Goal: Find specific page/section: Find specific page/section

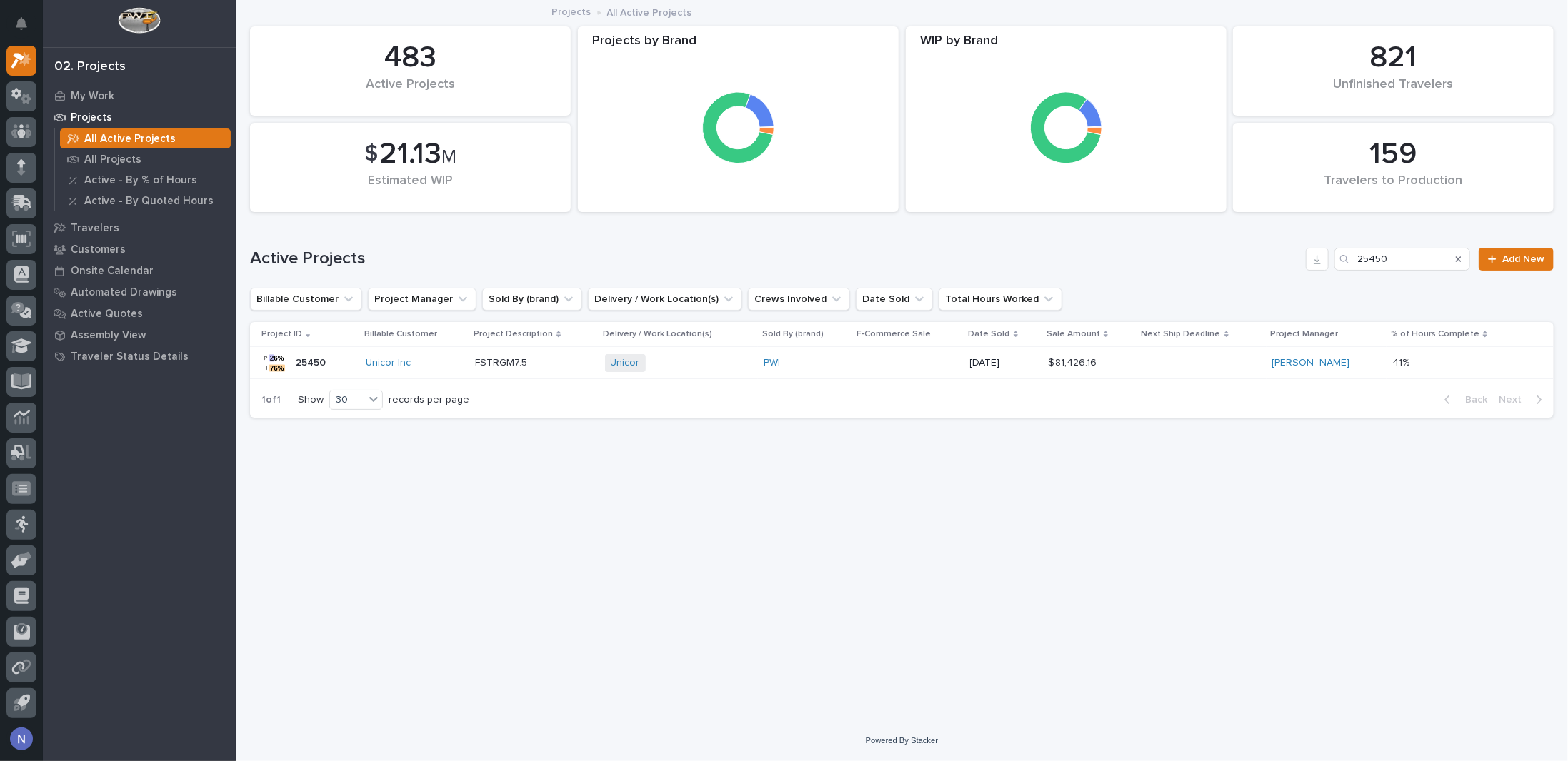
scroll to position [35, 0]
click at [99, 99] on p "My Work" at bounding box center [92, 96] width 44 height 13
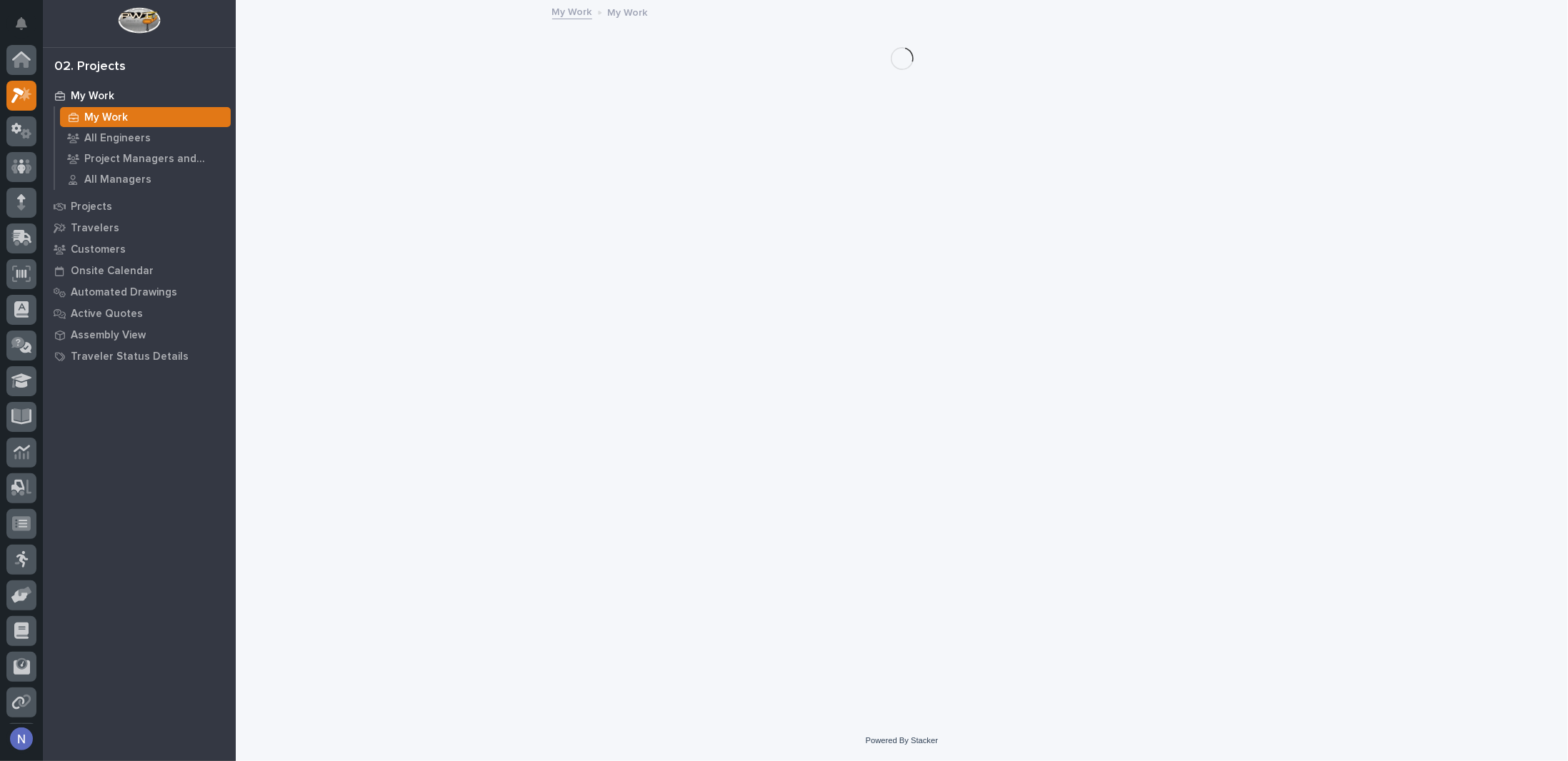
scroll to position [35, 0]
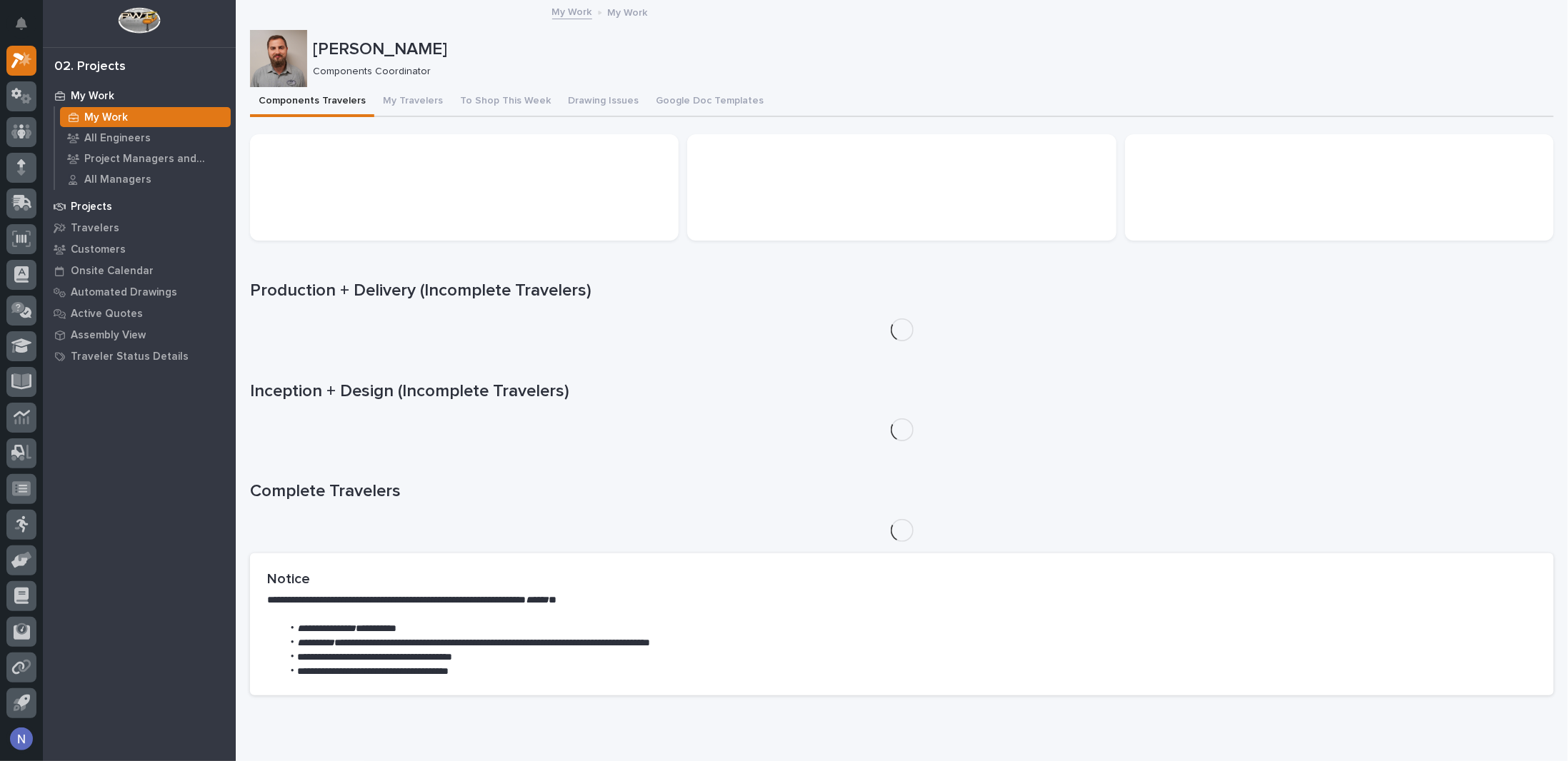
click at [77, 202] on p "Projects" at bounding box center [91, 207] width 41 height 13
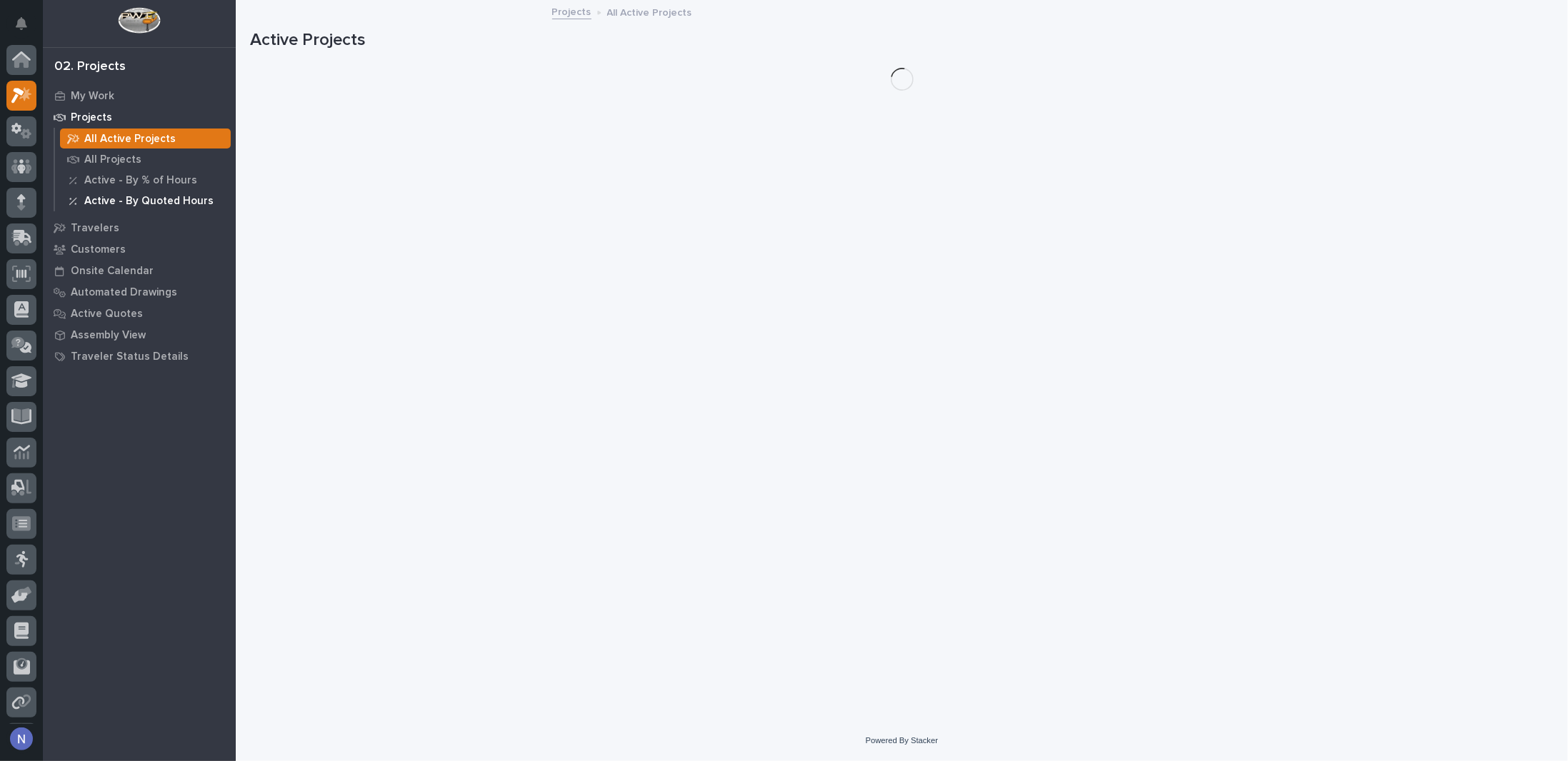
scroll to position [35, 0]
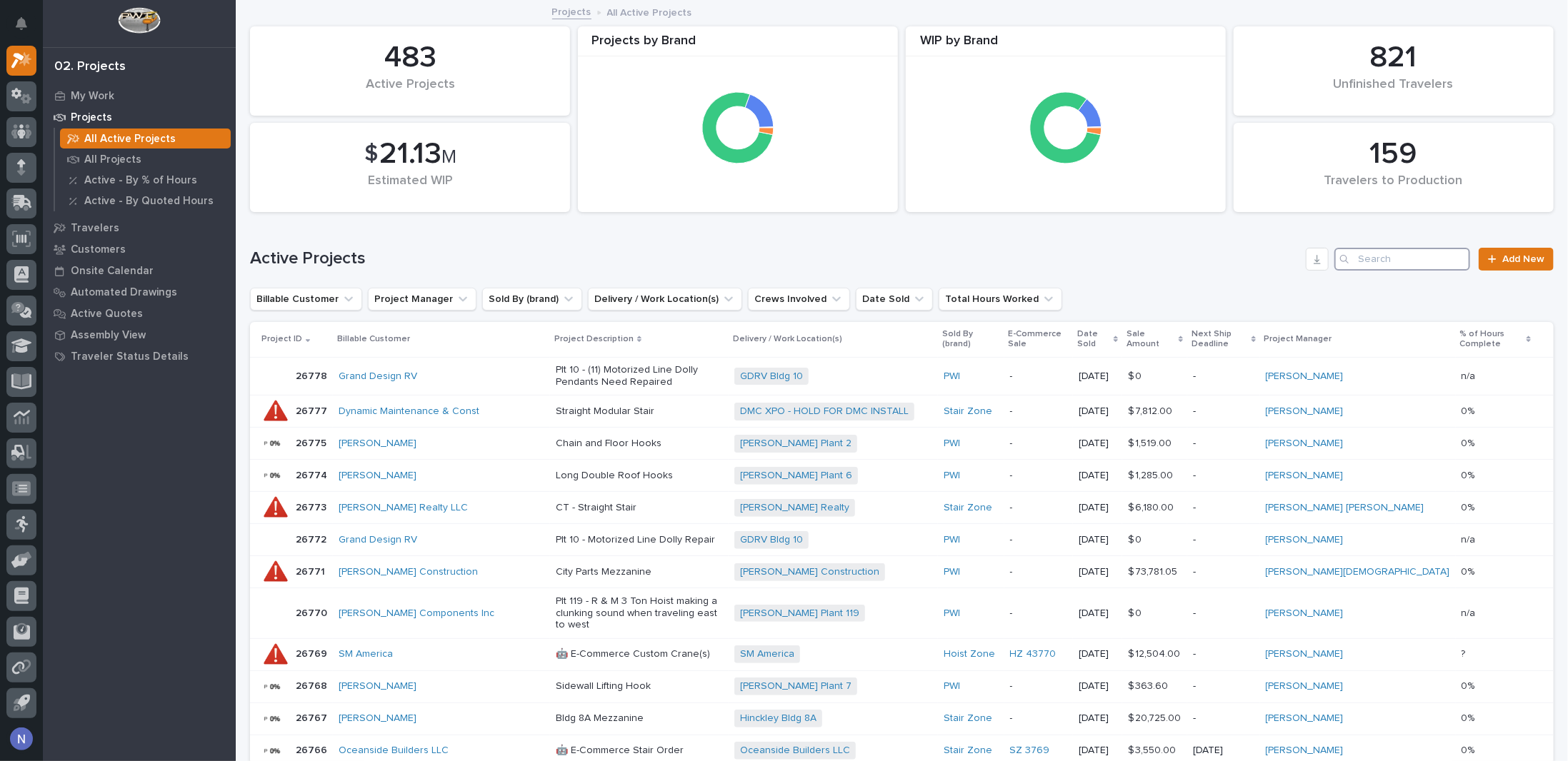
click at [1402, 258] on input "Search" at bounding box center [1402, 259] width 136 height 23
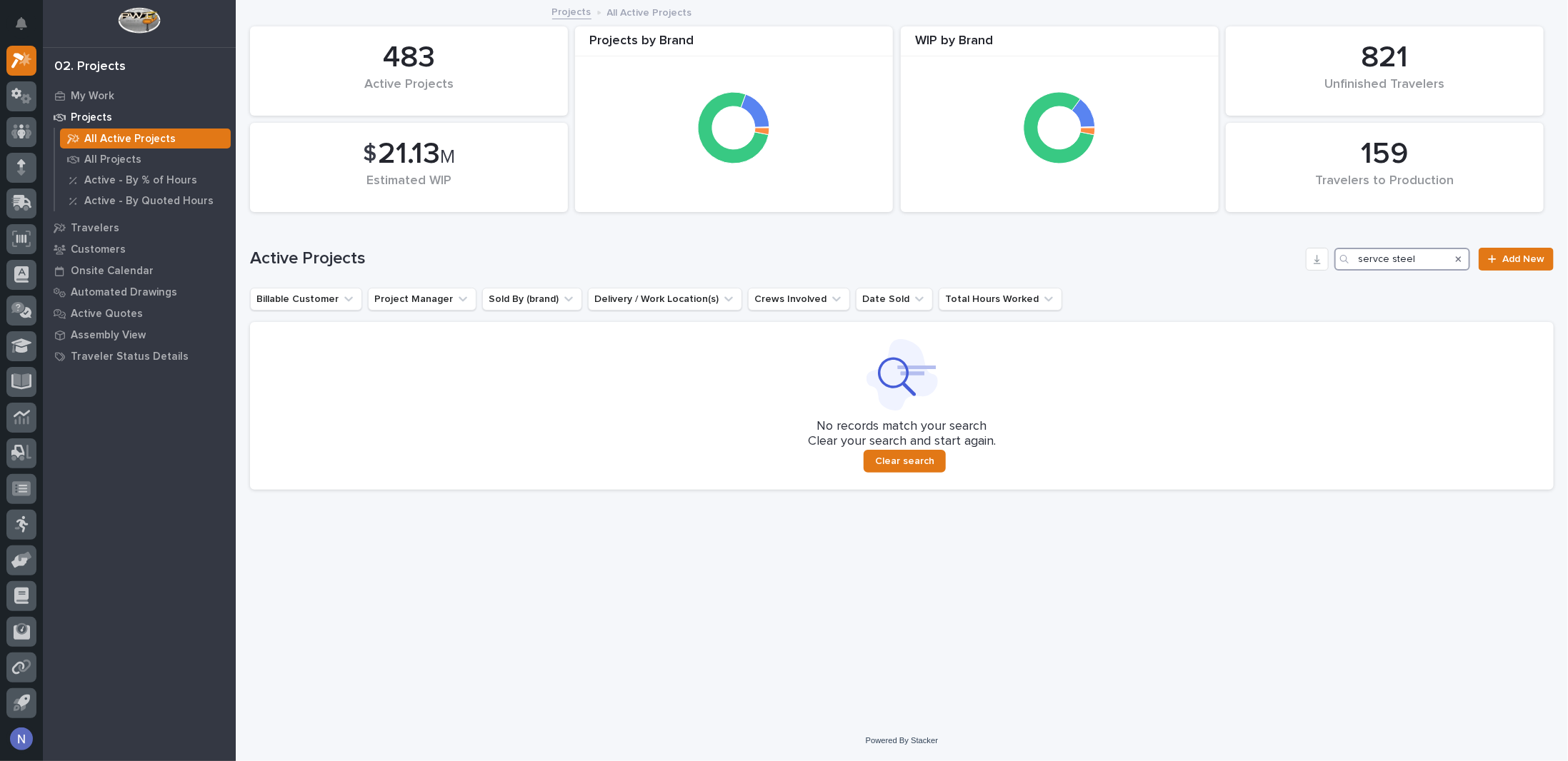
click at [1376, 256] on input "servce steel" at bounding box center [1402, 259] width 136 height 23
click at [1367, 259] on input "servce steel" at bounding box center [1402, 259] width 136 height 23
click at [1370, 259] on input "servce steel" at bounding box center [1402, 259] width 136 height 23
click at [1374, 258] on input "servce steel" at bounding box center [1402, 259] width 136 height 23
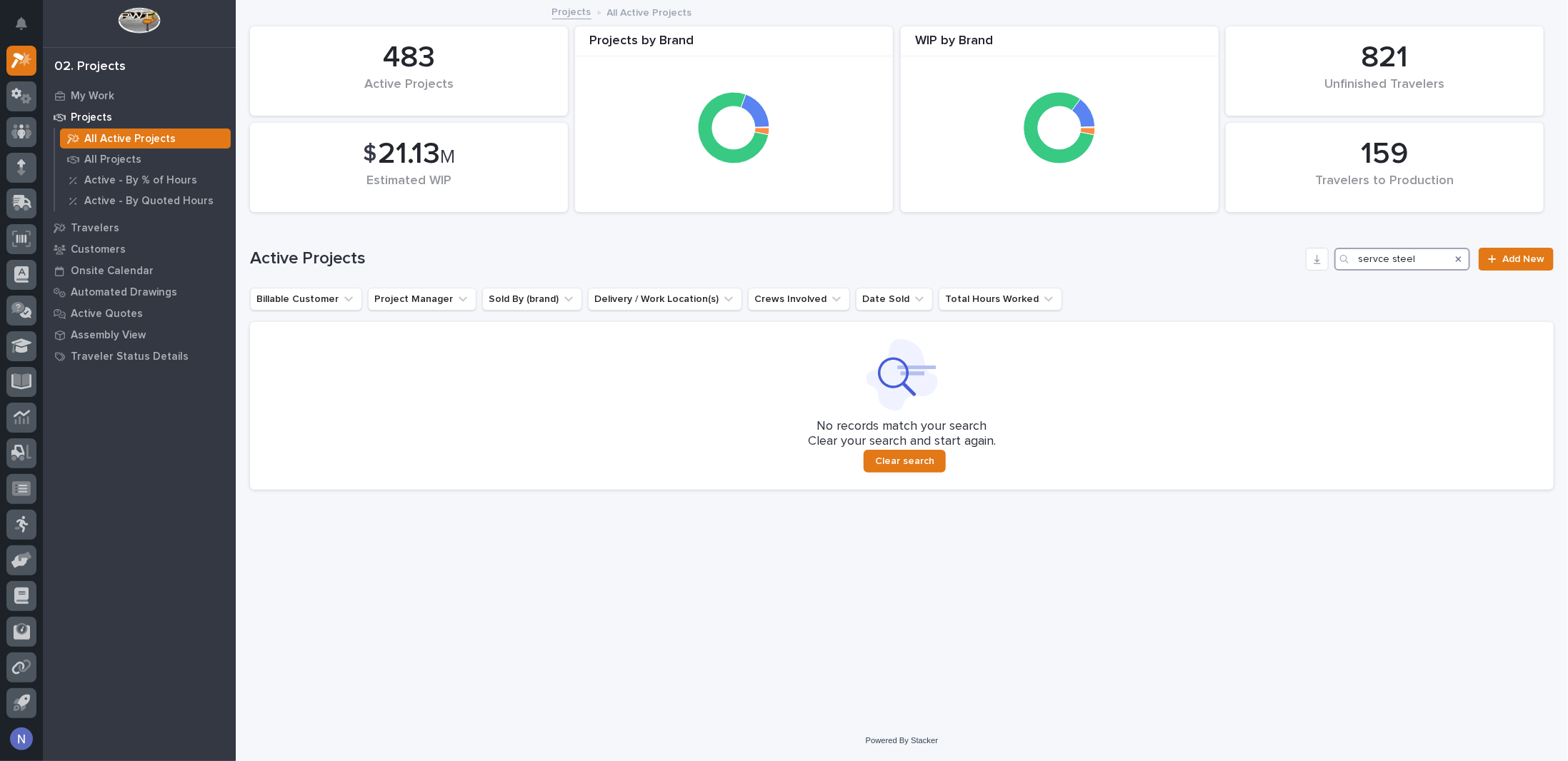
click at [1380, 260] on input "servce steel" at bounding box center [1402, 259] width 136 height 23
type input "service steel"
click at [1520, 266] on link "Add New" at bounding box center [1516, 259] width 75 height 23
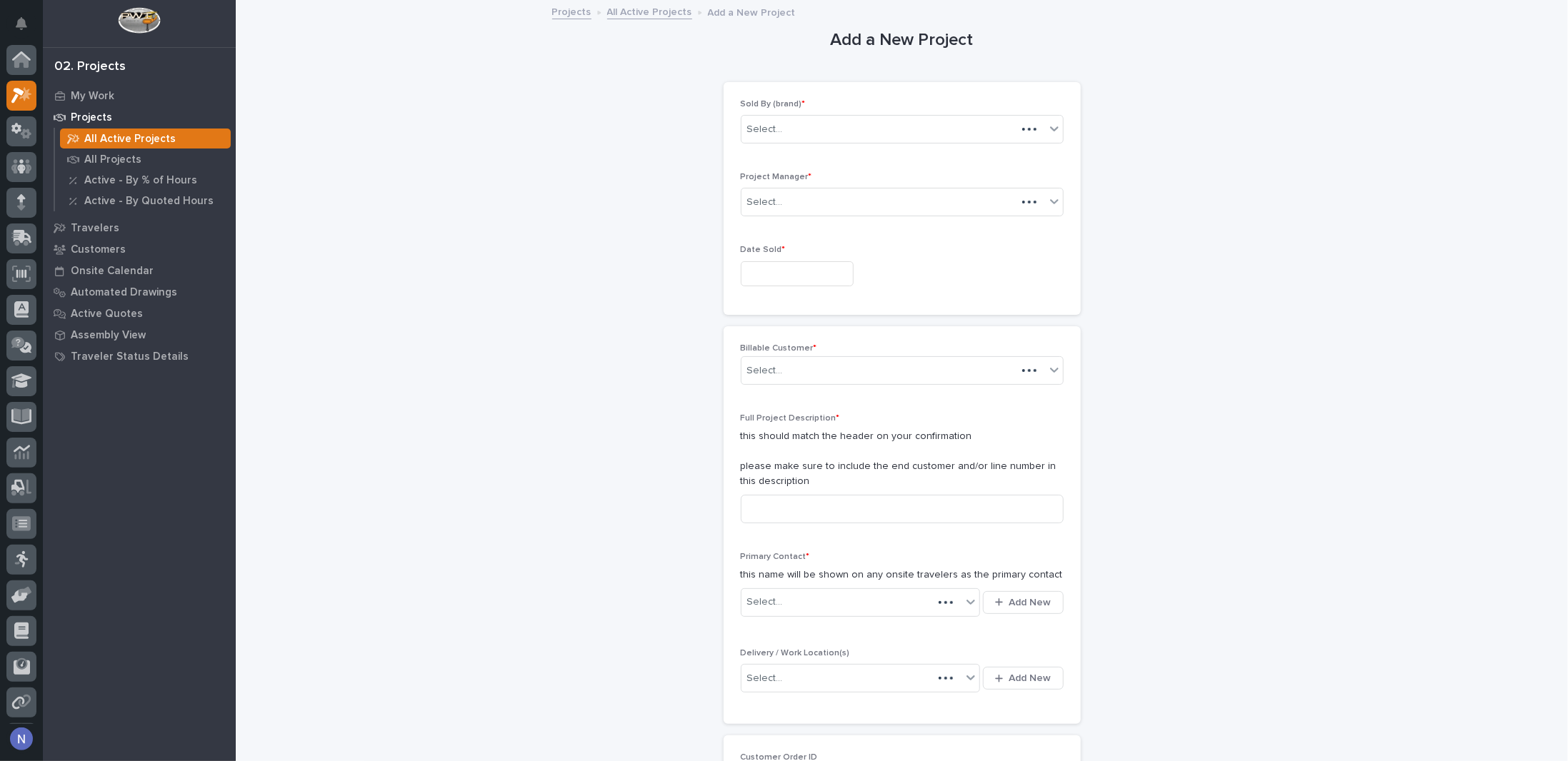
scroll to position [35, 0]
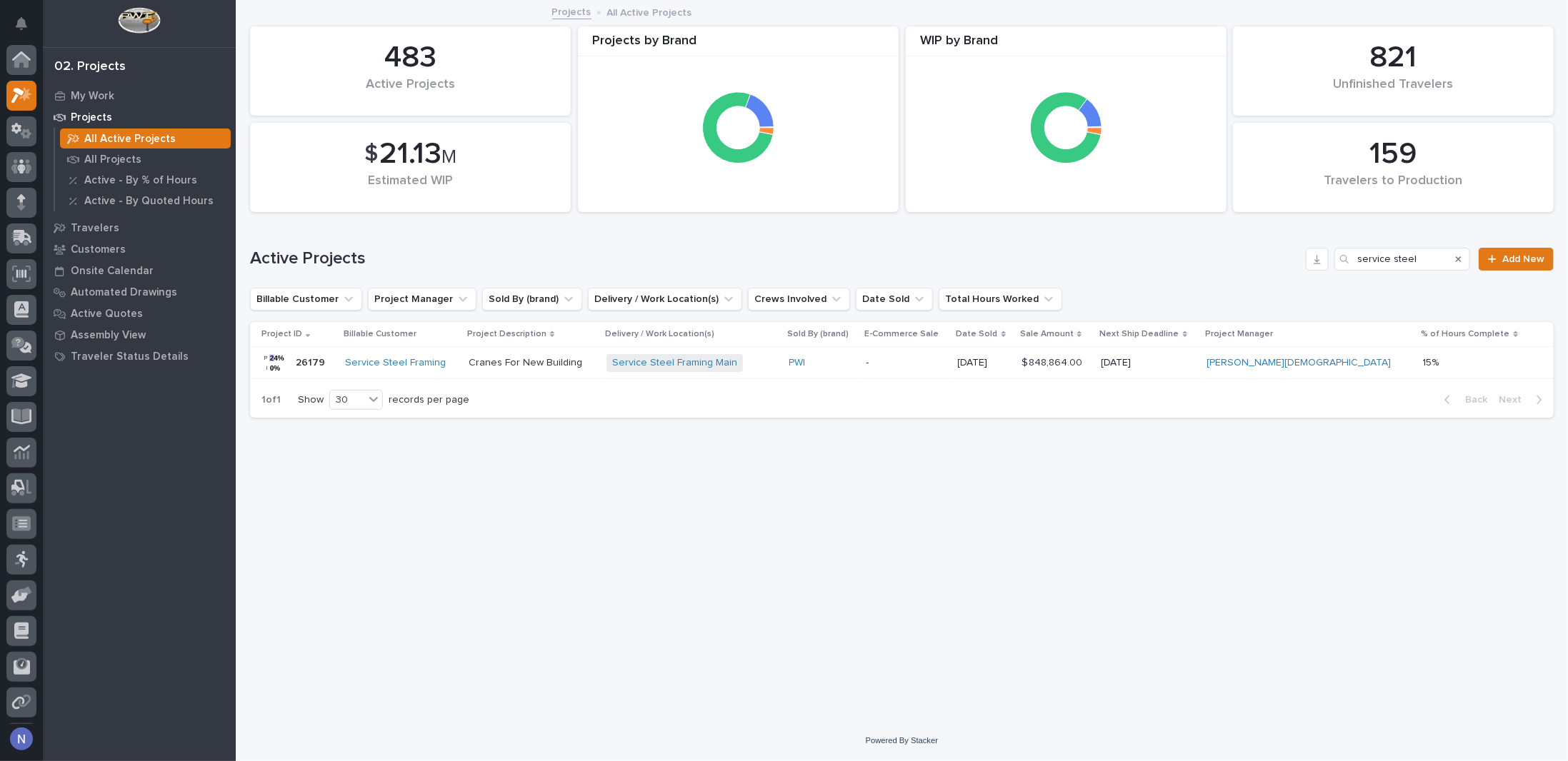
scroll to position [35, 0]
click at [1196, 366] on p "09/15/2025" at bounding box center [1148, 363] width 95 height 13
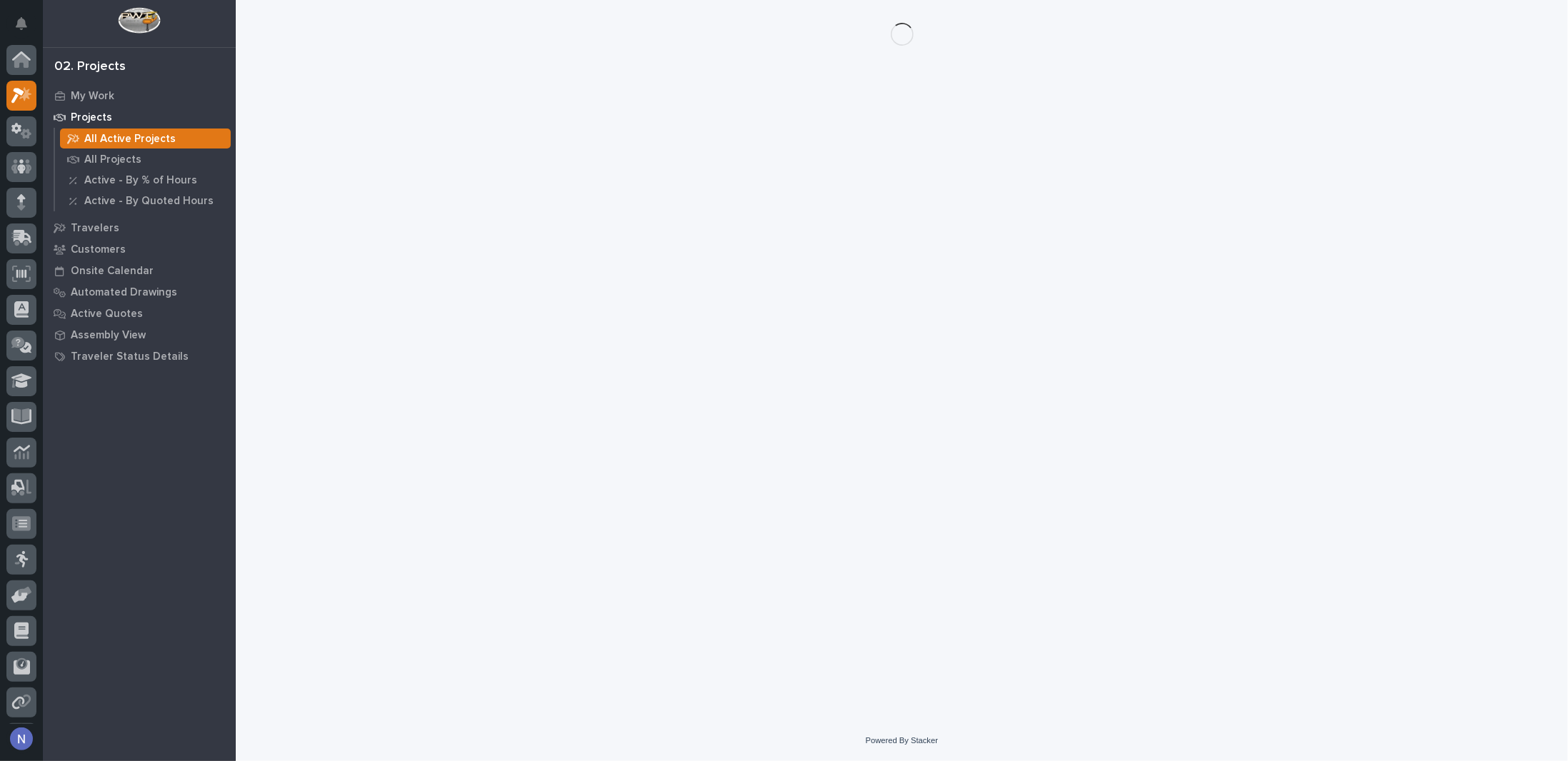
scroll to position [35, 0]
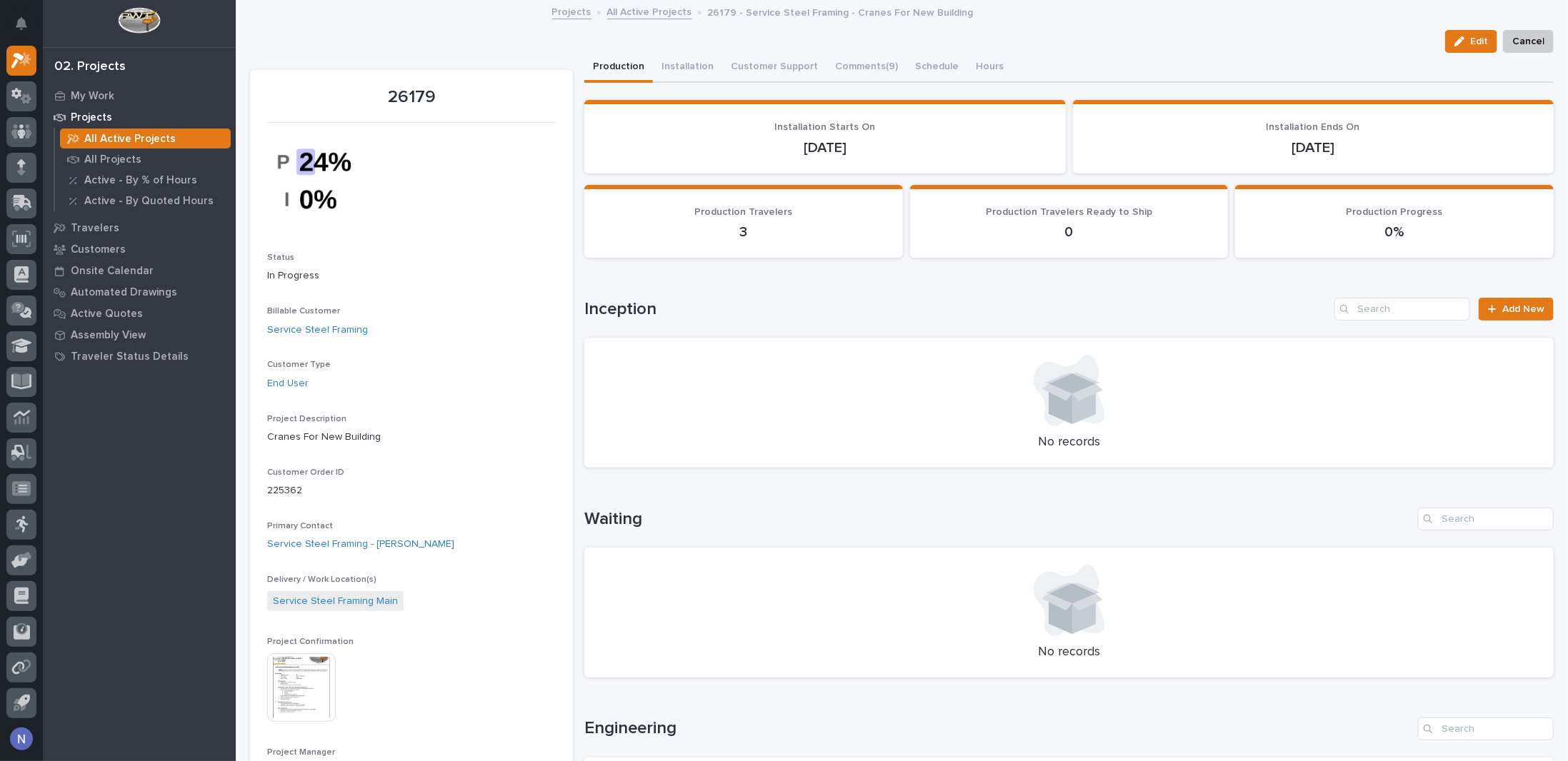
click at [480, 203] on div at bounding box center [411, 180] width 288 height 98
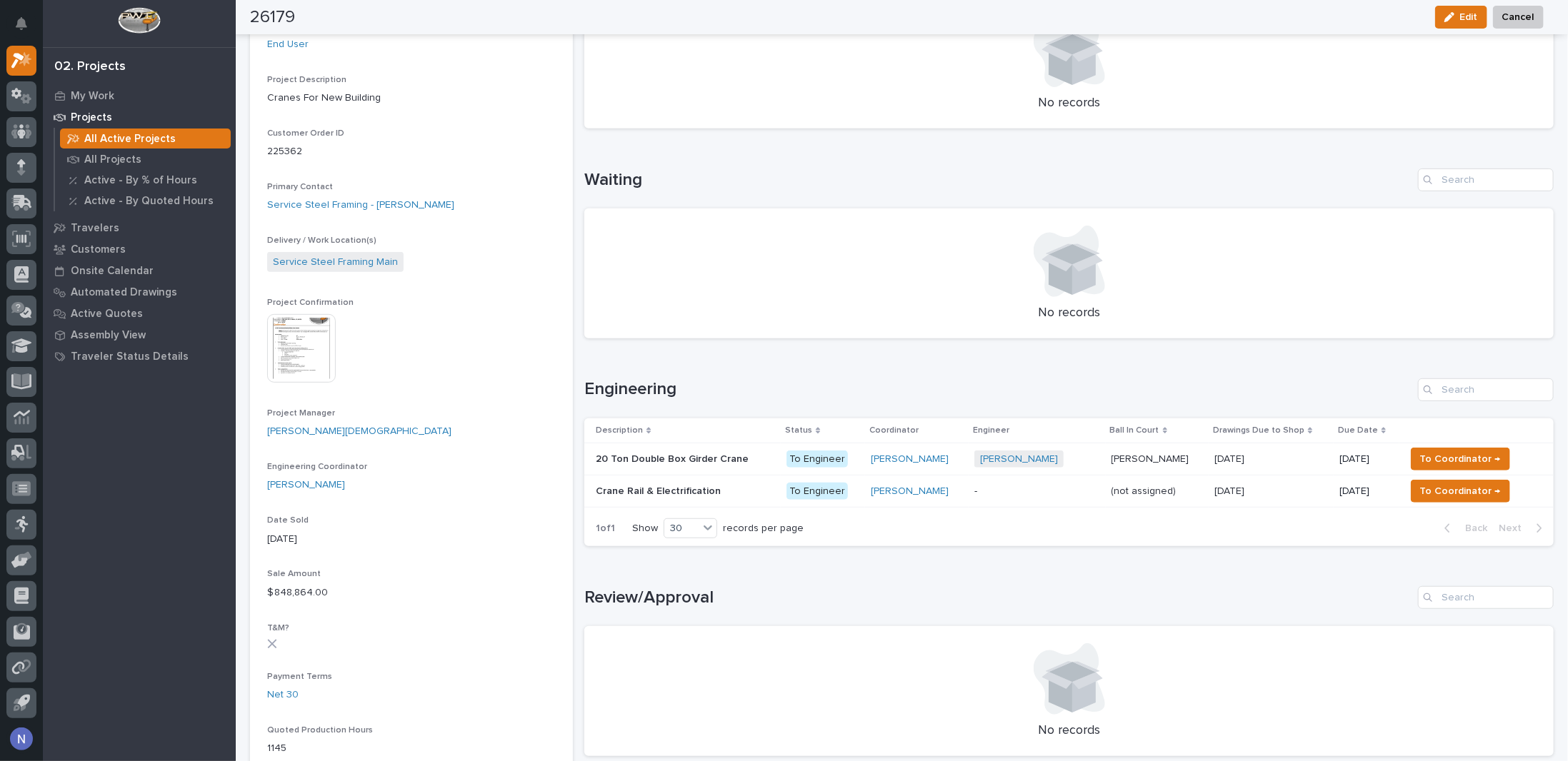
scroll to position [476, 0]
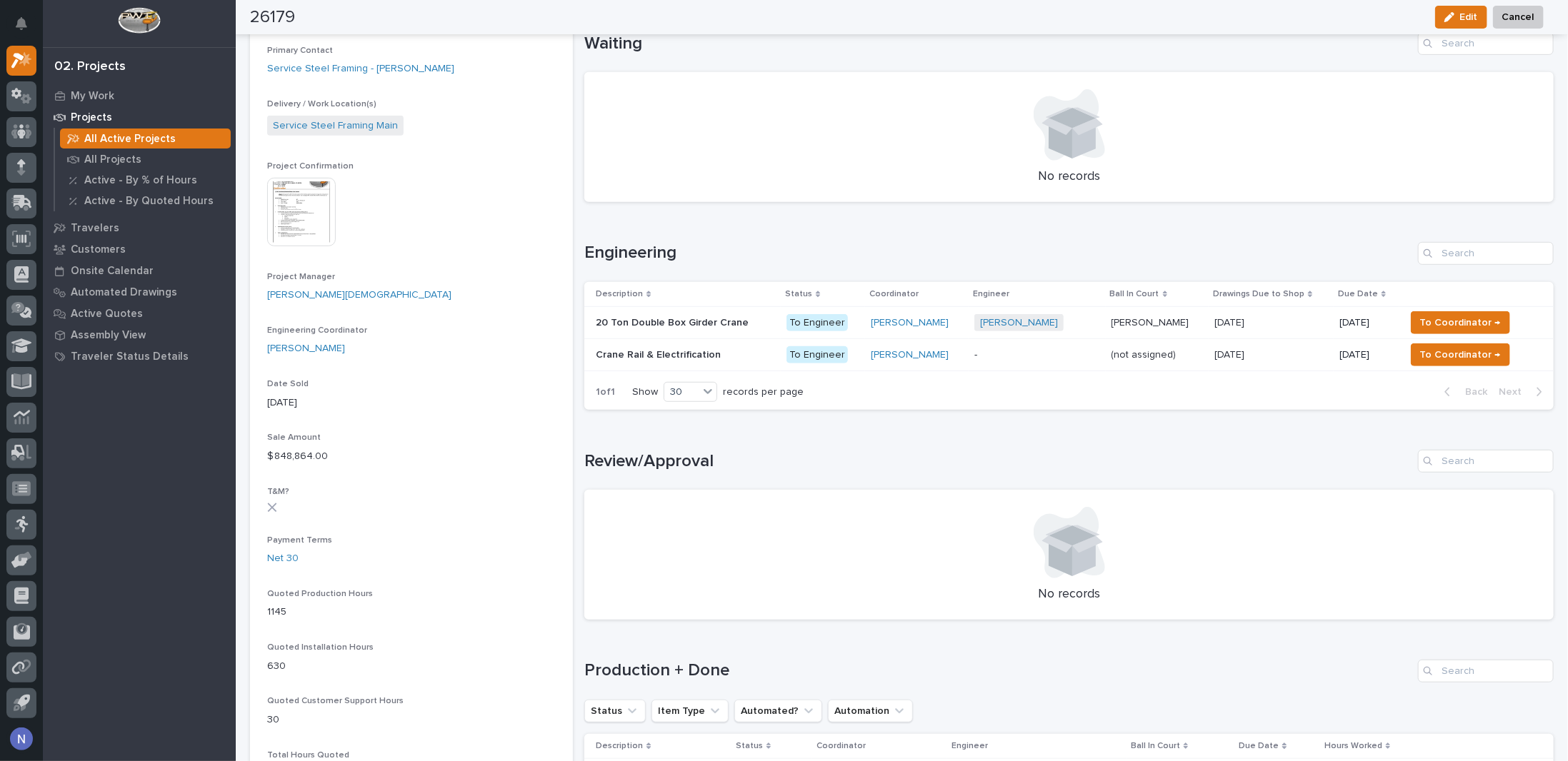
click at [739, 351] on p at bounding box center [685, 355] width 179 height 13
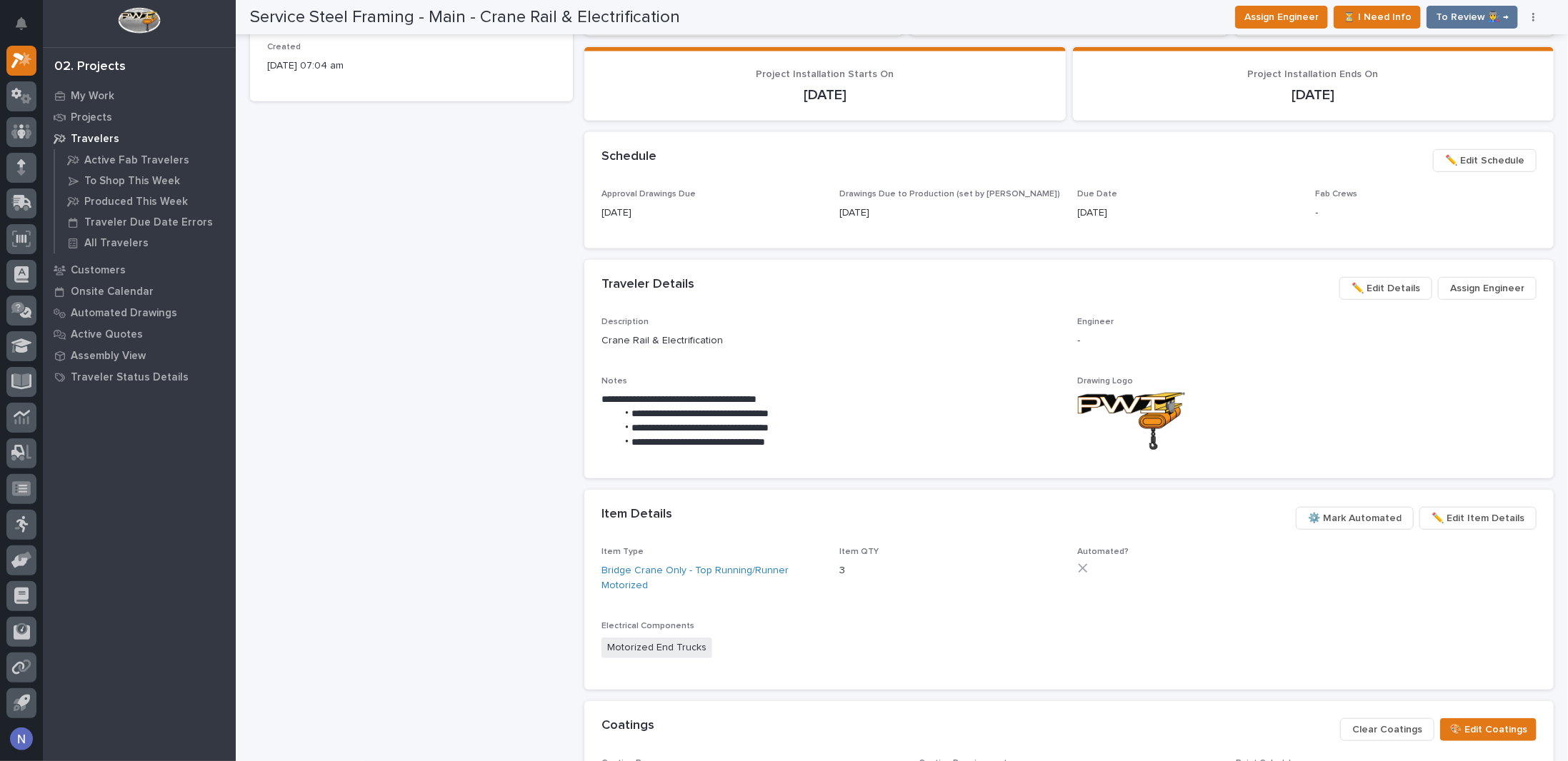
scroll to position [452, 0]
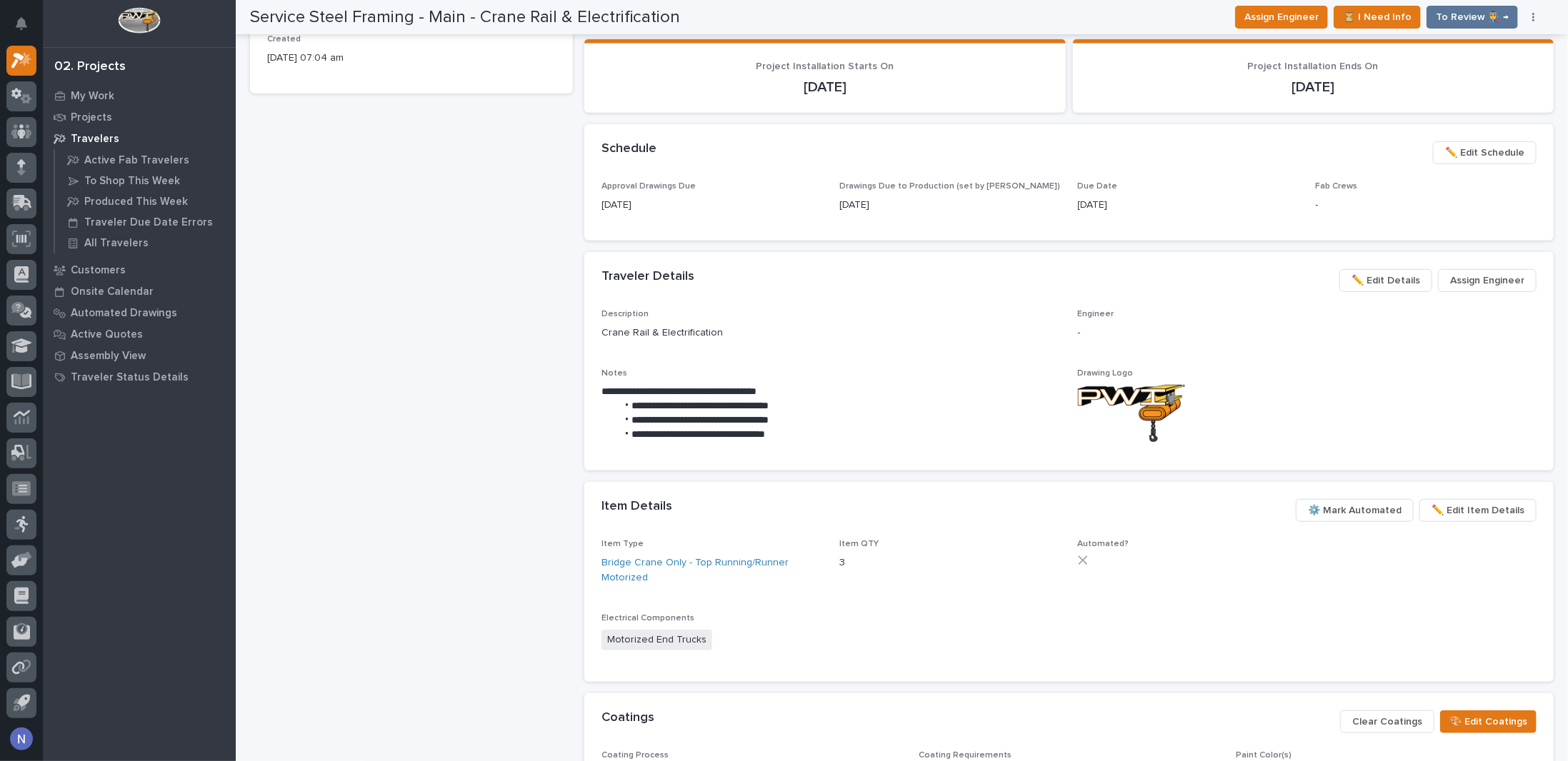
click at [785, 503] on div "Item Details •••" at bounding box center [943, 507] width 683 height 16
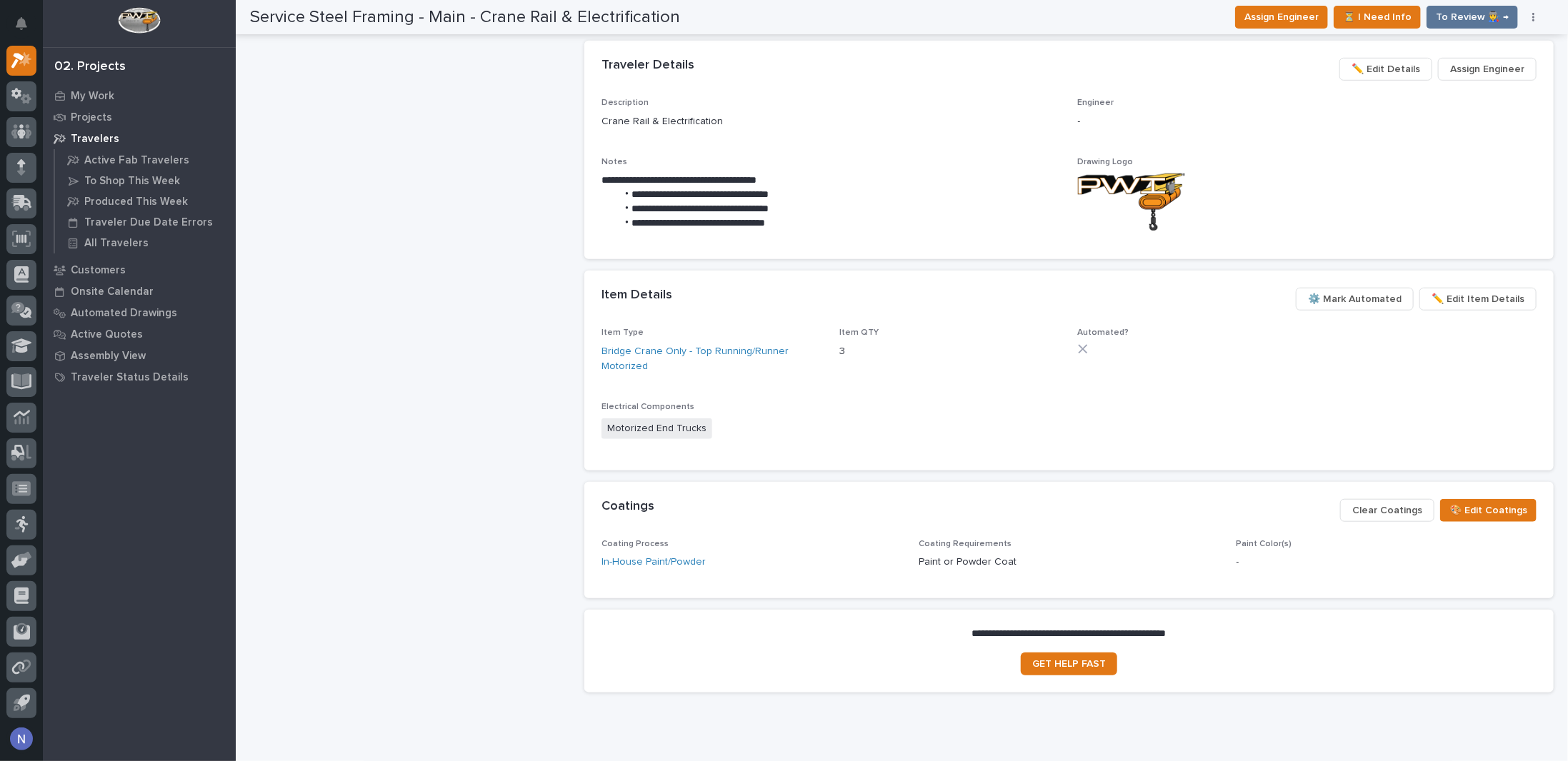
scroll to position [573, 0]
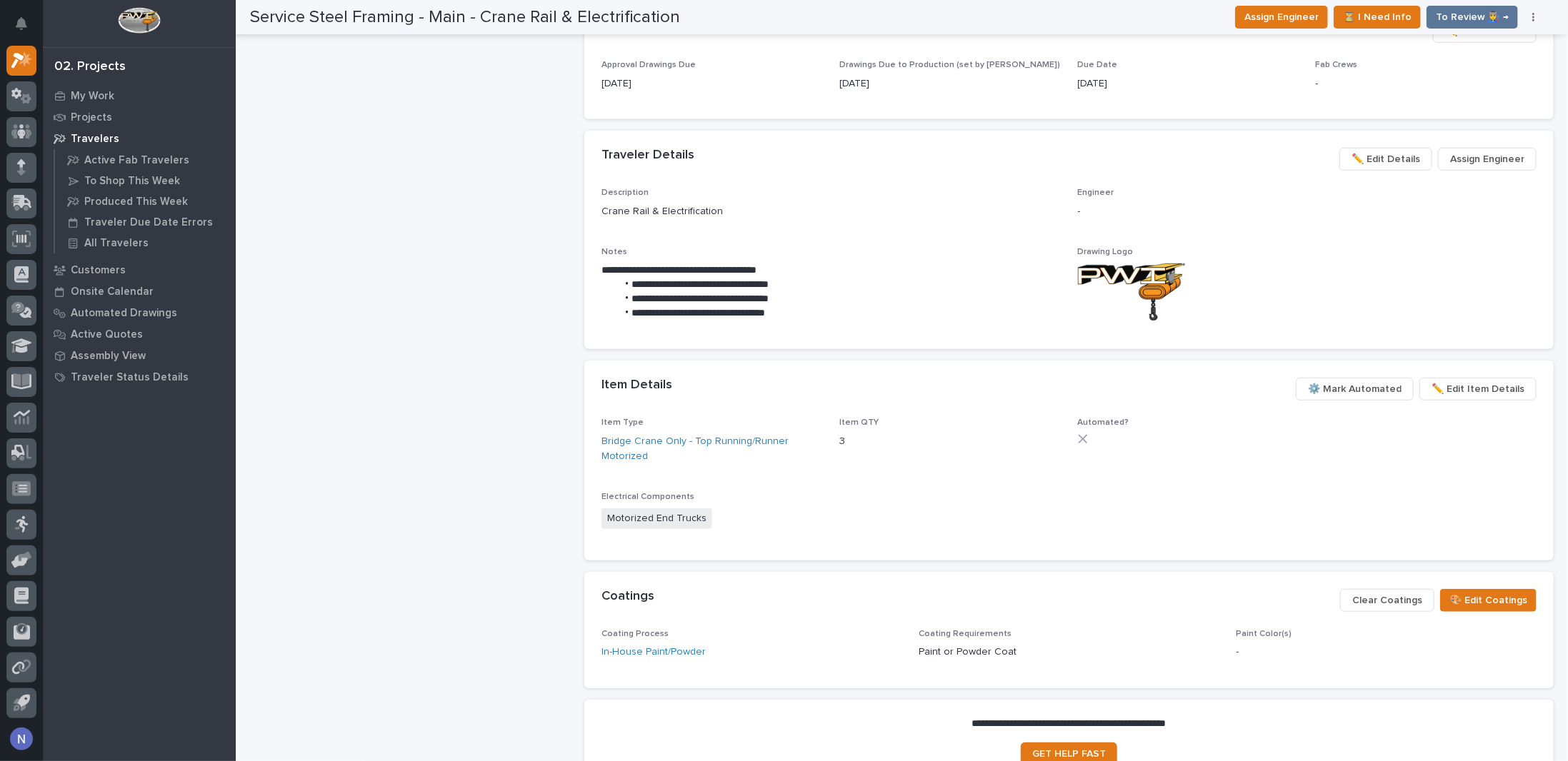
click at [1353, 388] on span "⚙️ Mark Automated" at bounding box center [1355, 389] width 94 height 17
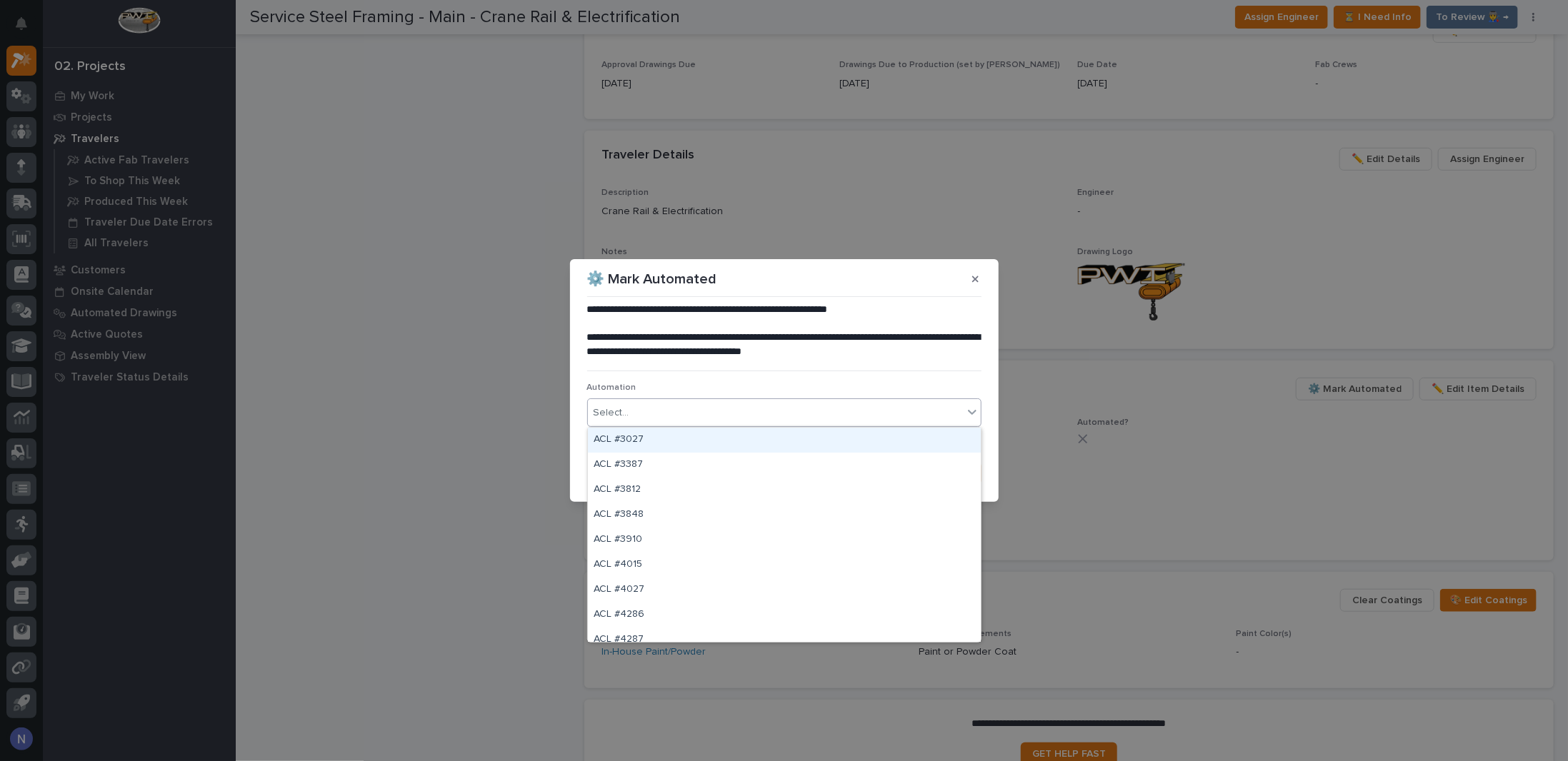
click at [718, 411] on div "Select..." at bounding box center [775, 413] width 375 height 23
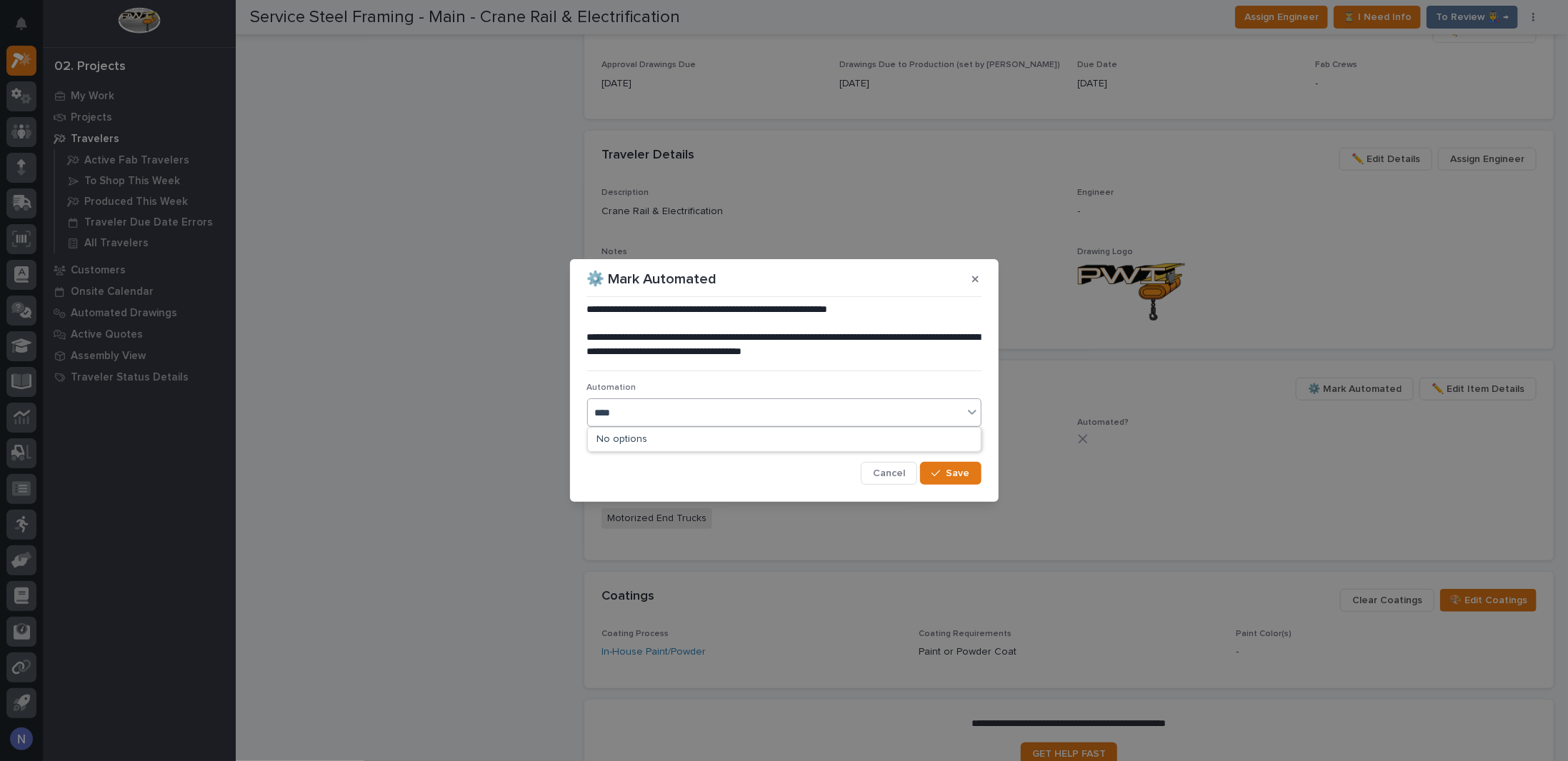
type input "*****"
click at [720, 439] on div "EL #40140" at bounding box center [784, 441] width 393 height 25
click at [950, 470] on span "Save" at bounding box center [958, 473] width 23 height 13
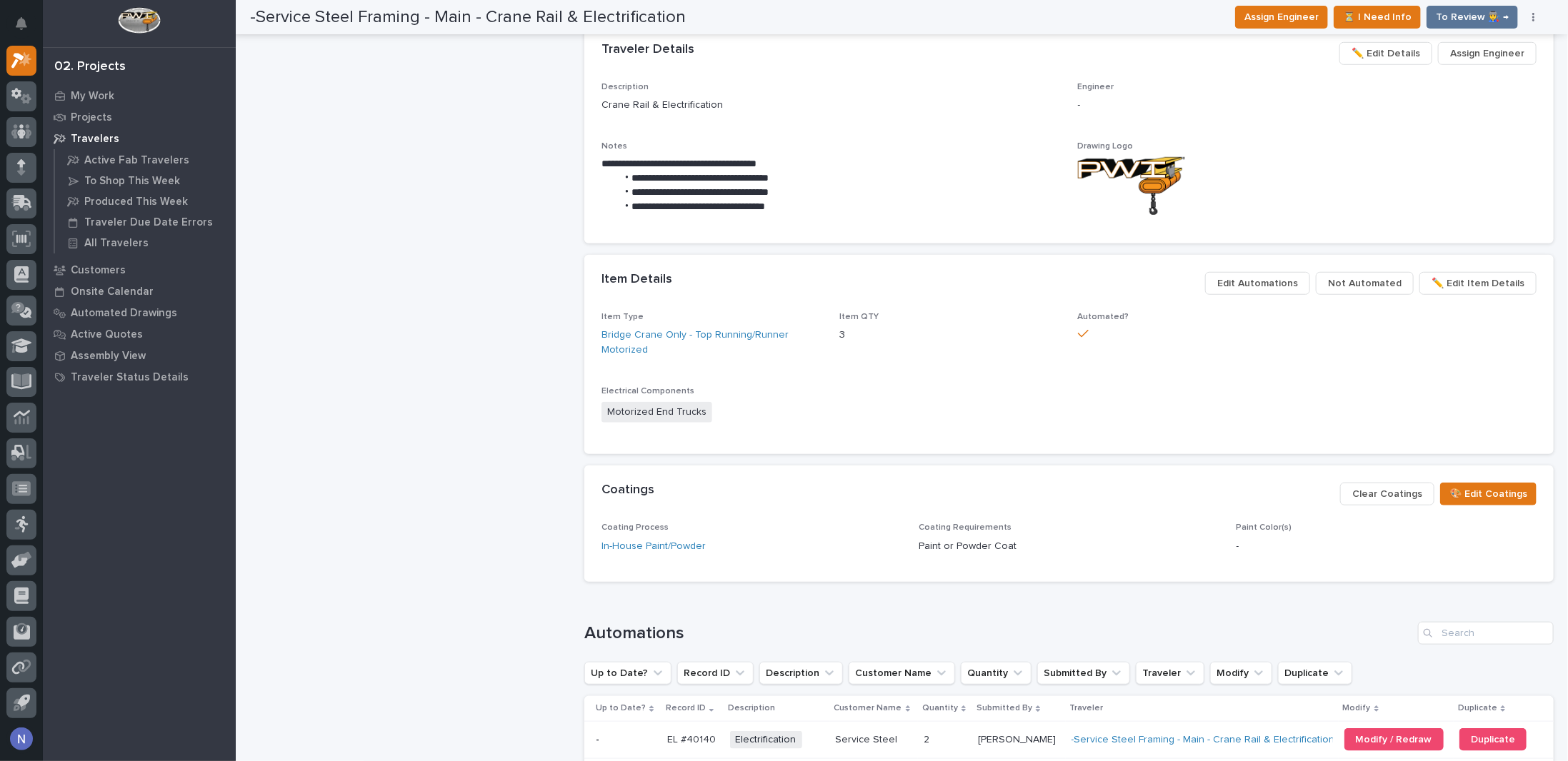
scroll to position [681, 0]
click at [585, 565] on section "Coatings ••• 🎨 Edit Coatings Clear Coatings Coating Process In-House Paint/Powd…" at bounding box center [1069, 523] width 969 height 116
click at [1286, 277] on span "Edit Automations" at bounding box center [1258, 282] width 81 height 17
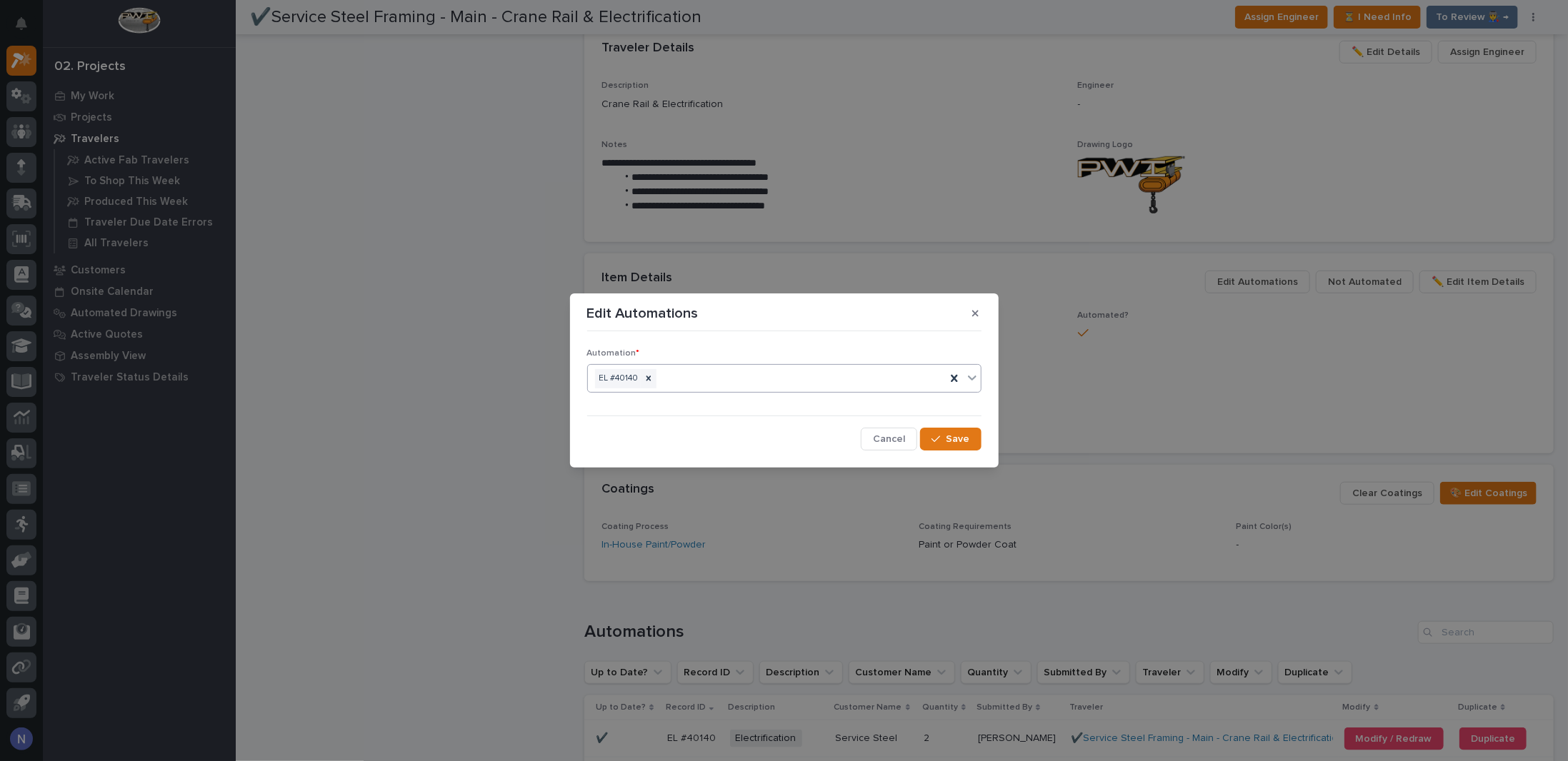
click at [835, 379] on div "EL #40140" at bounding box center [767, 379] width 358 height 25
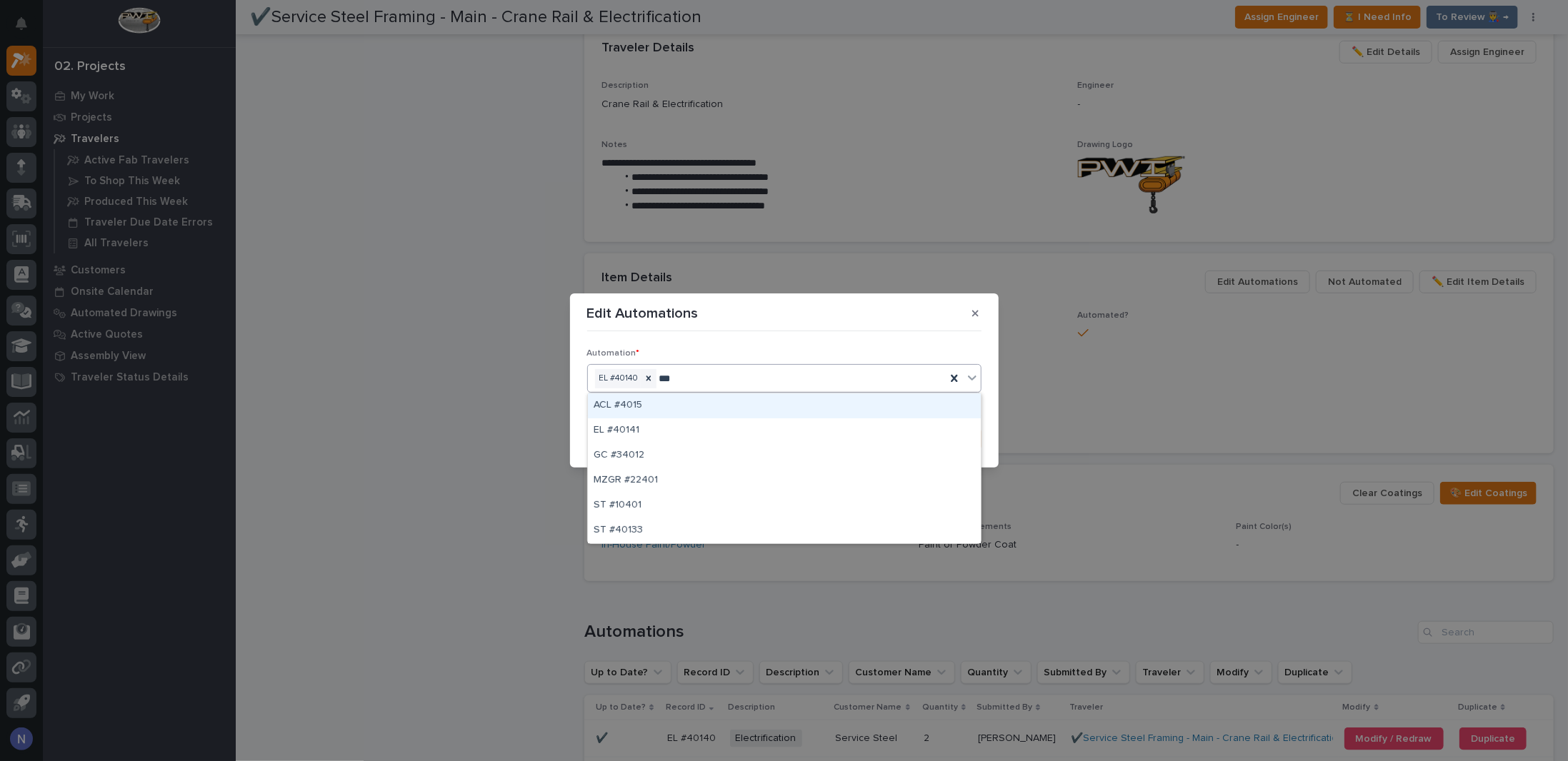
type input "****"
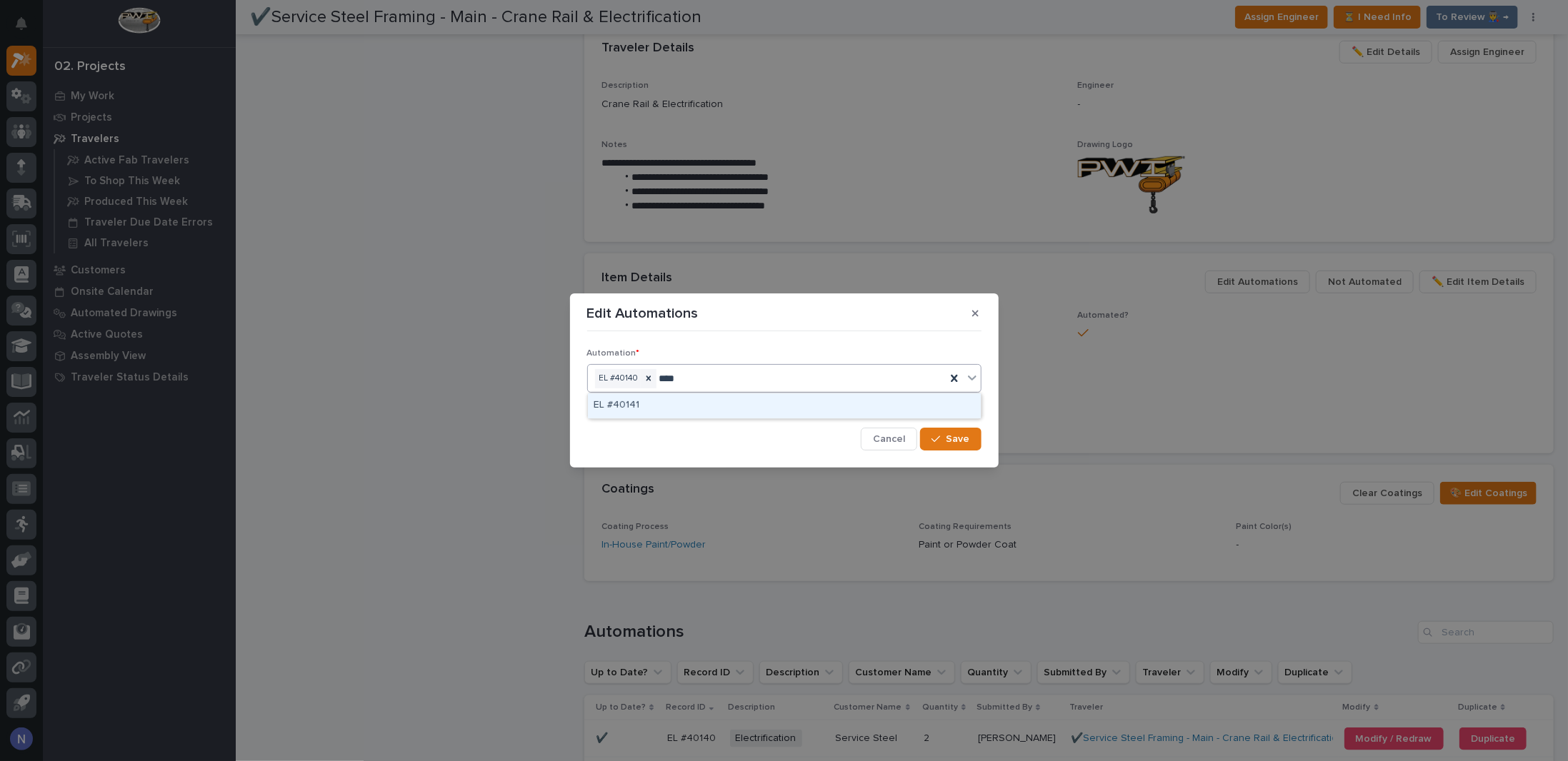
click at [818, 404] on div "EL #40141" at bounding box center [784, 406] width 393 height 25
click at [955, 436] on span "Save" at bounding box center [958, 439] width 23 height 13
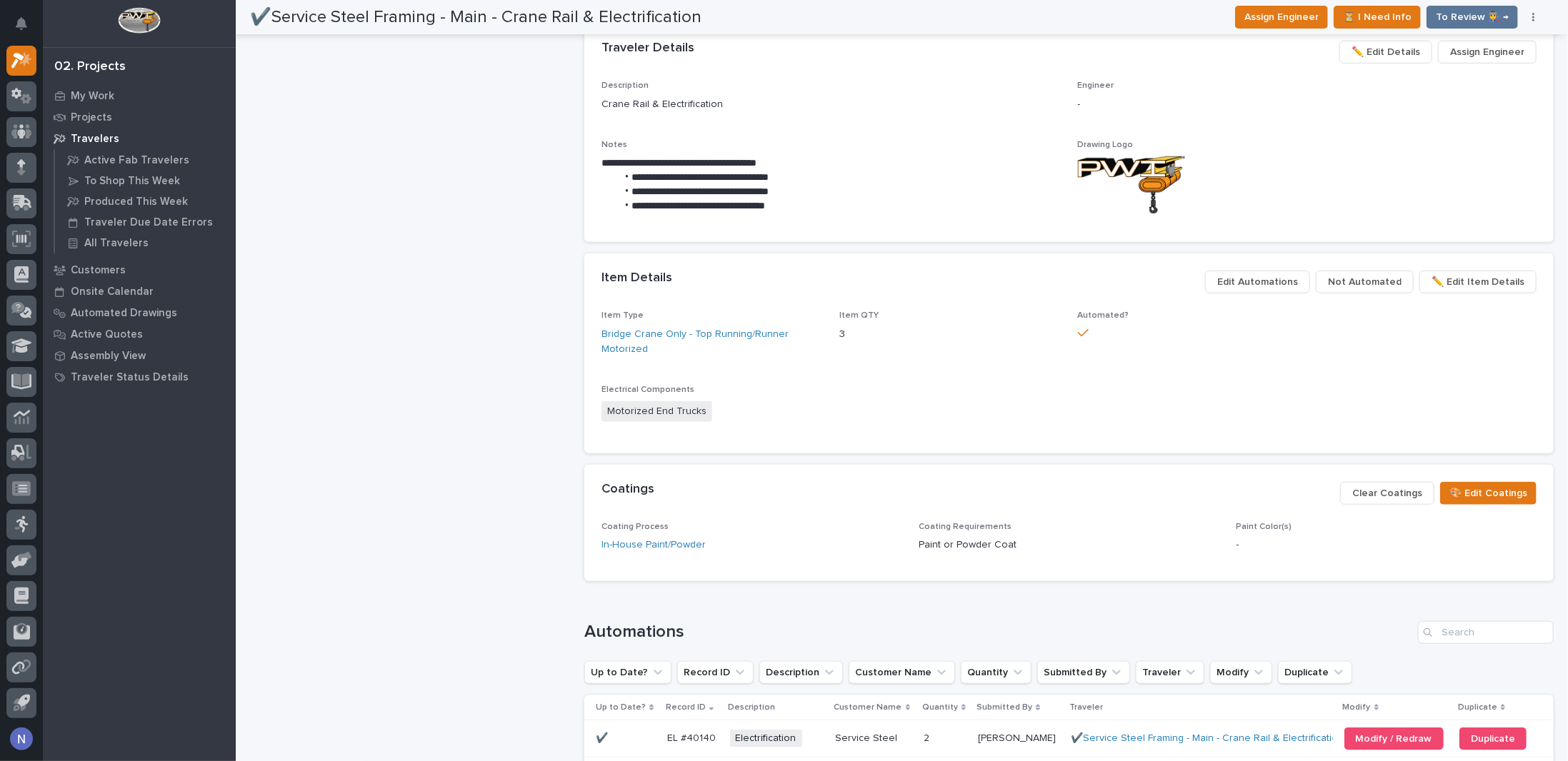
scroll to position [699, 0]
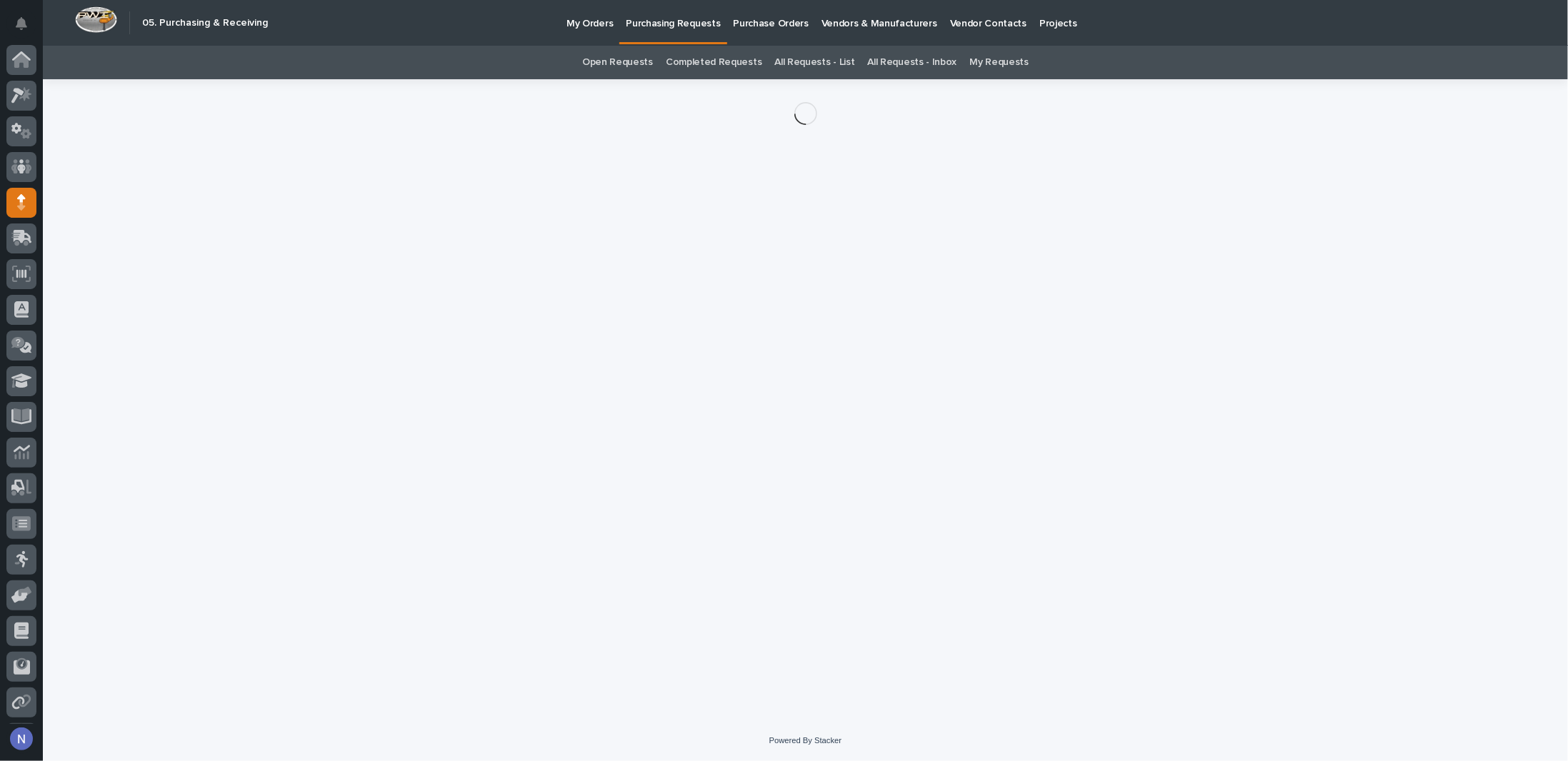
scroll to position [35, 0]
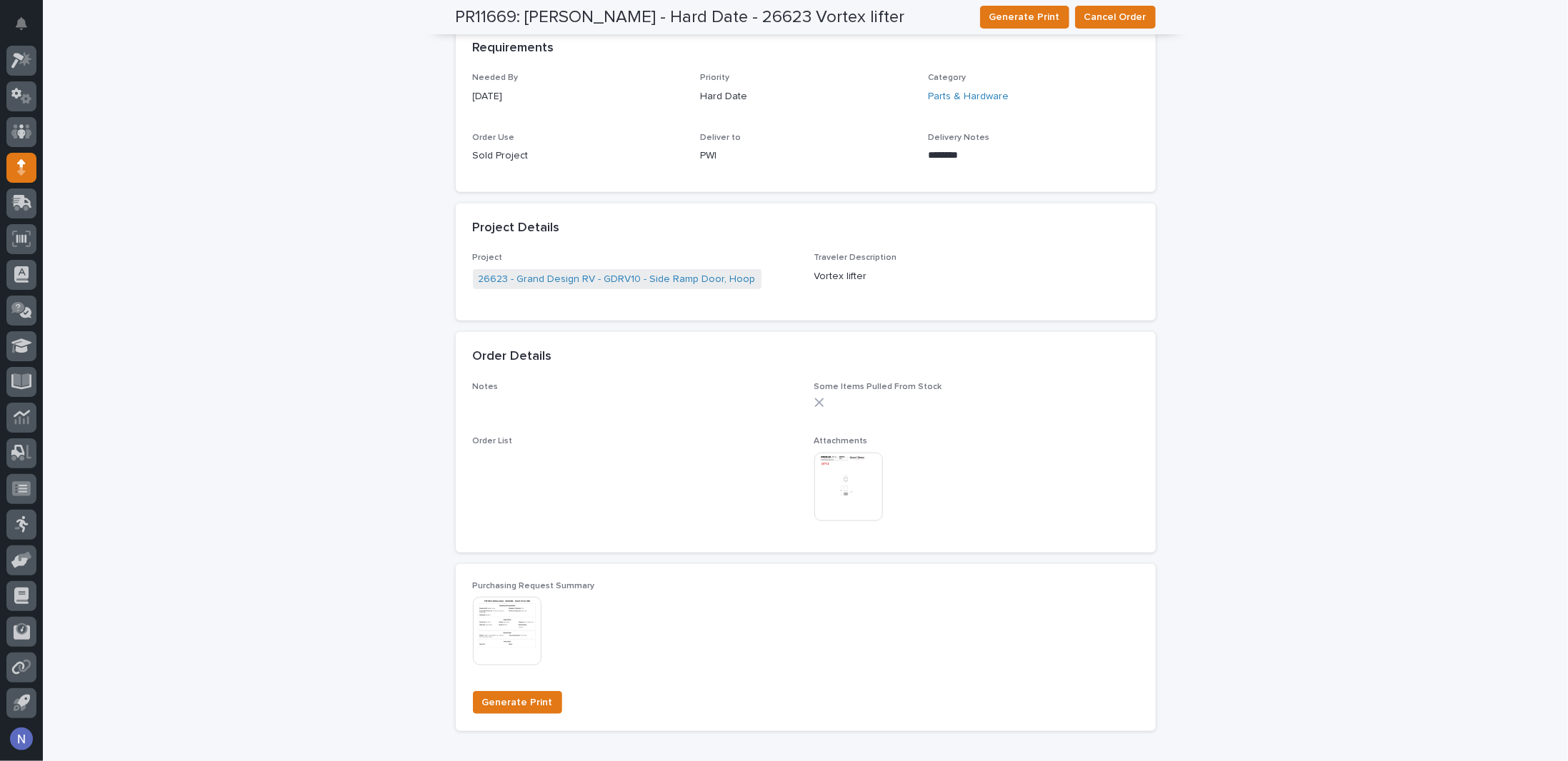
scroll to position [666, 0]
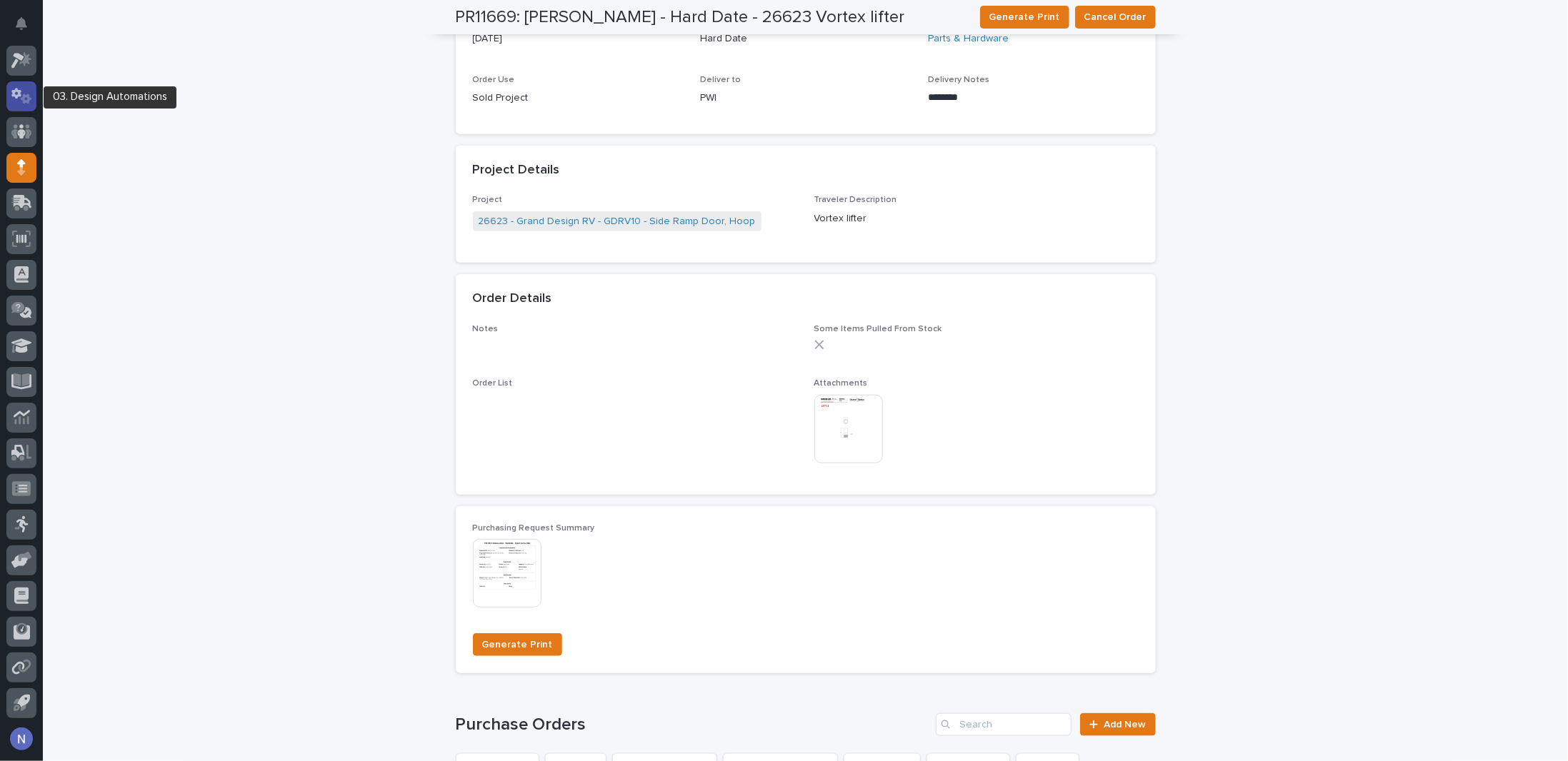
click at [25, 85] on div at bounding box center [21, 96] width 30 height 30
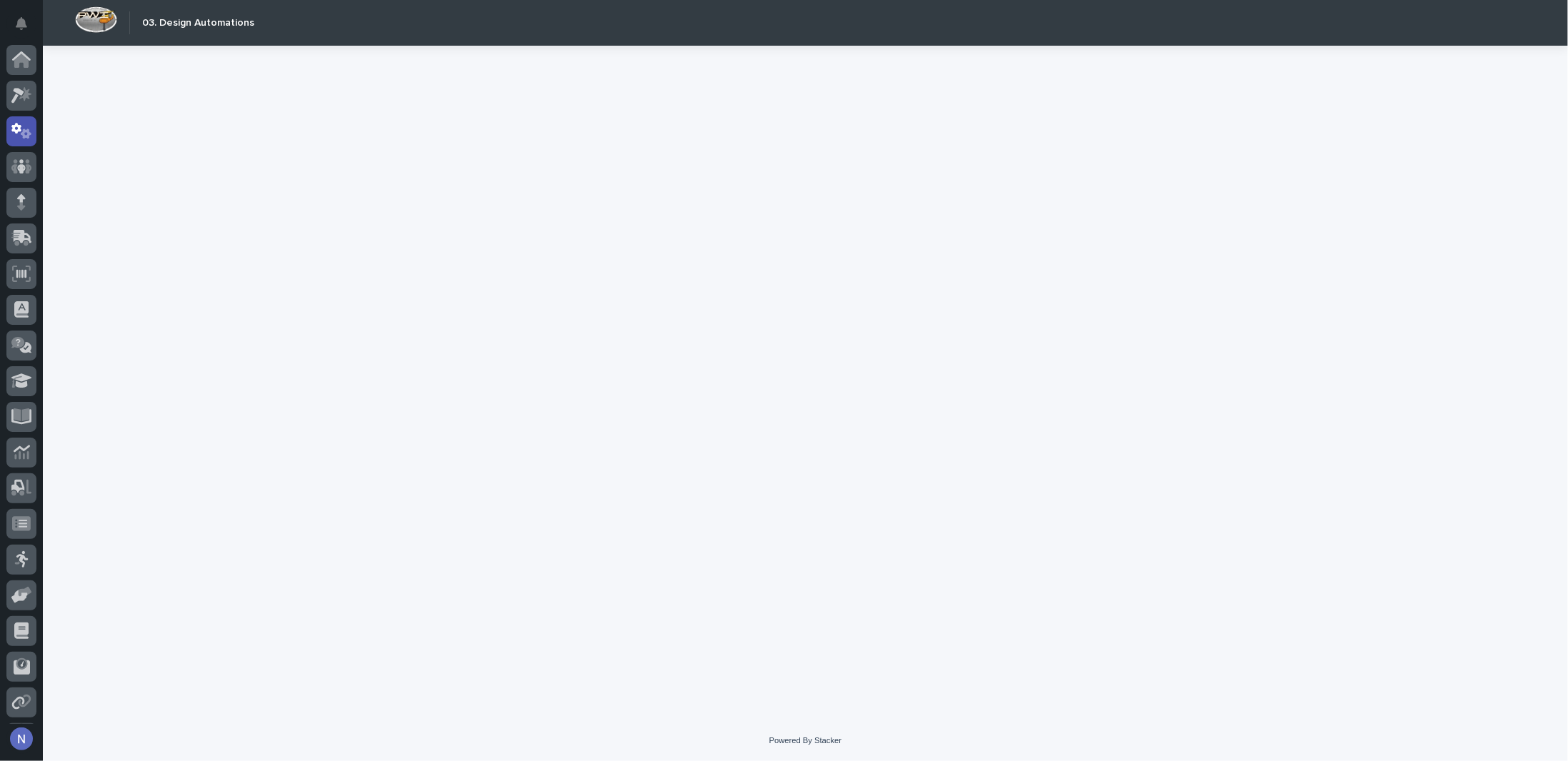
scroll to position [35, 0]
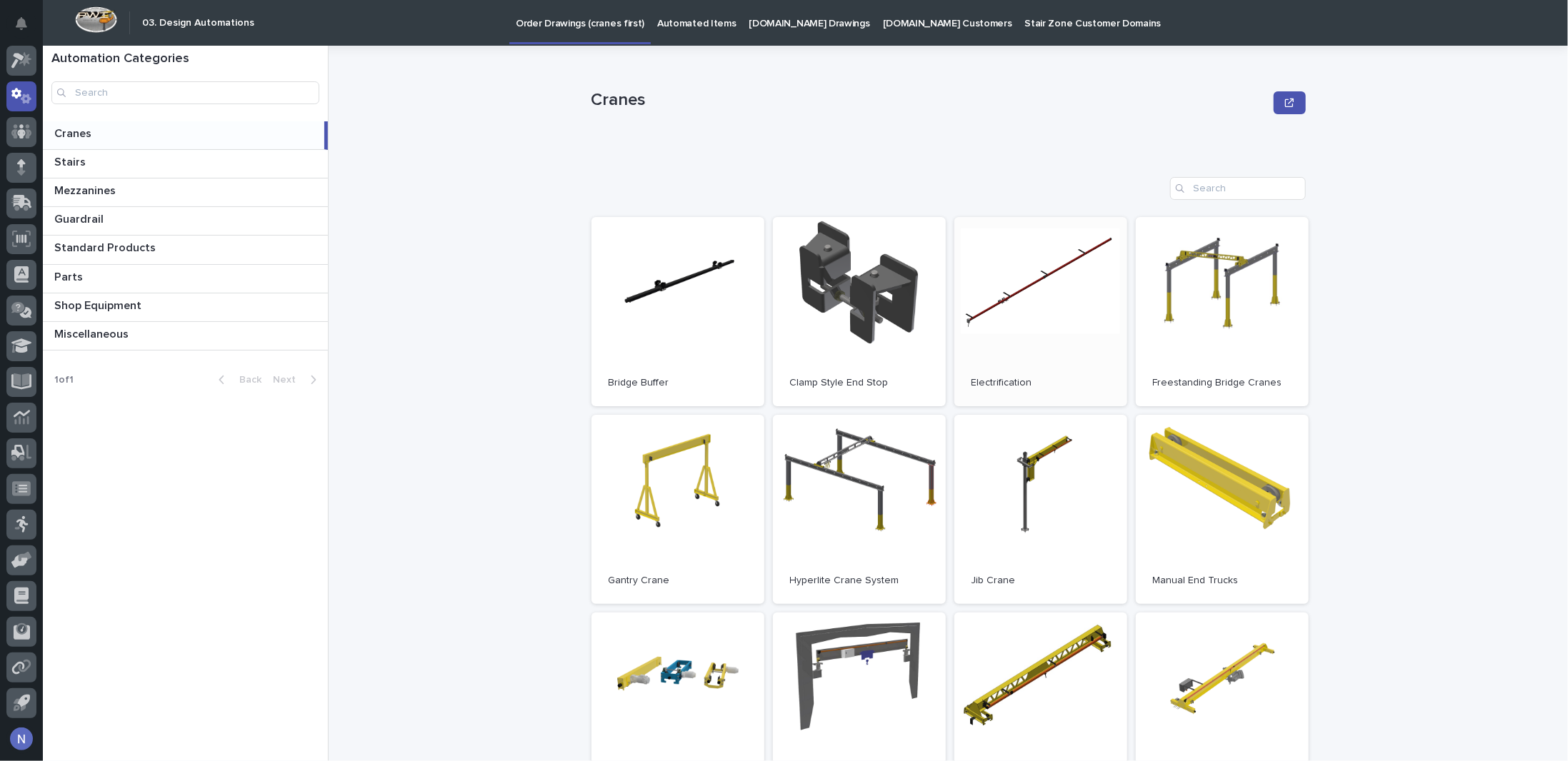
click at [972, 345] on link "Open" at bounding box center [1040, 312] width 173 height 189
click at [984, 308] on link "Open" at bounding box center [1040, 312] width 173 height 189
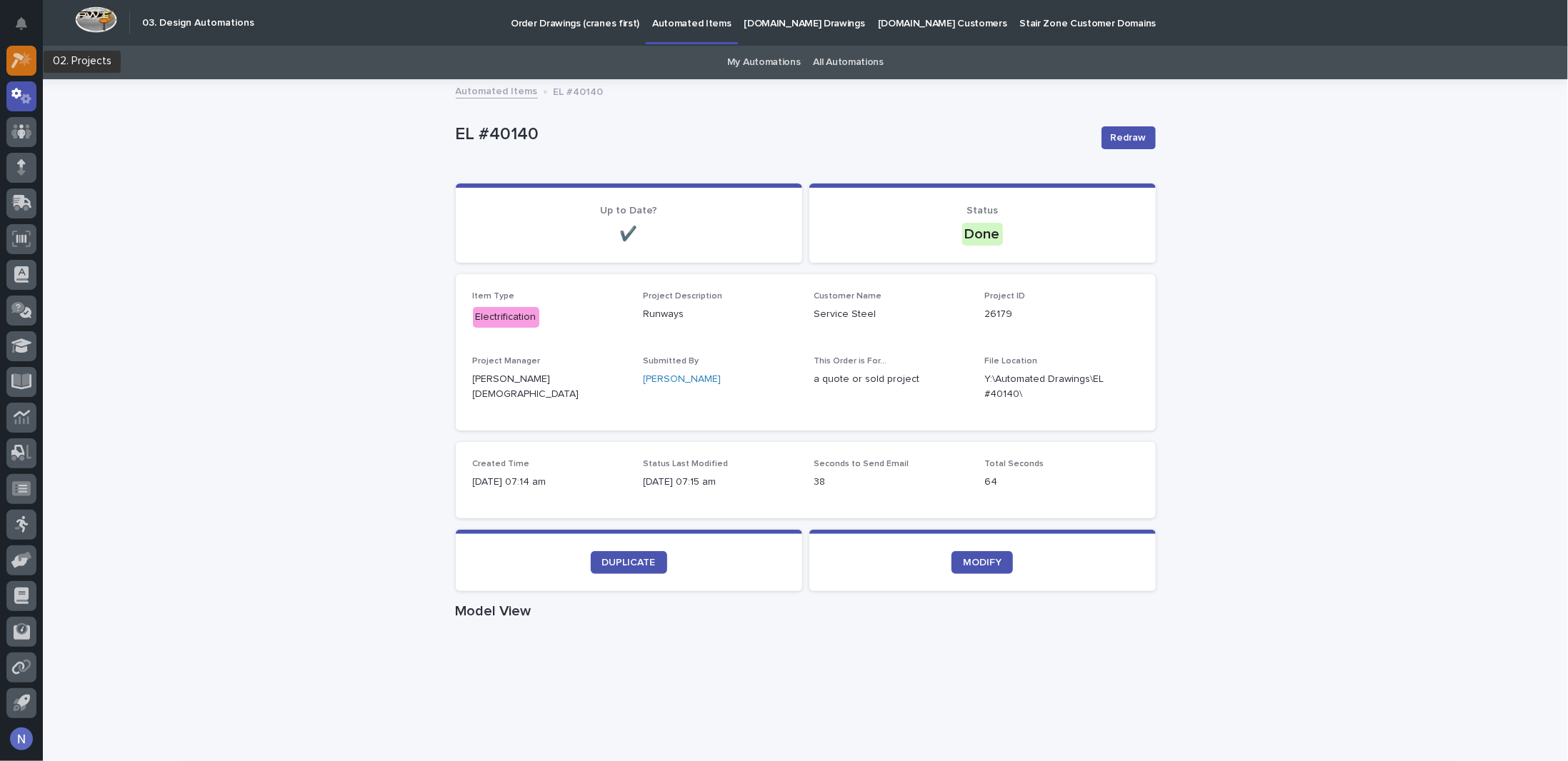
click at [21, 59] on icon at bounding box center [18, 61] width 13 height 16
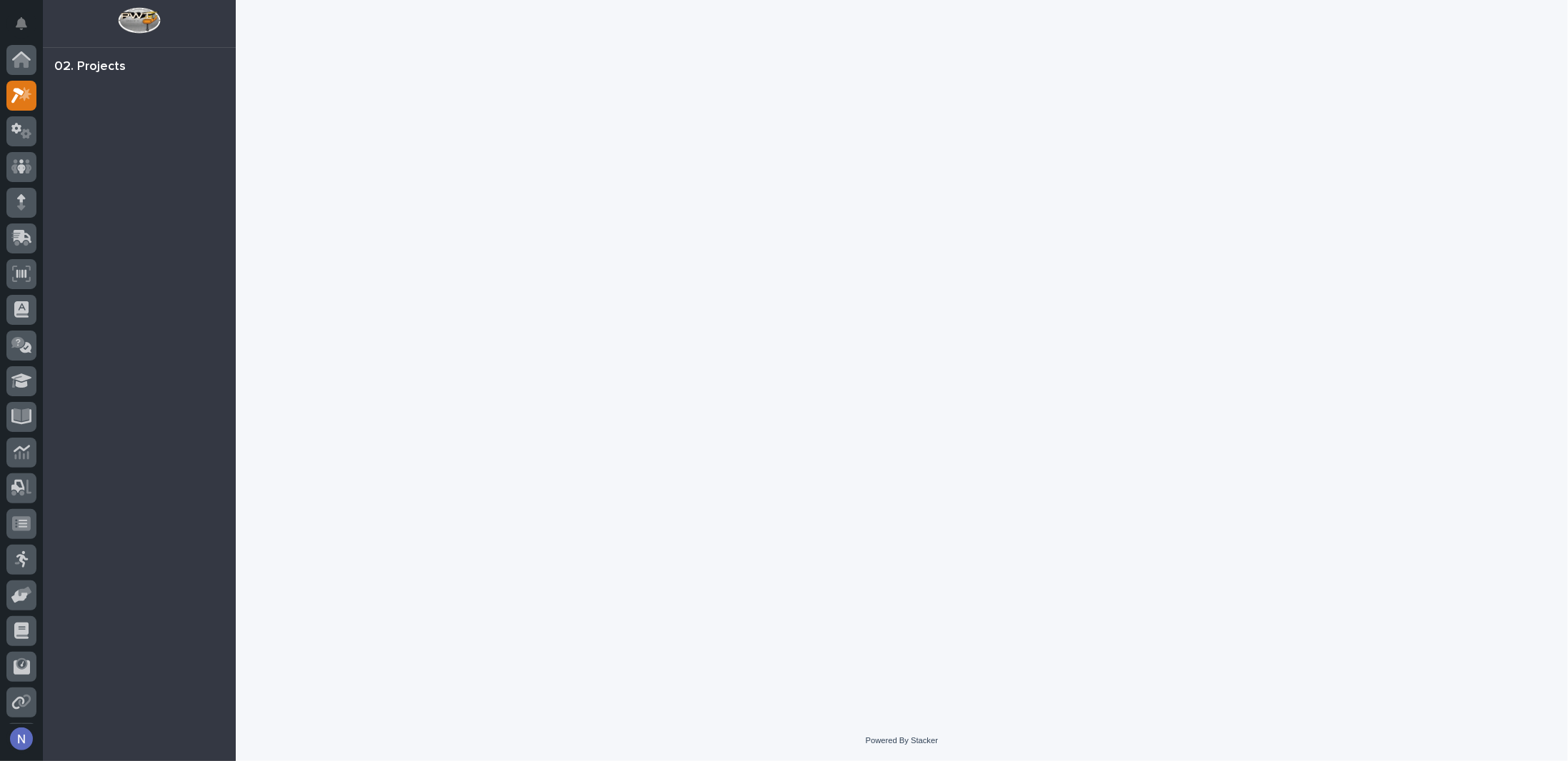
scroll to position [35, 0]
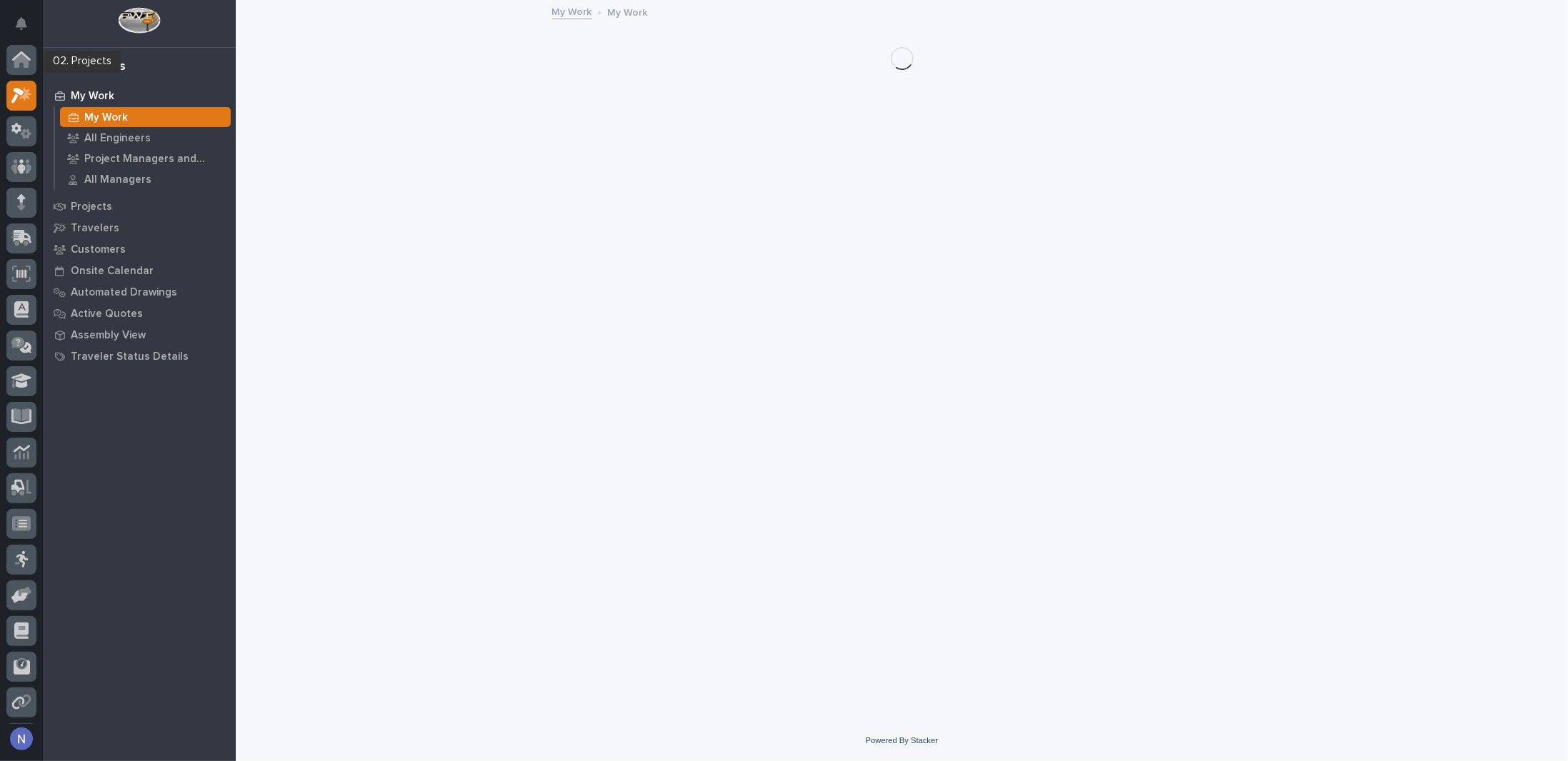
scroll to position [35, 0]
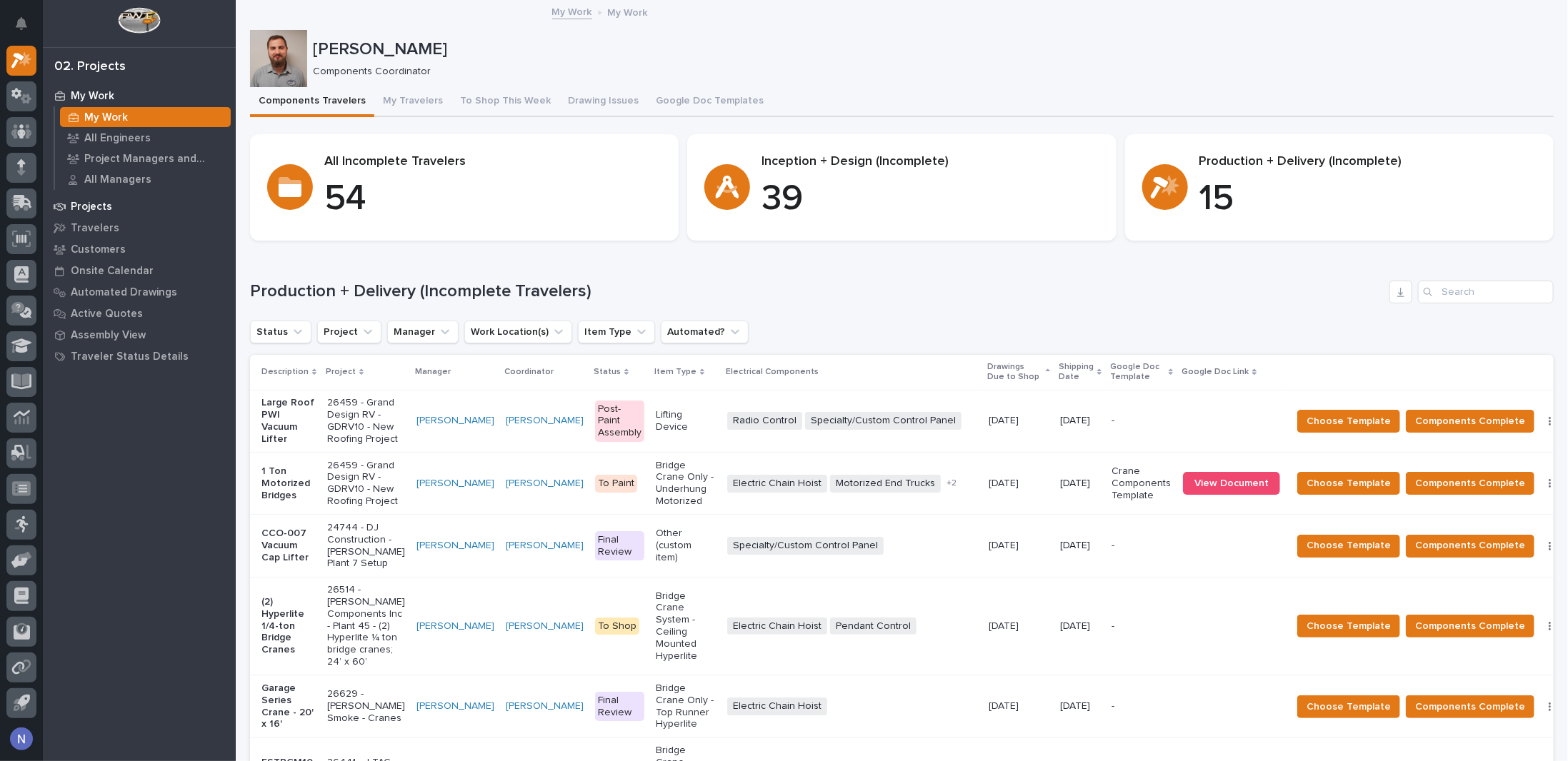
click at [112, 209] on div "Projects" at bounding box center [139, 206] width 186 height 20
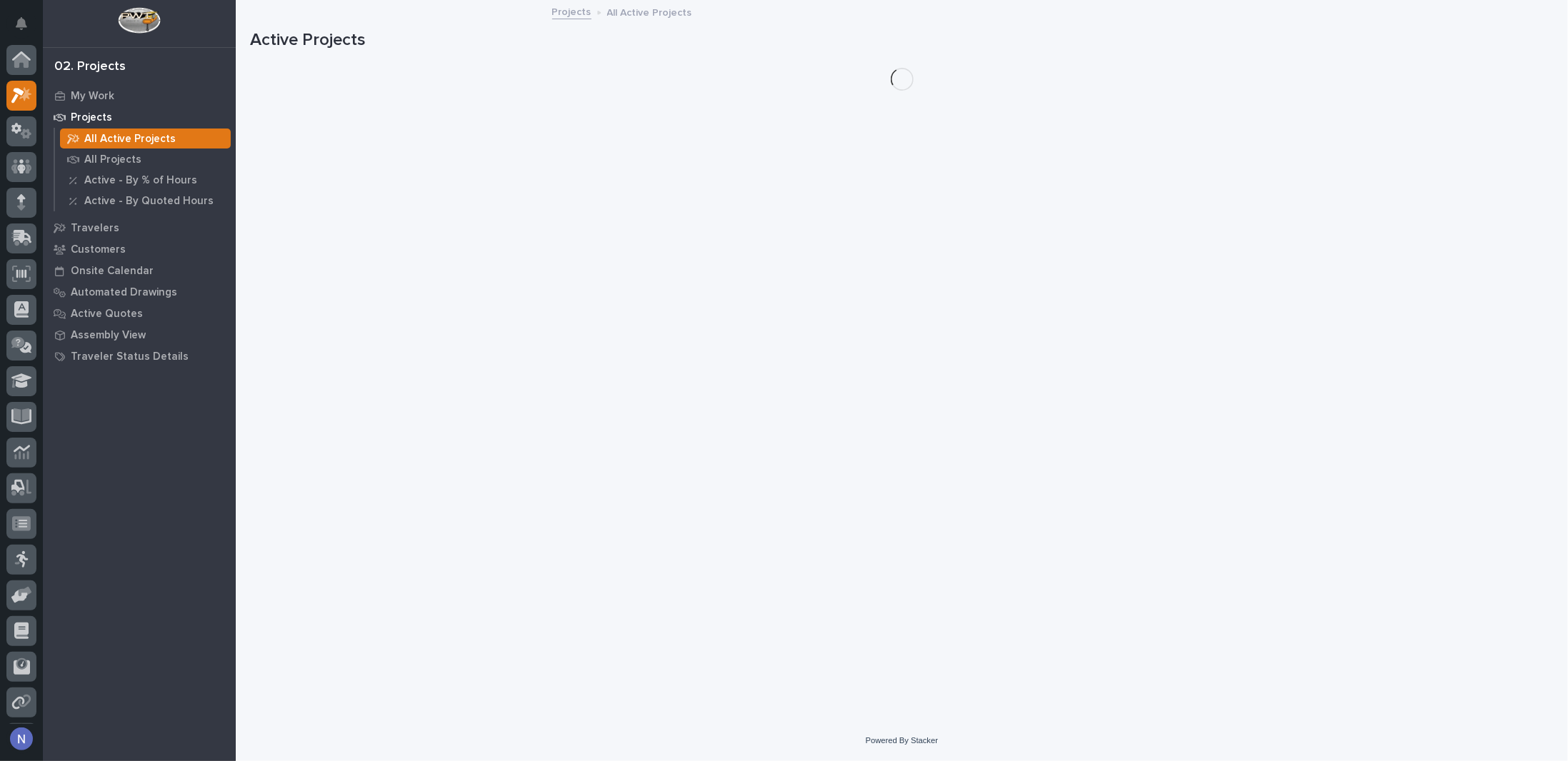
scroll to position [35, 0]
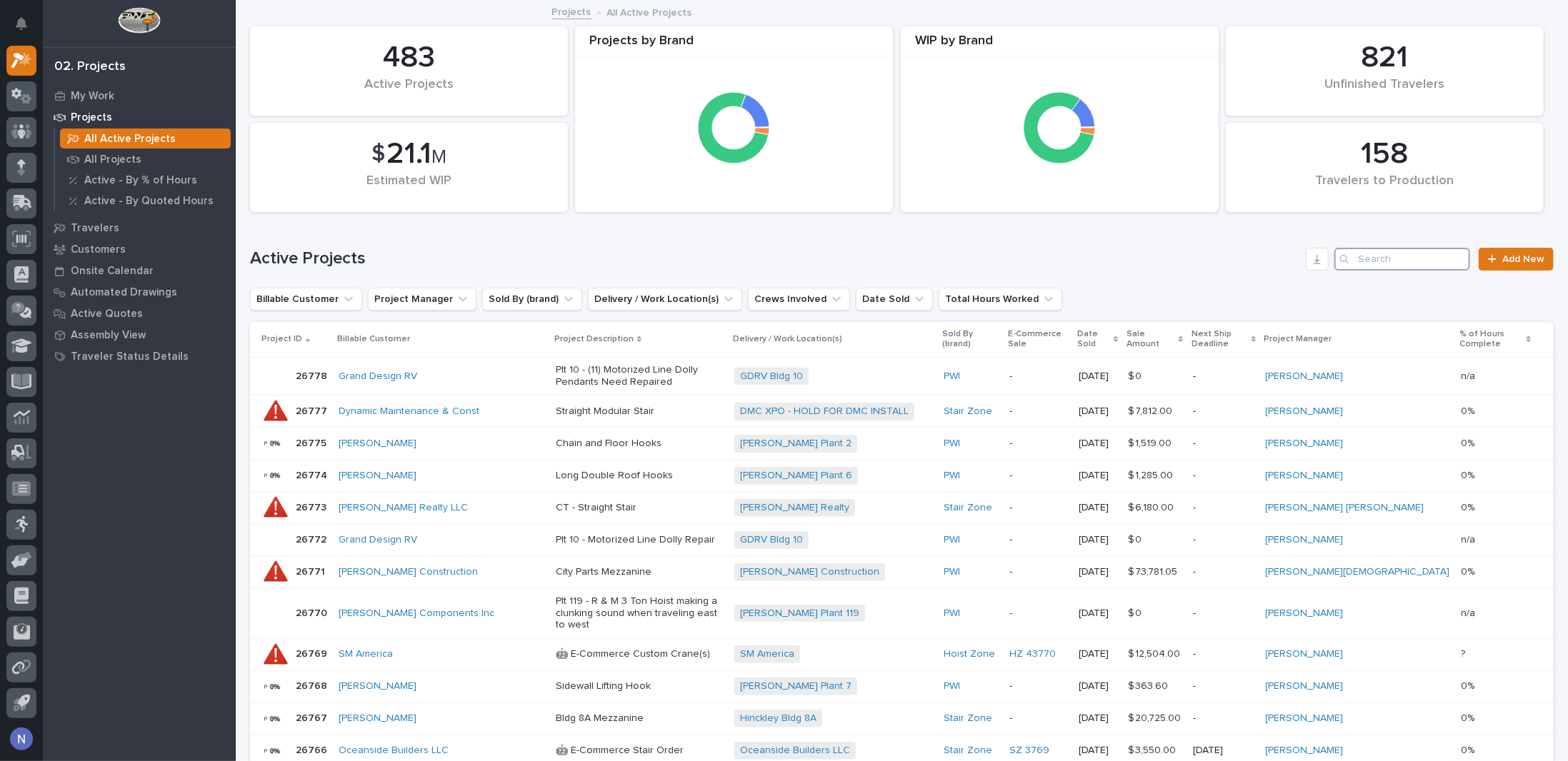
click at [1394, 255] on input "Search" at bounding box center [1402, 259] width 136 height 23
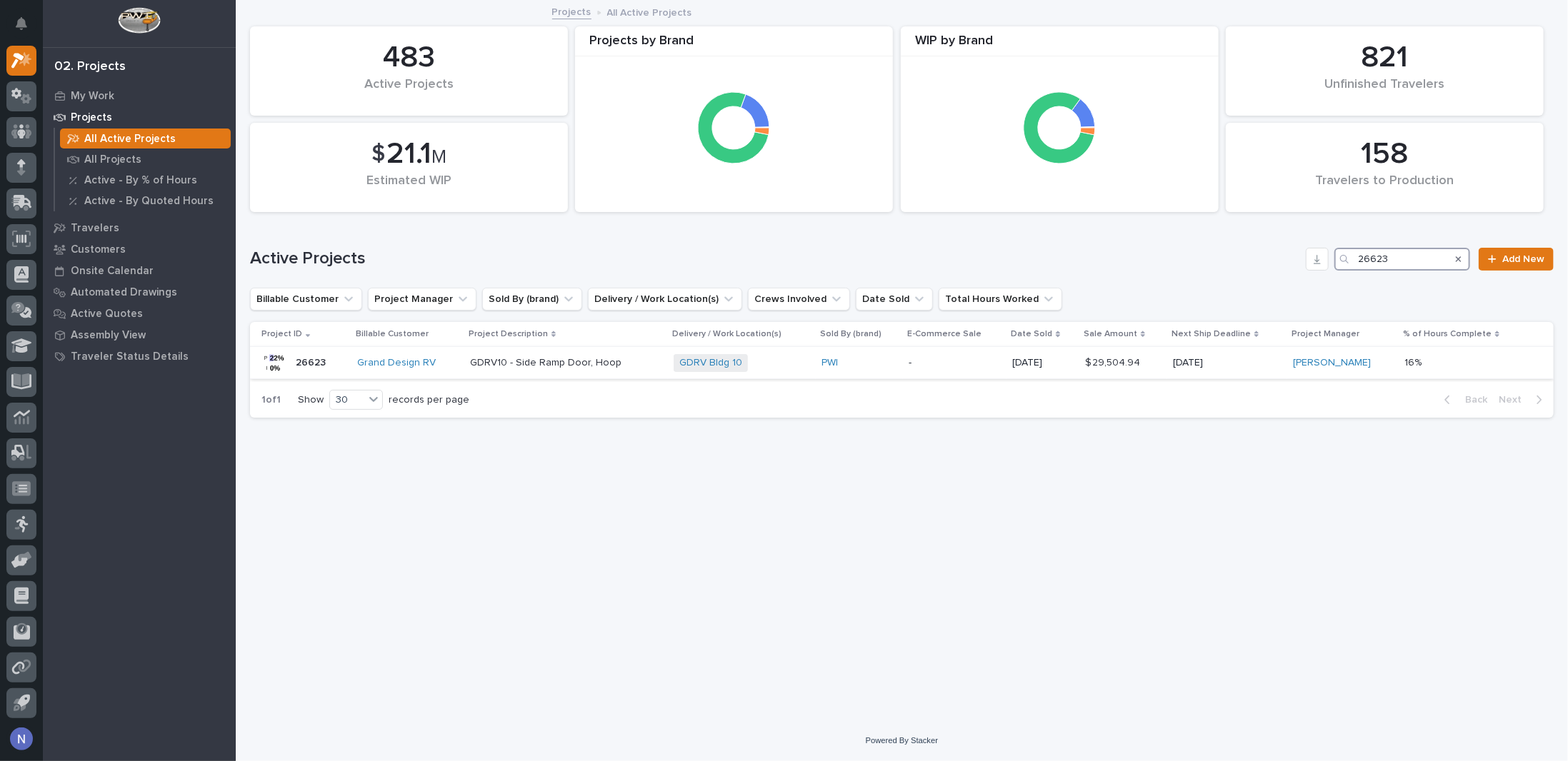
type input "26623"
click at [991, 366] on p "-" at bounding box center [955, 363] width 92 height 13
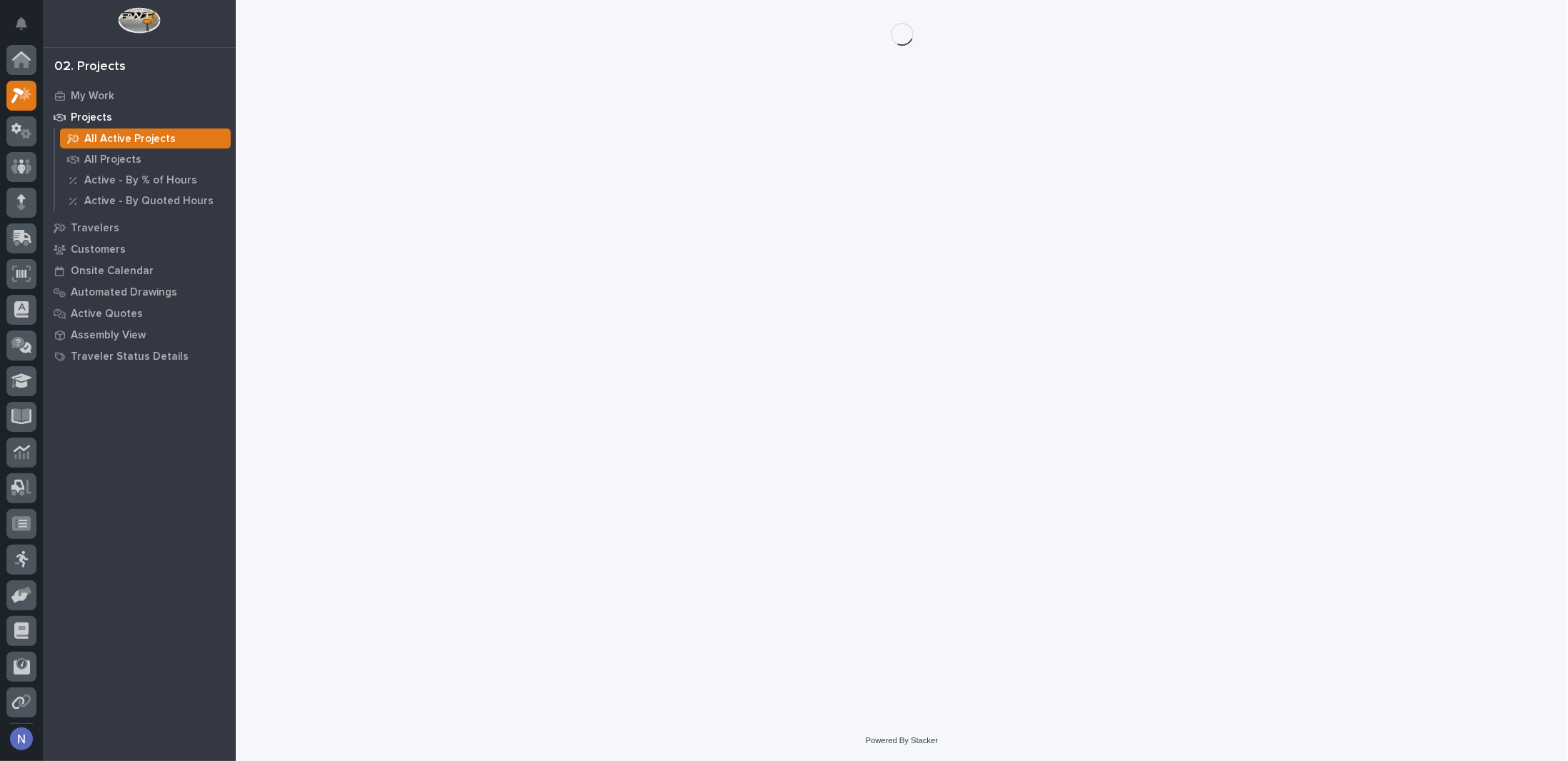
scroll to position [35, 0]
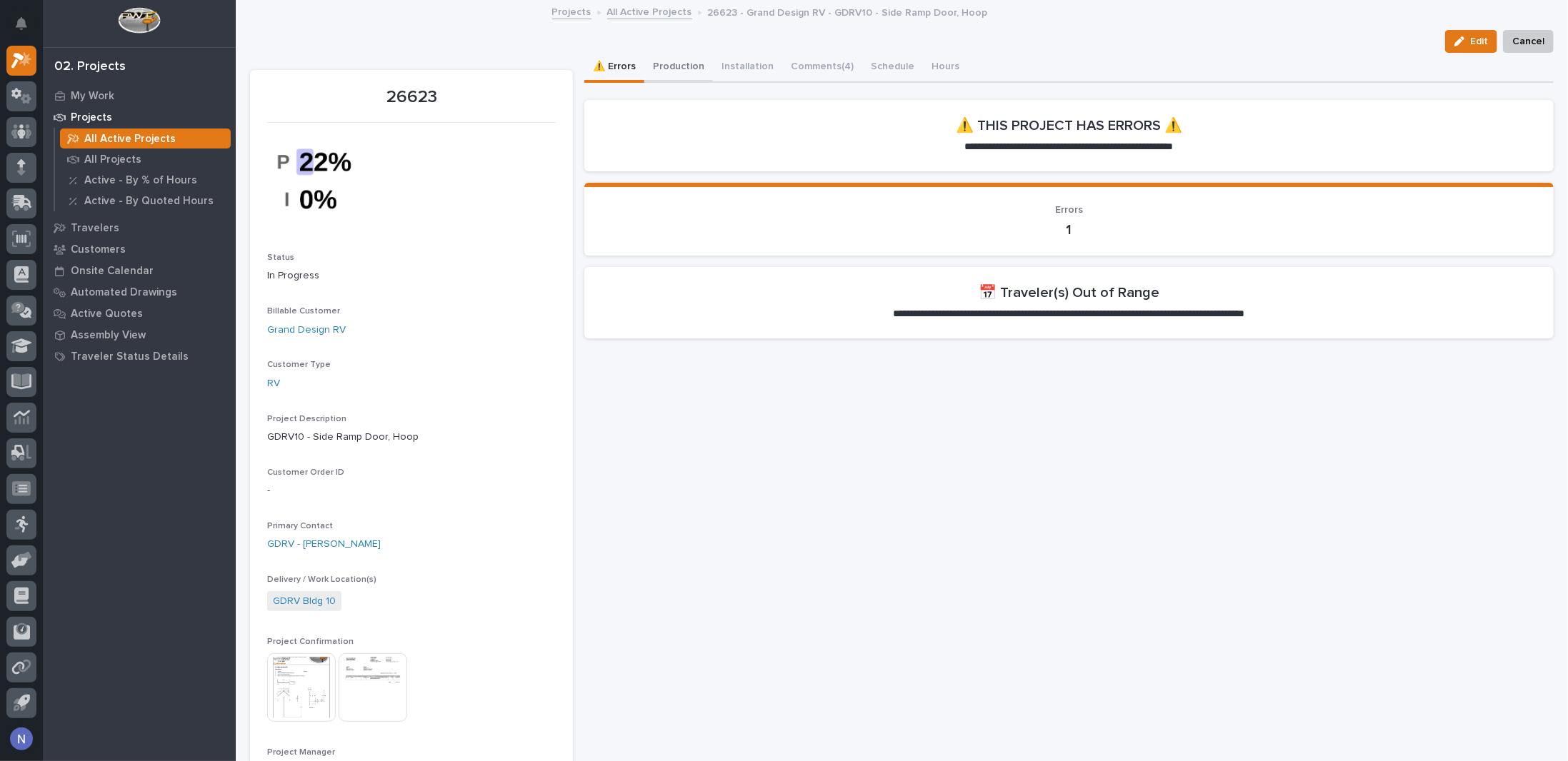
click at [670, 67] on button "Production" at bounding box center [678, 68] width 69 height 30
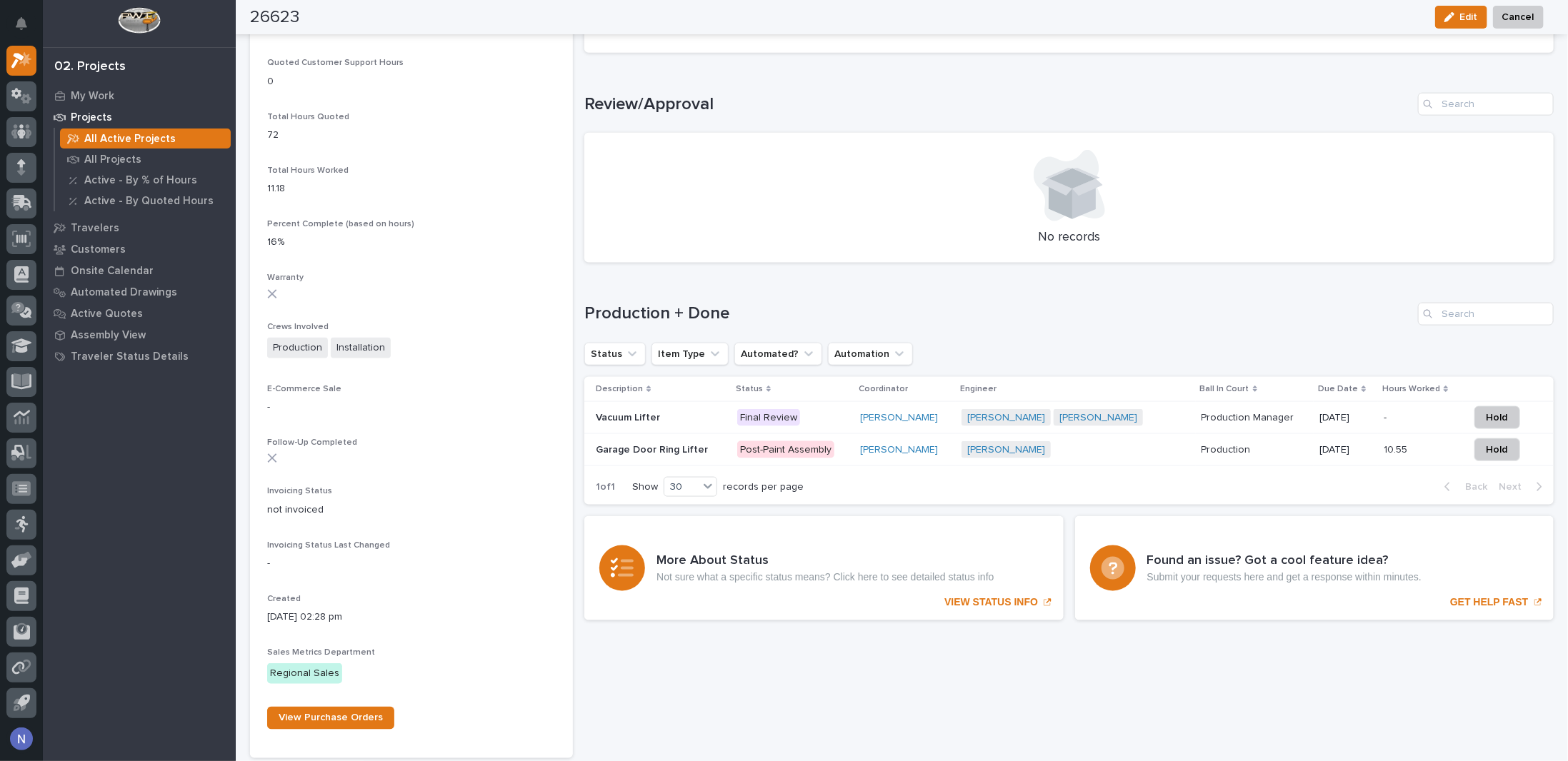
scroll to position [1118, 0]
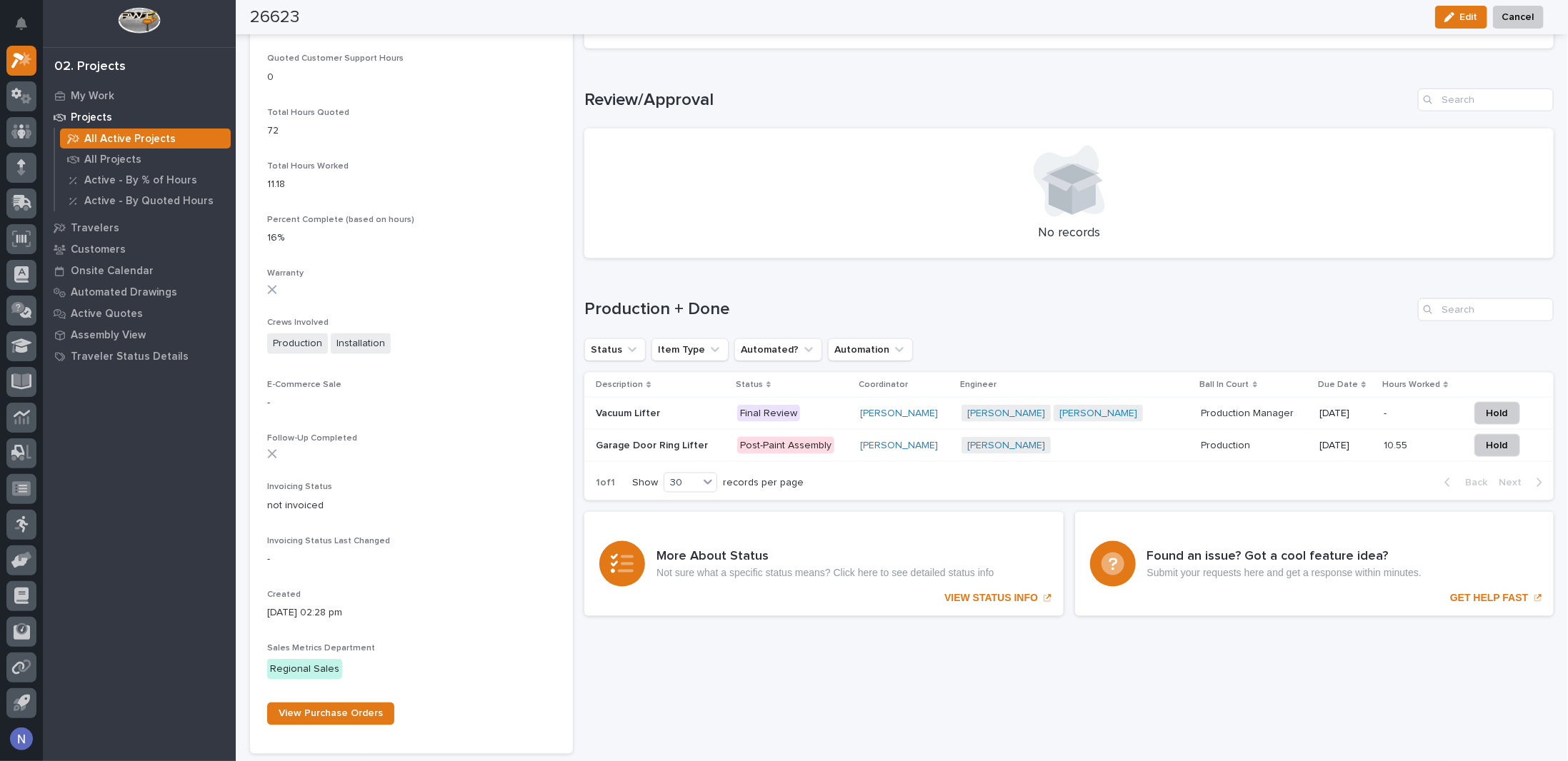
click at [807, 417] on p "Final Review" at bounding box center [793, 413] width 113 height 18
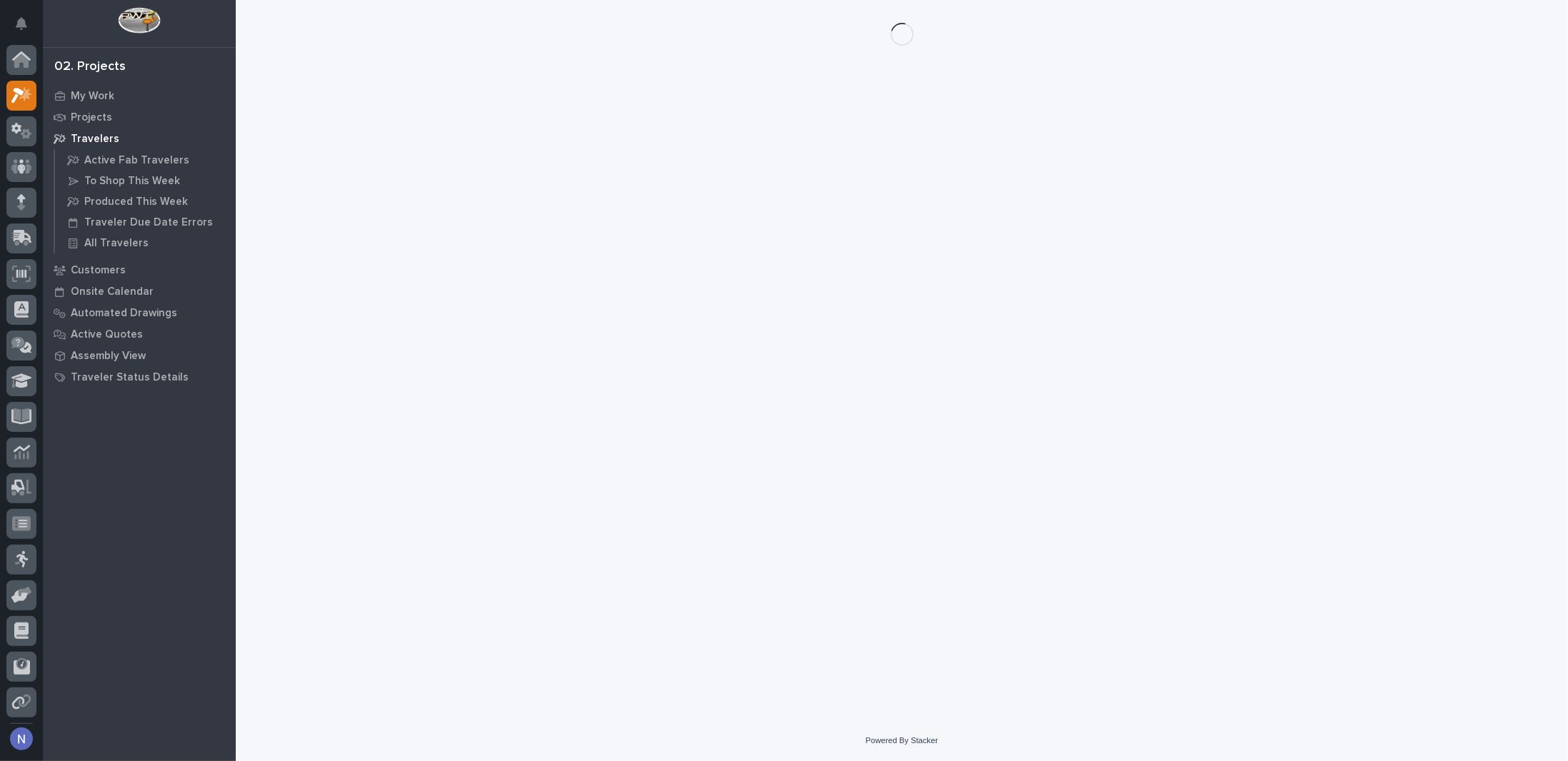
scroll to position [35, 0]
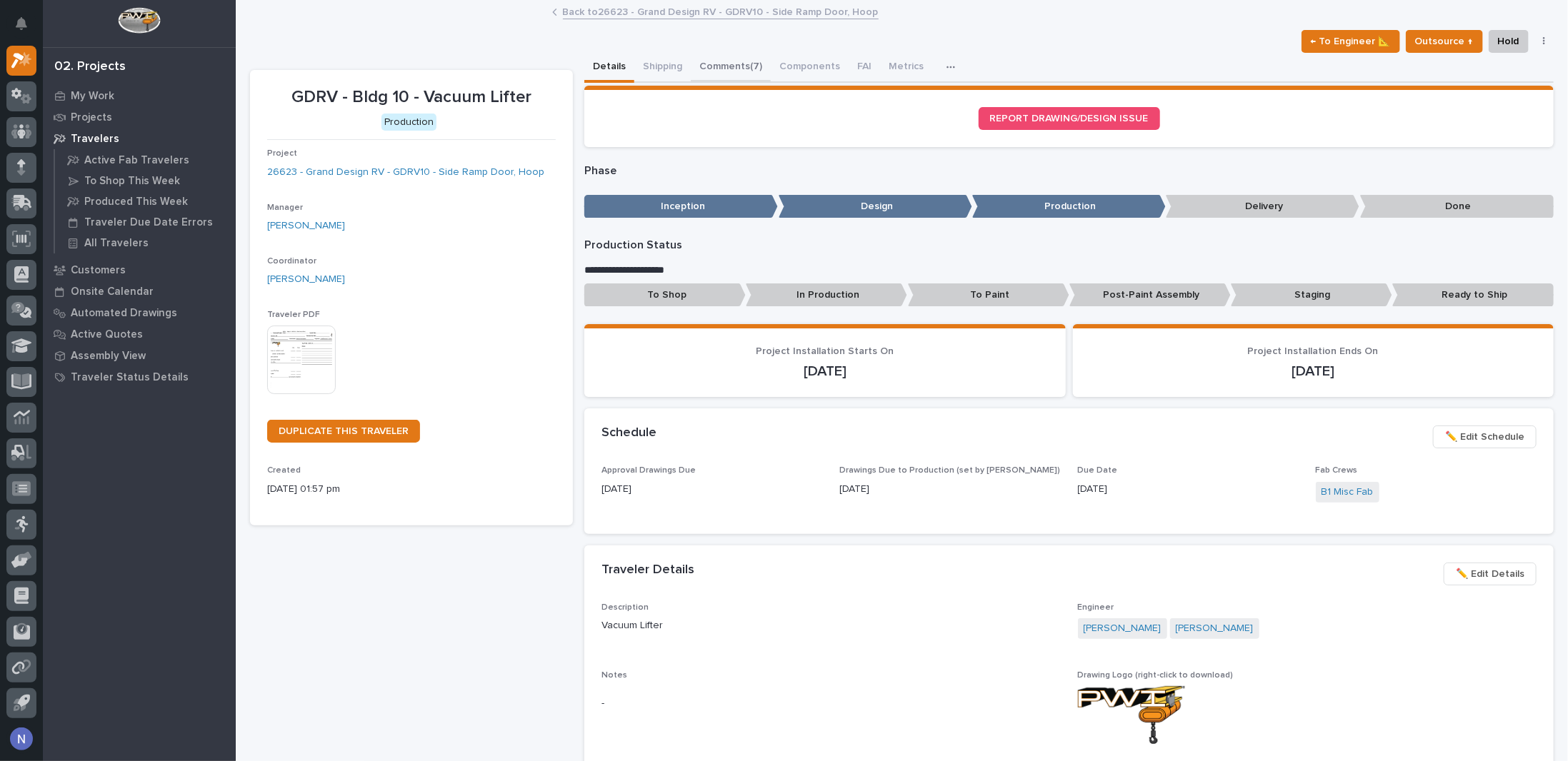
click at [729, 68] on button "Comments (7)" at bounding box center [731, 68] width 80 height 30
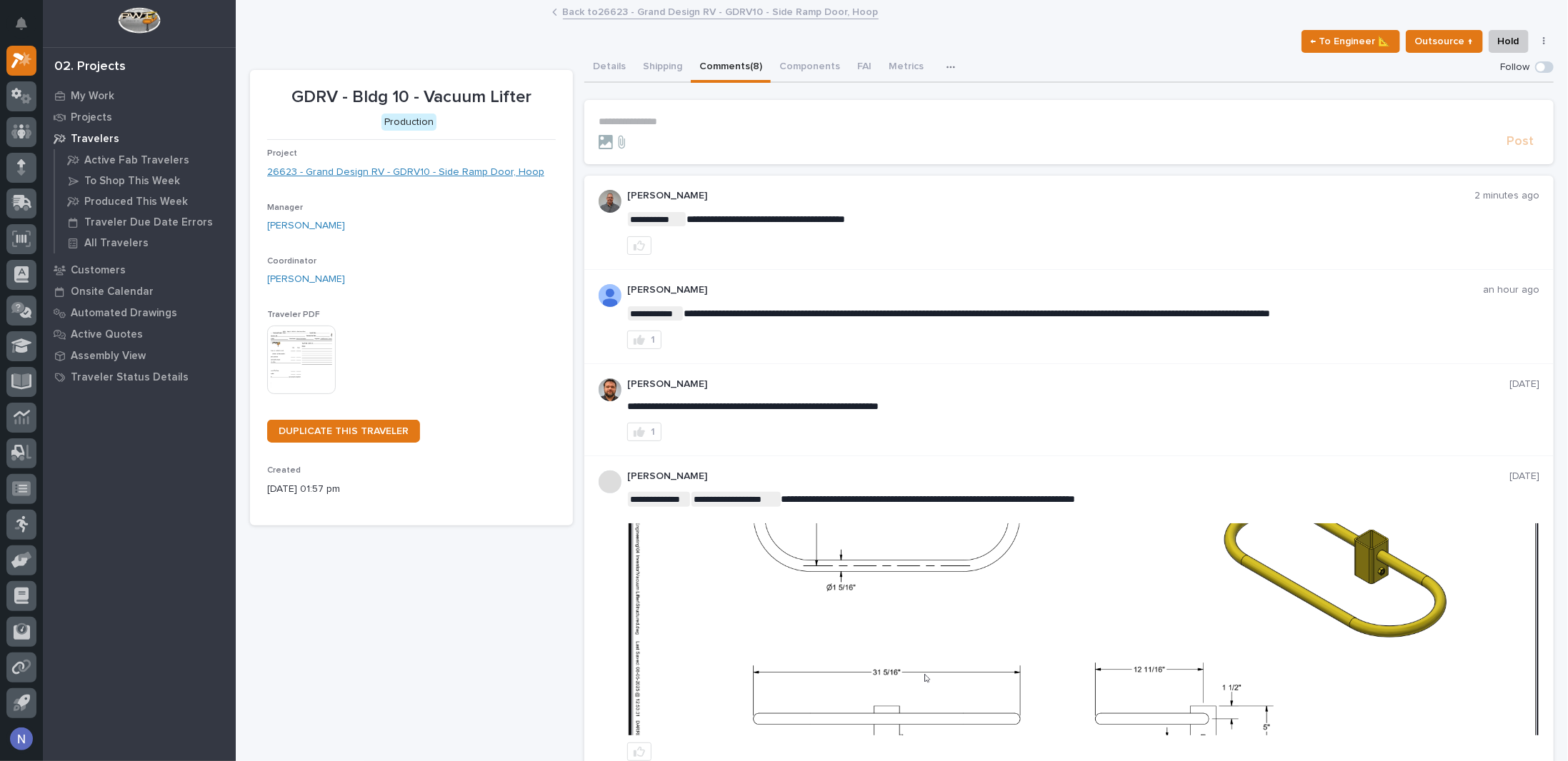
click at [410, 170] on link "26623 - Grand Design RV - GDRV10 - Side Ramp Door, Hoop" at bounding box center [406, 172] width 277 height 15
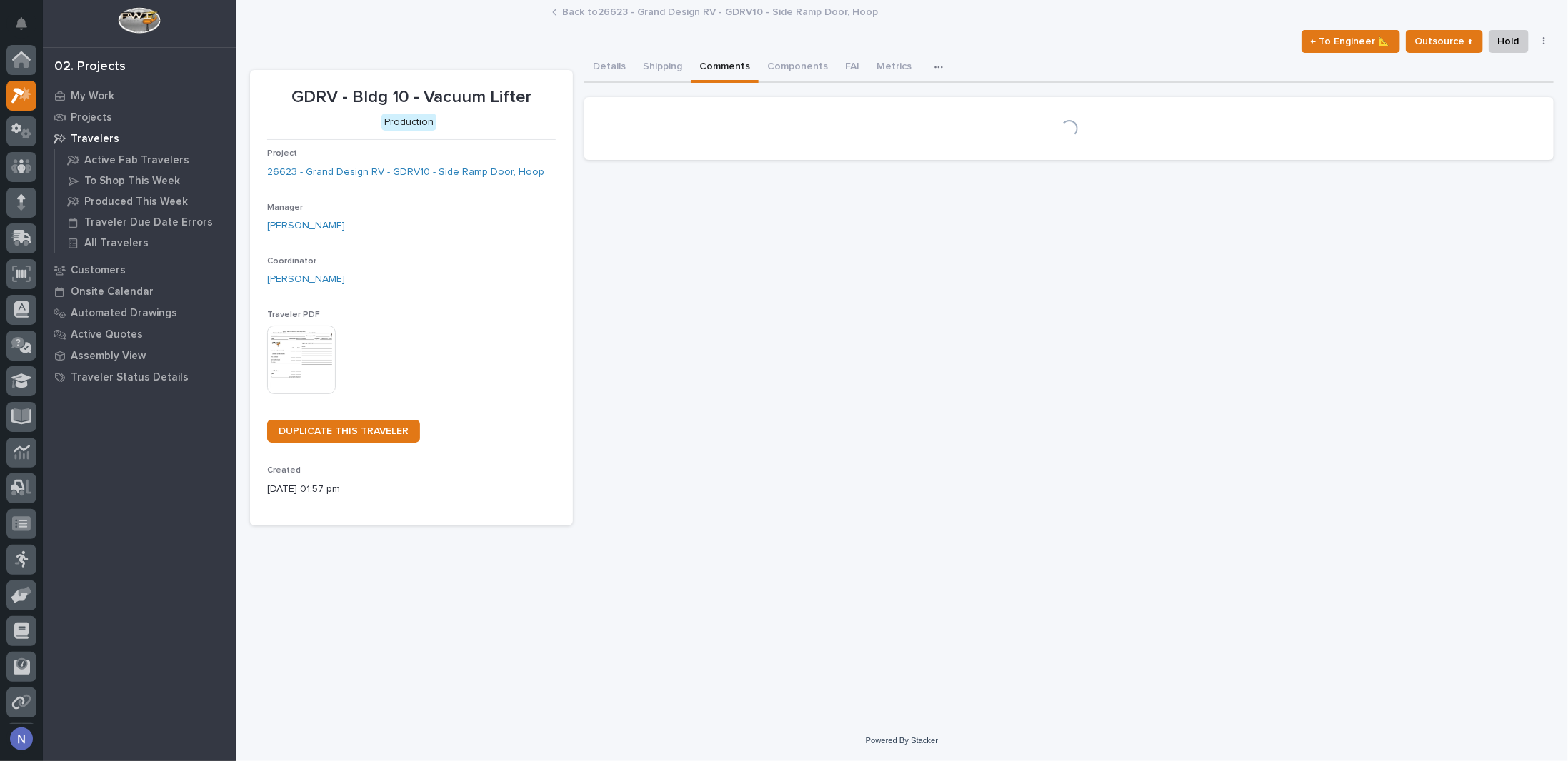
scroll to position [35, 0]
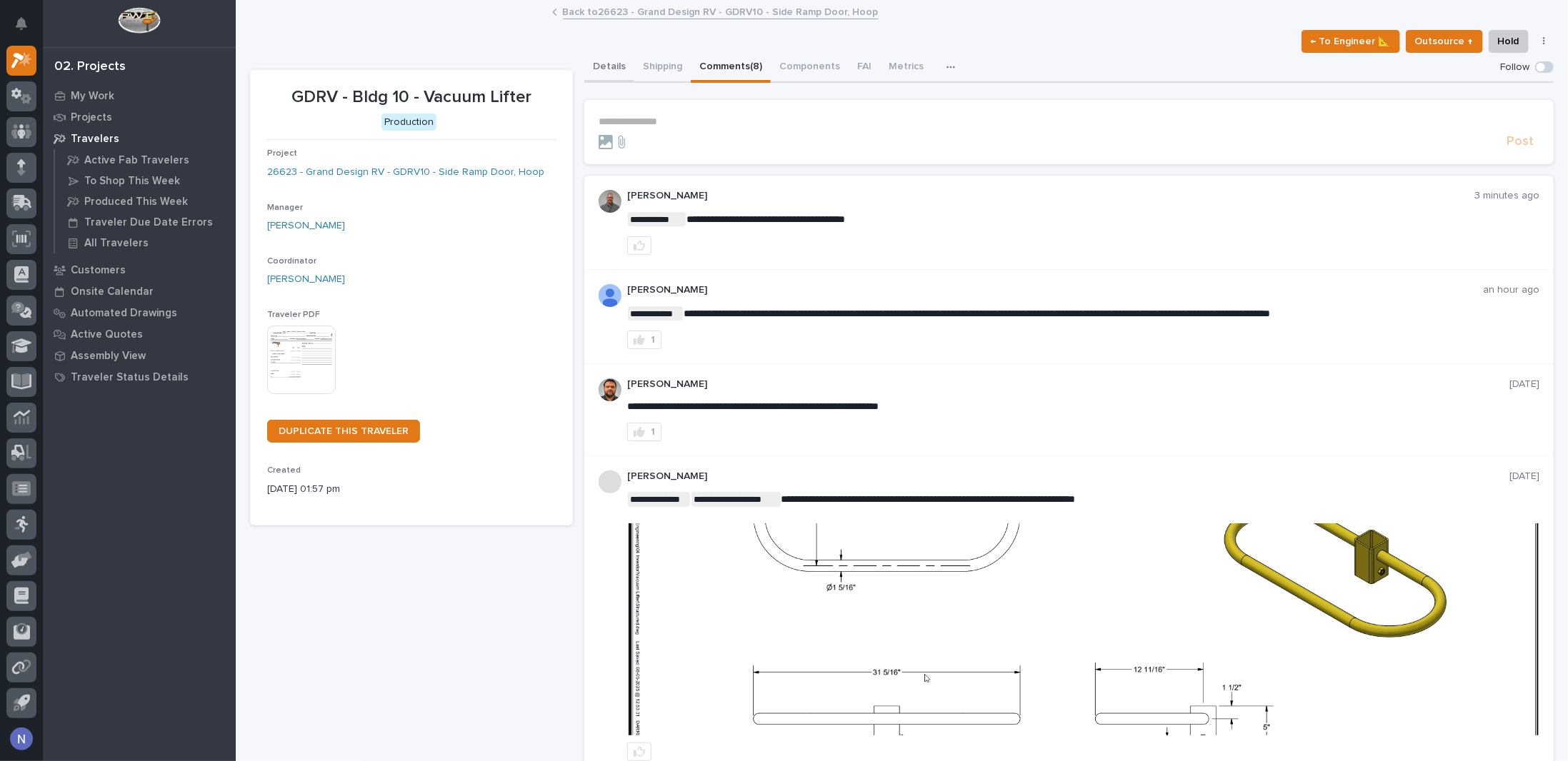
click at [603, 66] on button "Details" at bounding box center [610, 68] width 50 height 30
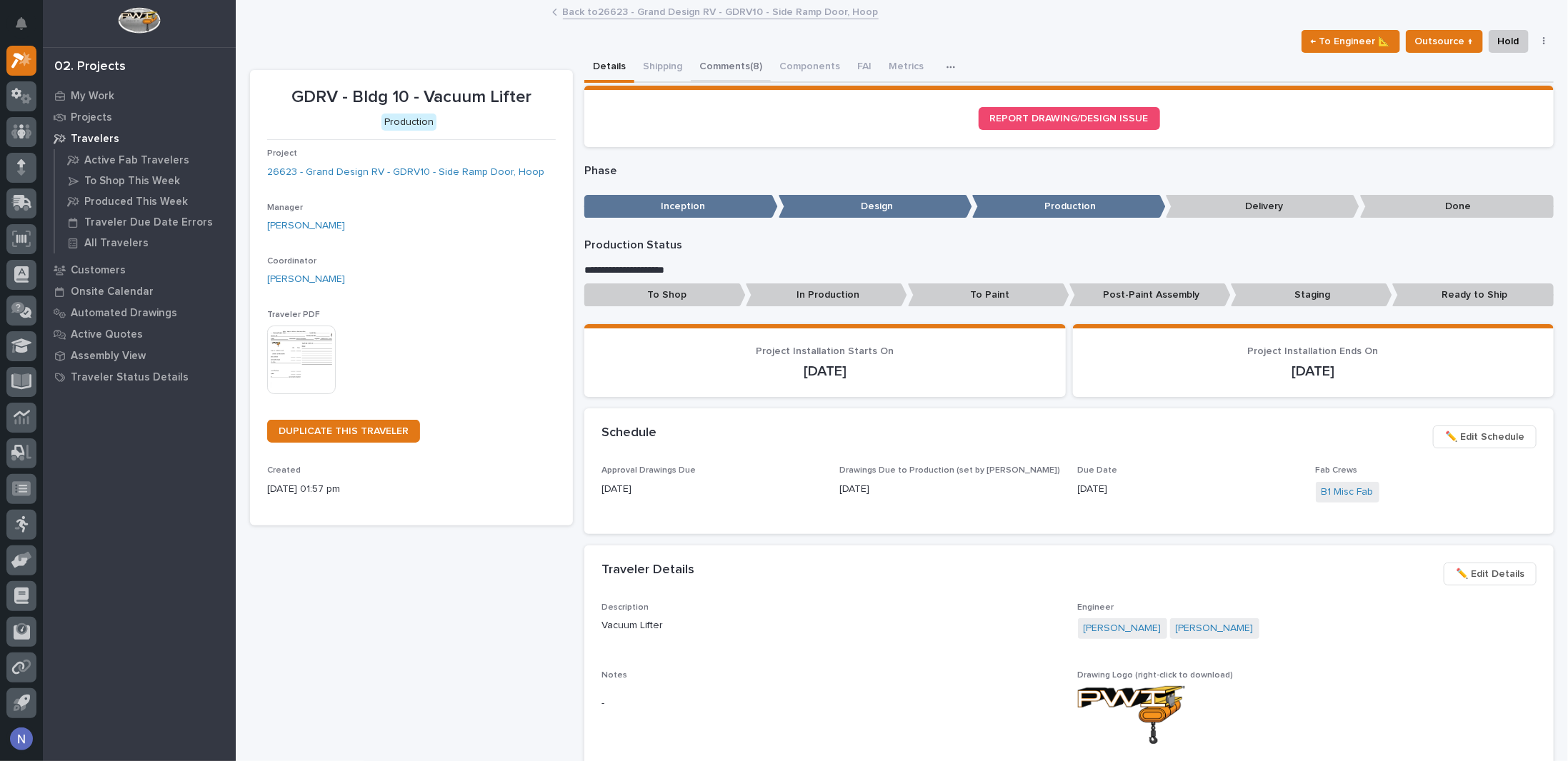
click at [727, 63] on button "Comments (8)" at bounding box center [731, 68] width 80 height 30
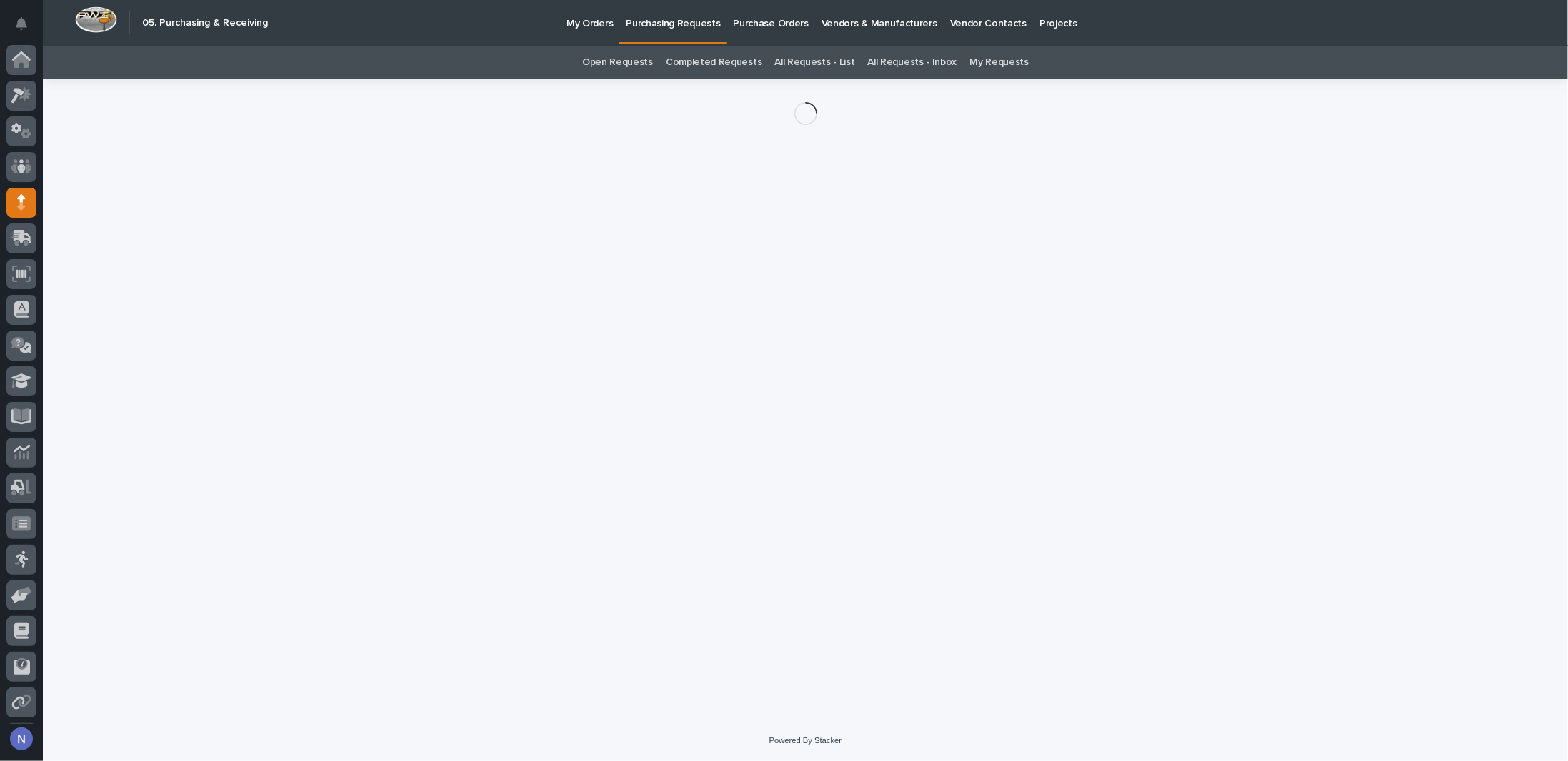
scroll to position [35, 0]
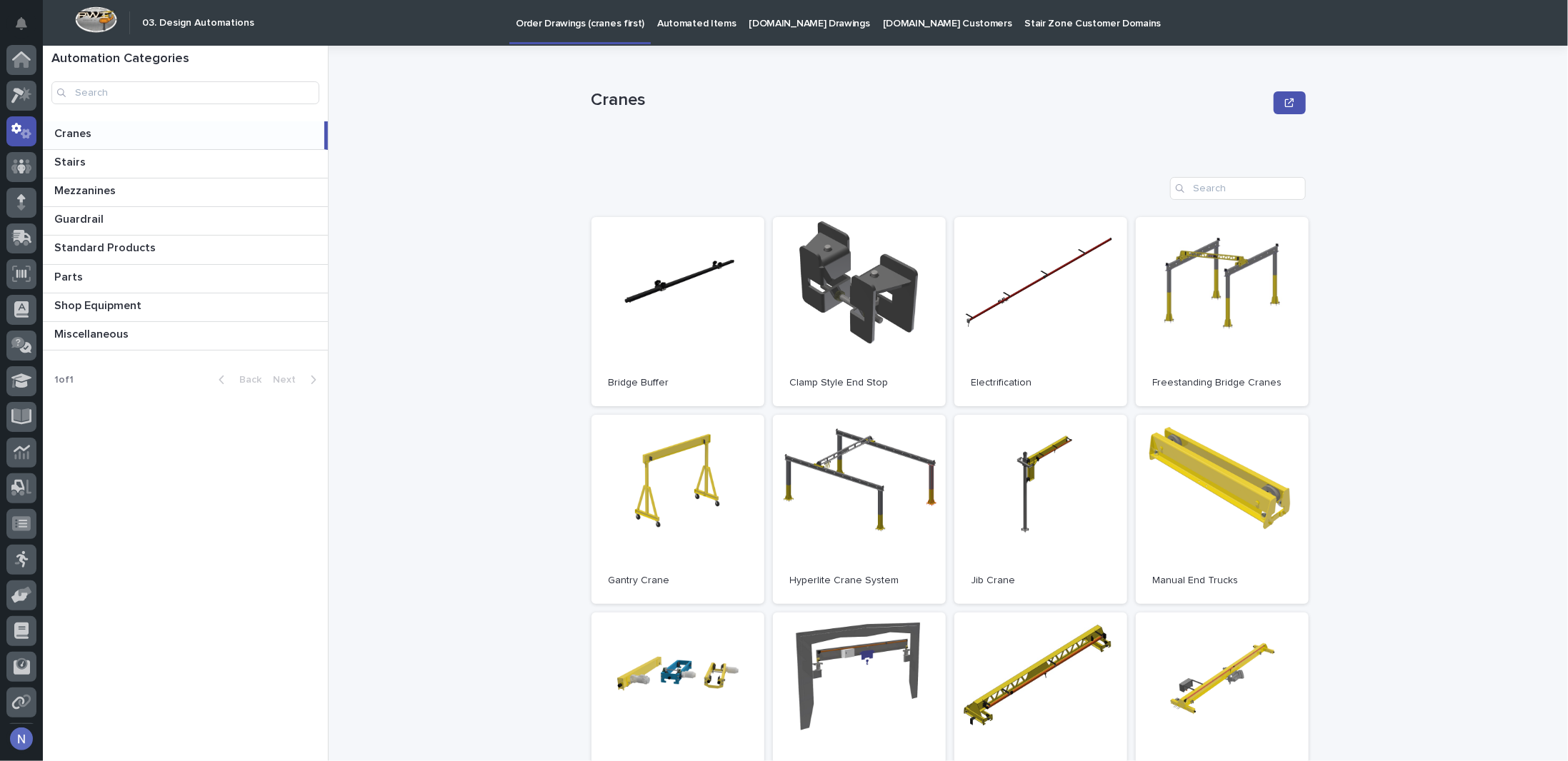
scroll to position [35, 0]
click at [26, 272] on icon at bounding box center [21, 274] width 14 height 16
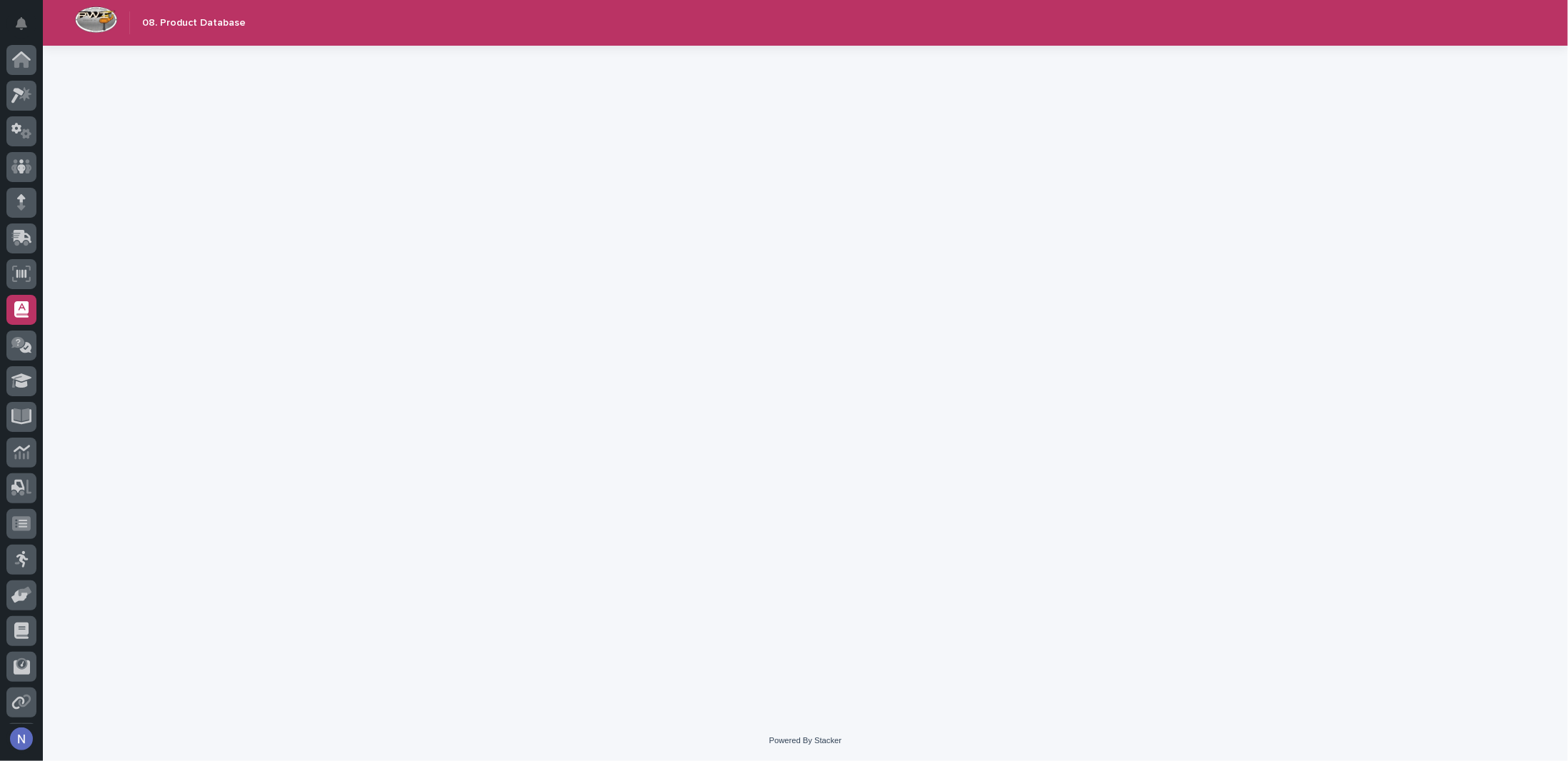
scroll to position [35, 0]
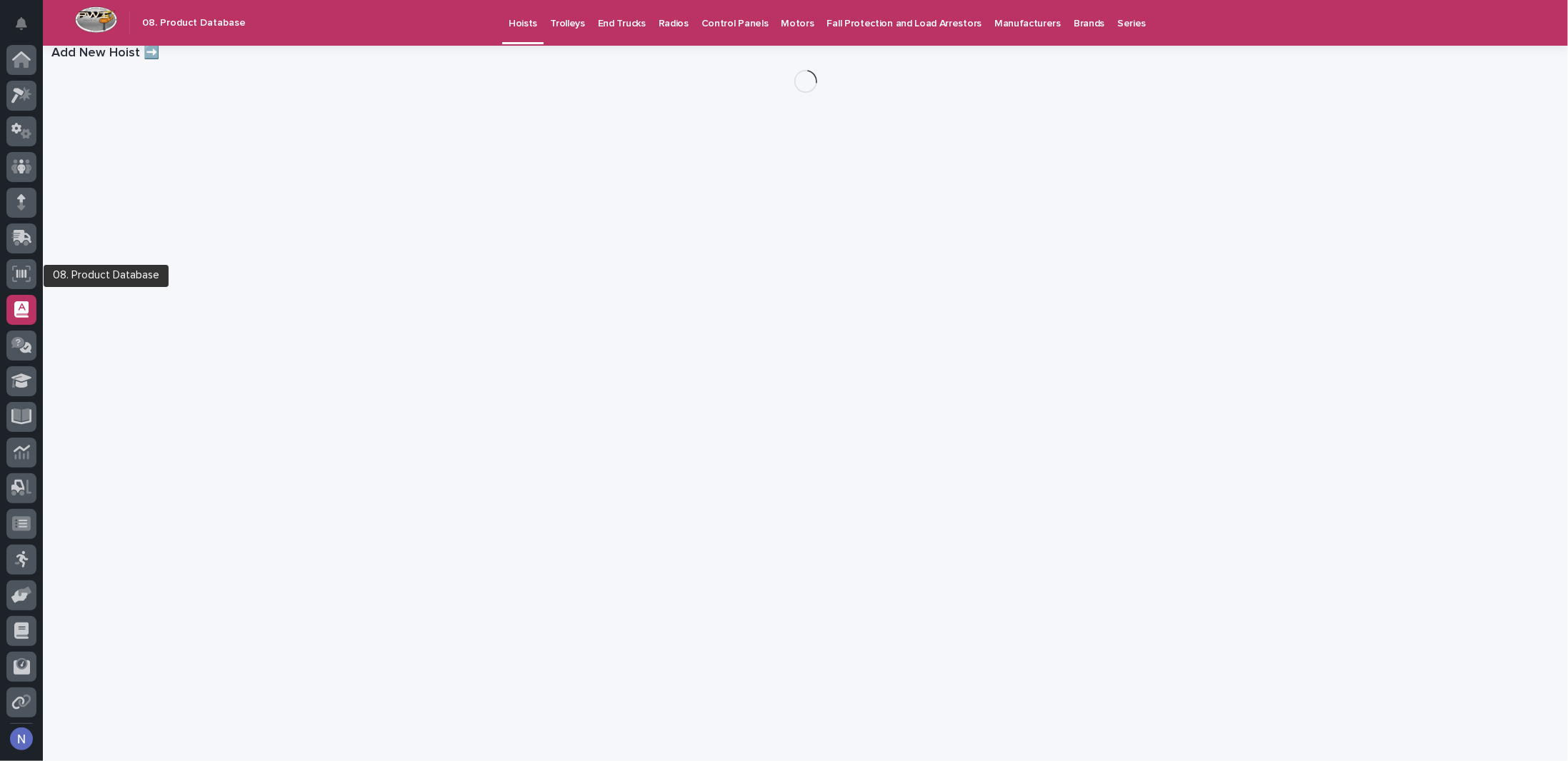
scroll to position [35, 0]
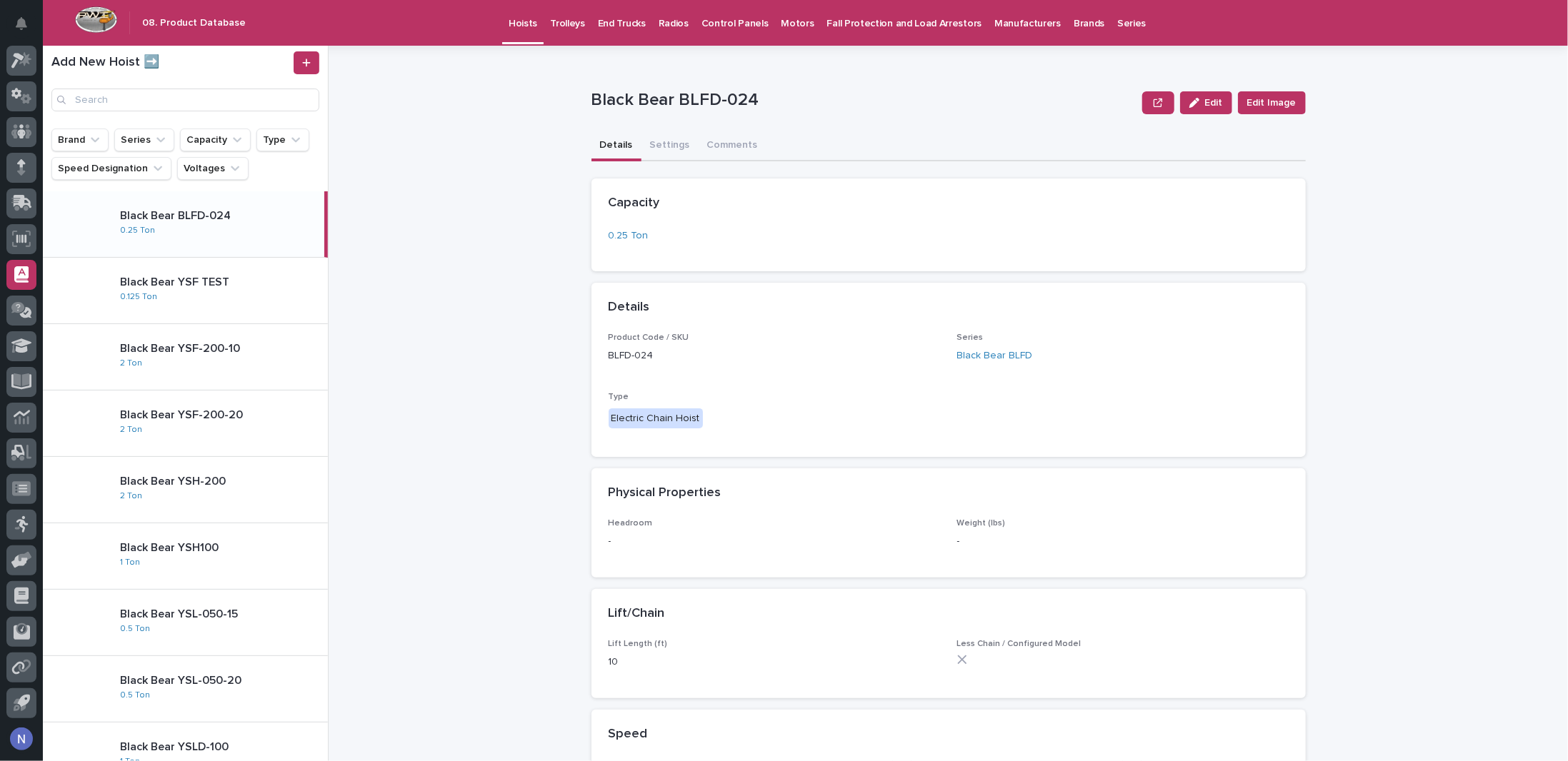
click at [659, 25] on p "Radios" at bounding box center [674, 15] width 30 height 30
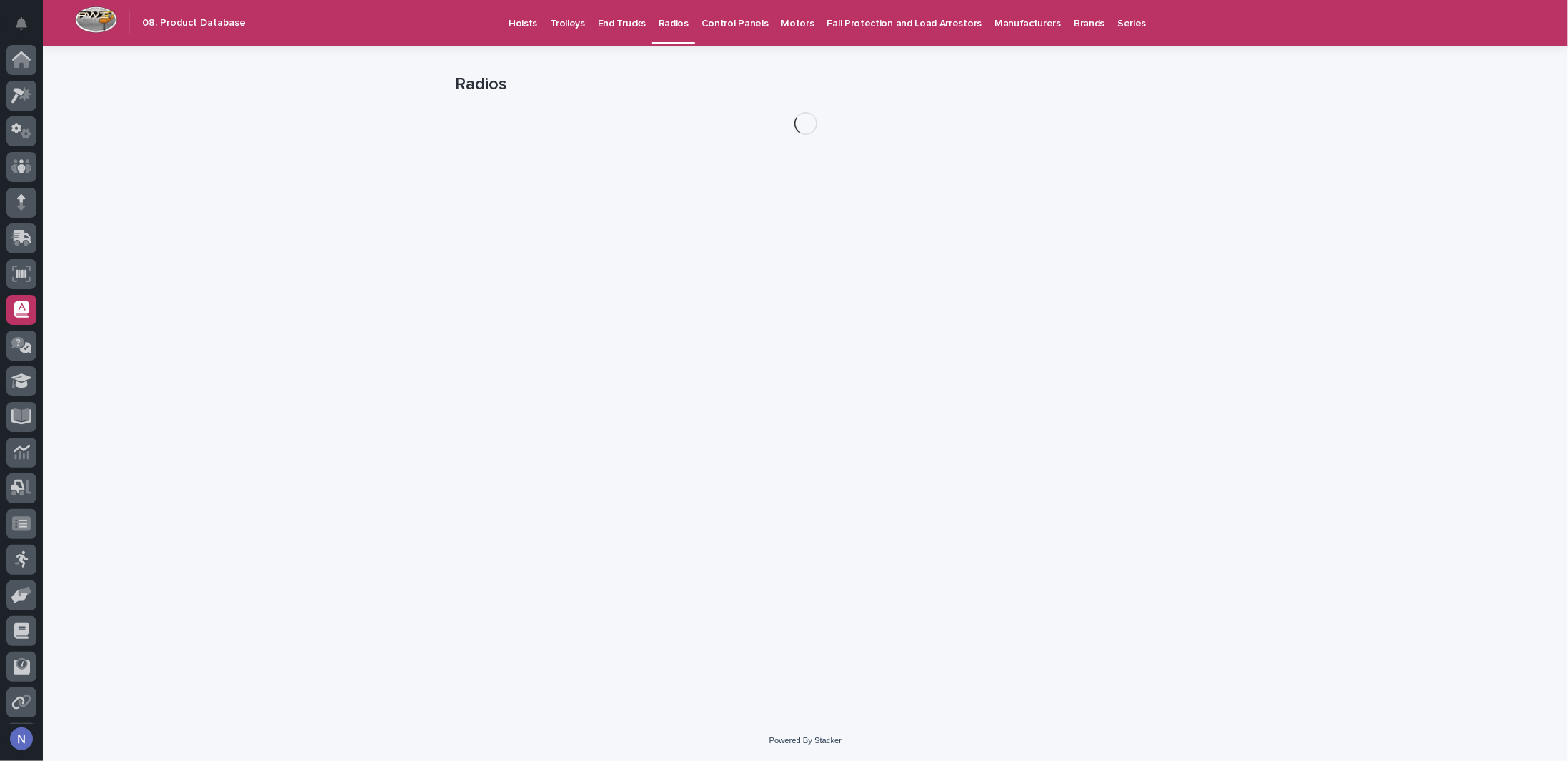
scroll to position [35, 0]
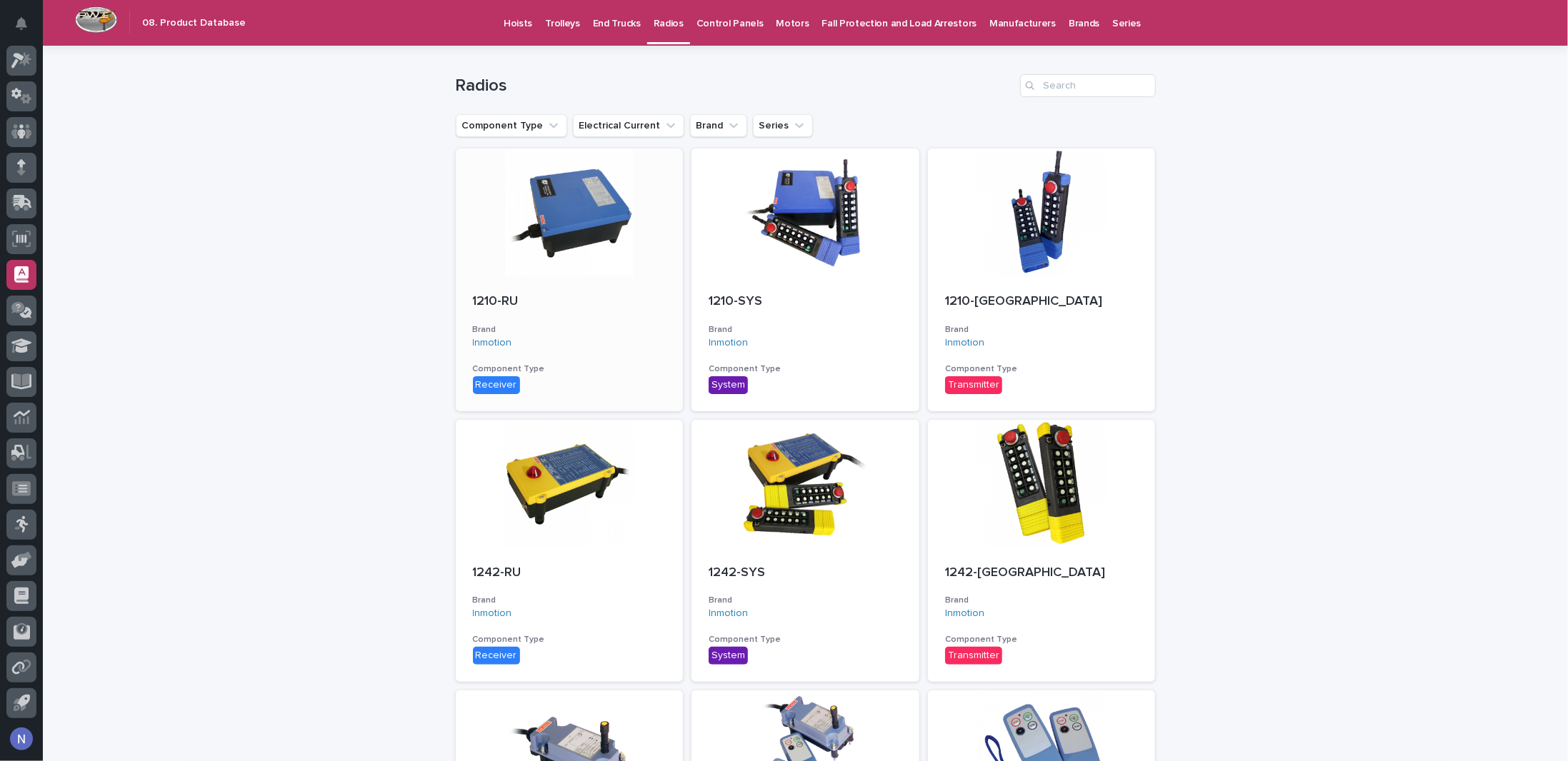
click at [643, 277] on div "1210-RU Brand Inmotion Component Type Receiver" at bounding box center [570, 345] width 228 height 134
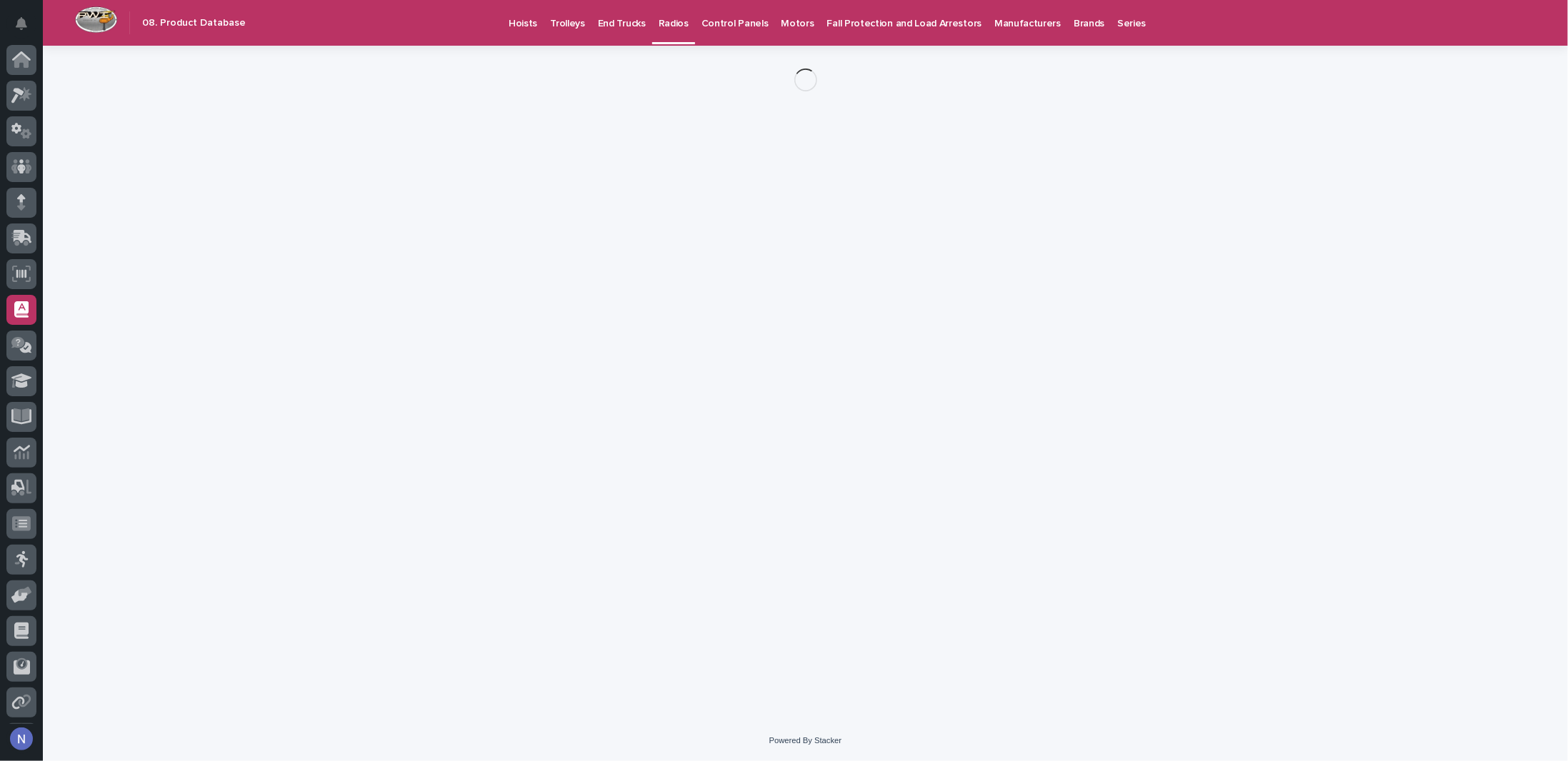
scroll to position [35, 0]
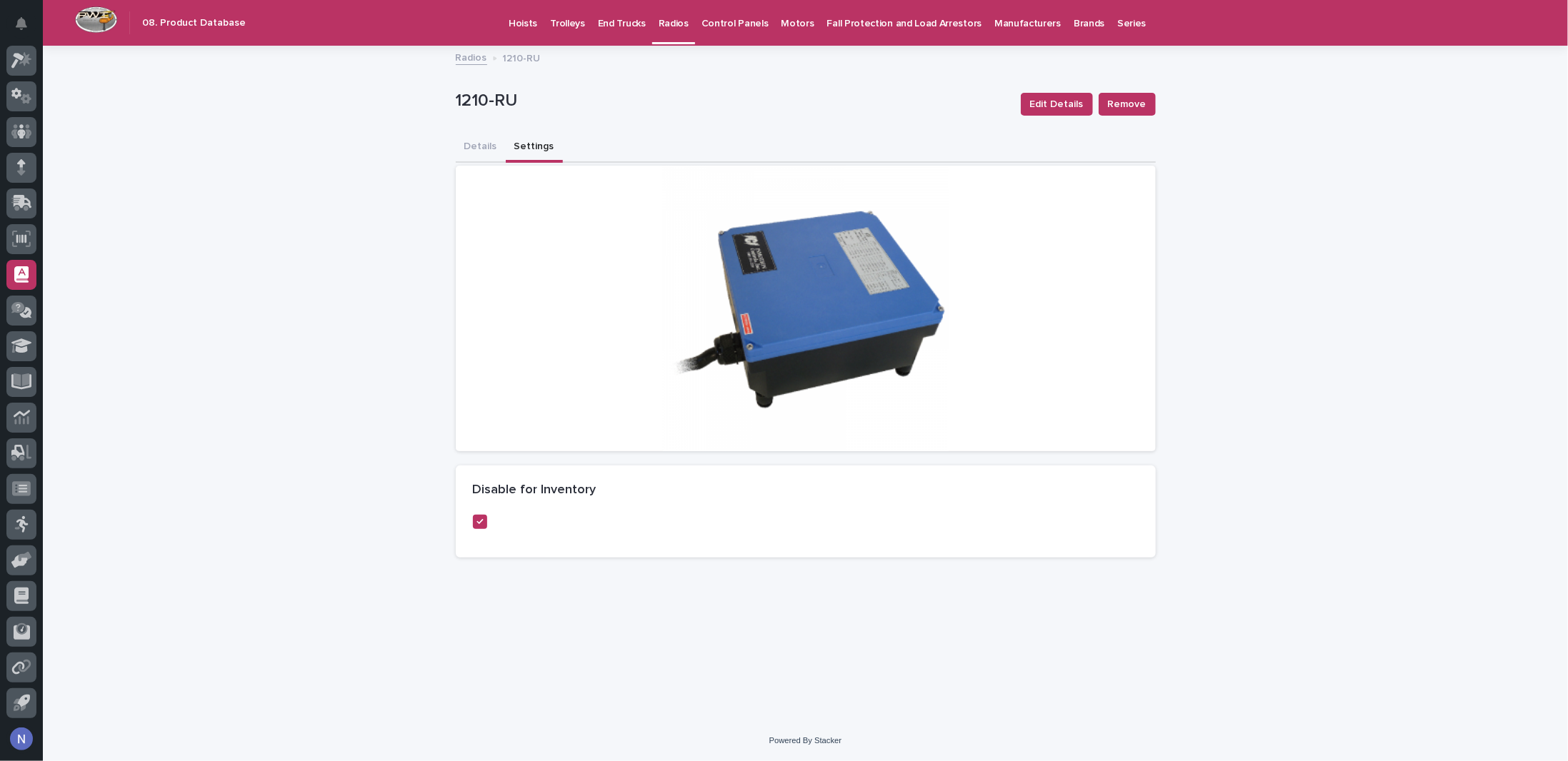
click at [516, 155] on button "Settings" at bounding box center [534, 148] width 57 height 30
click at [478, 141] on button "Details" at bounding box center [481, 148] width 50 height 30
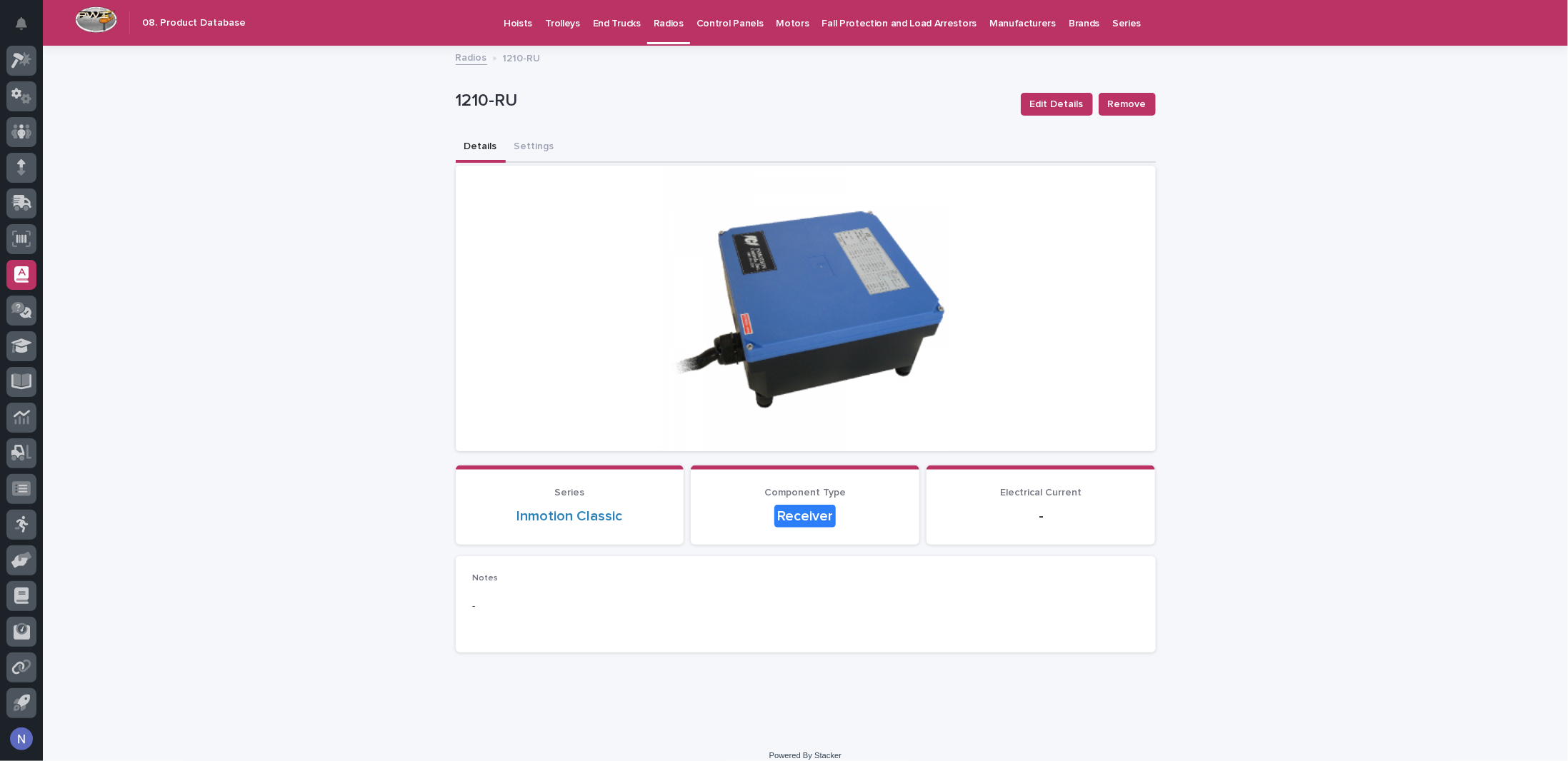
click at [653, 32] on link "Radios" at bounding box center [668, 21] width 43 height 42
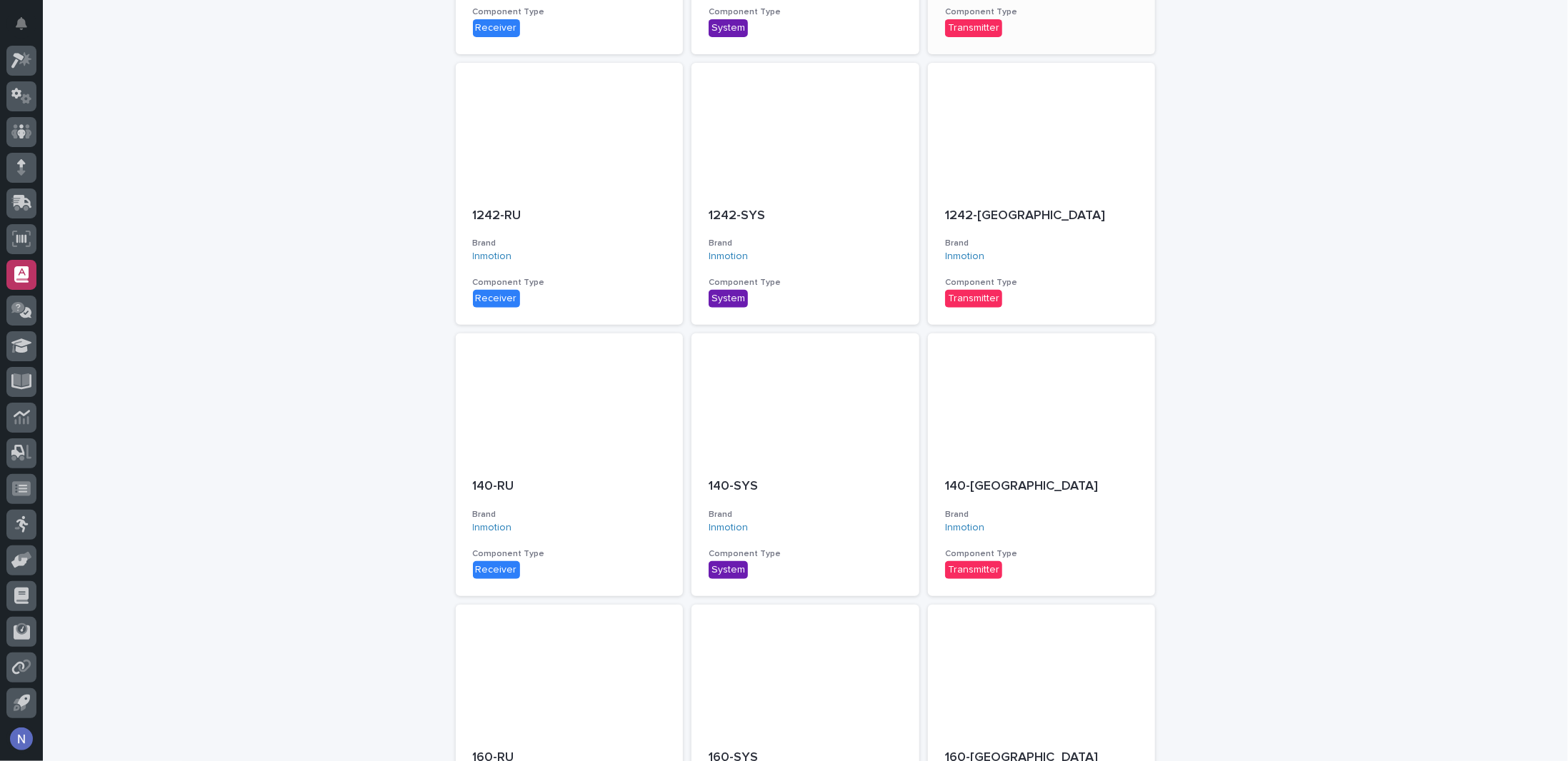
scroll to position [611, 0]
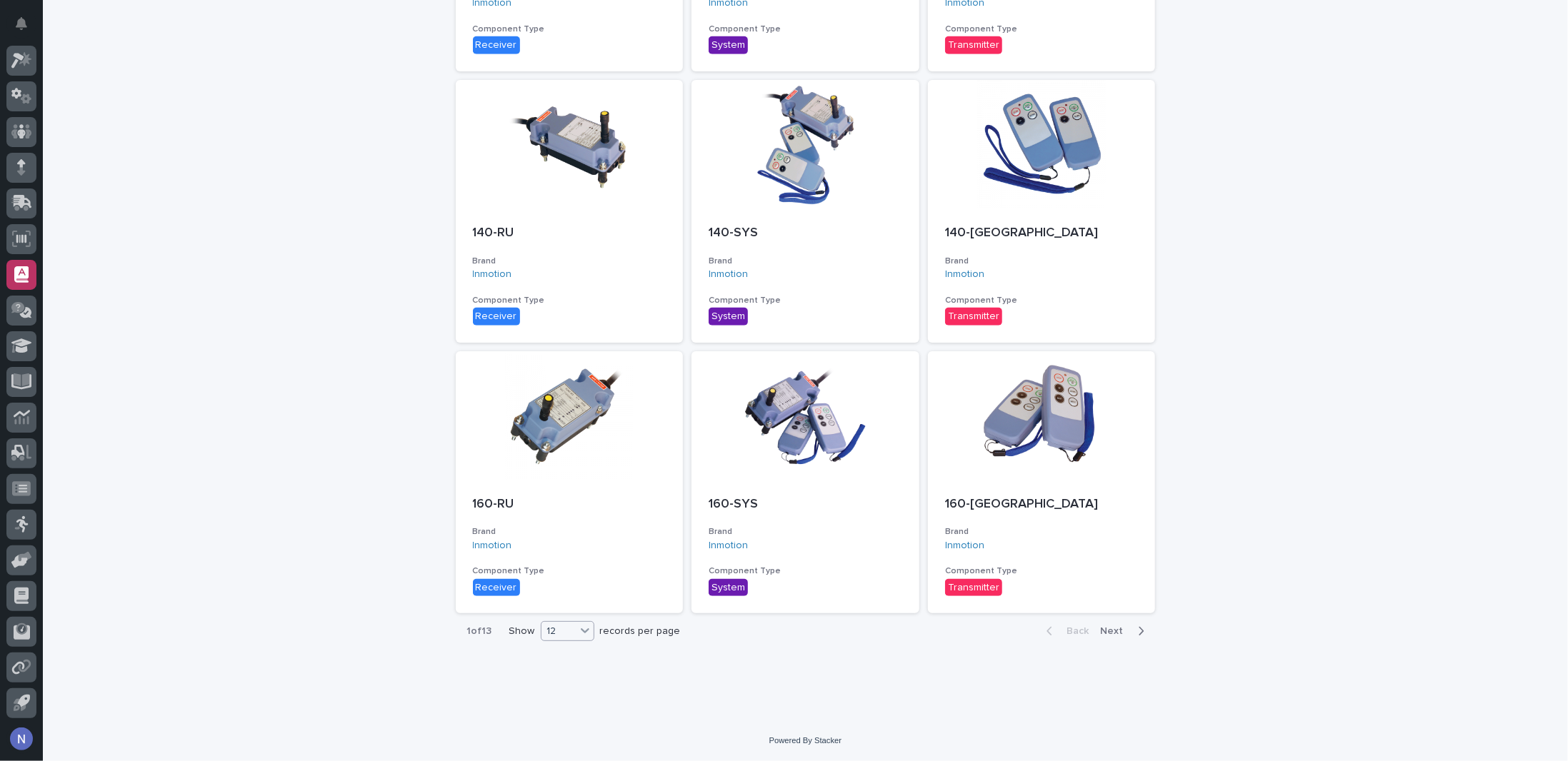
click at [581, 631] on icon at bounding box center [585, 631] width 9 height 5
click at [569, 686] on div "36" at bounding box center [563, 685] width 52 height 17
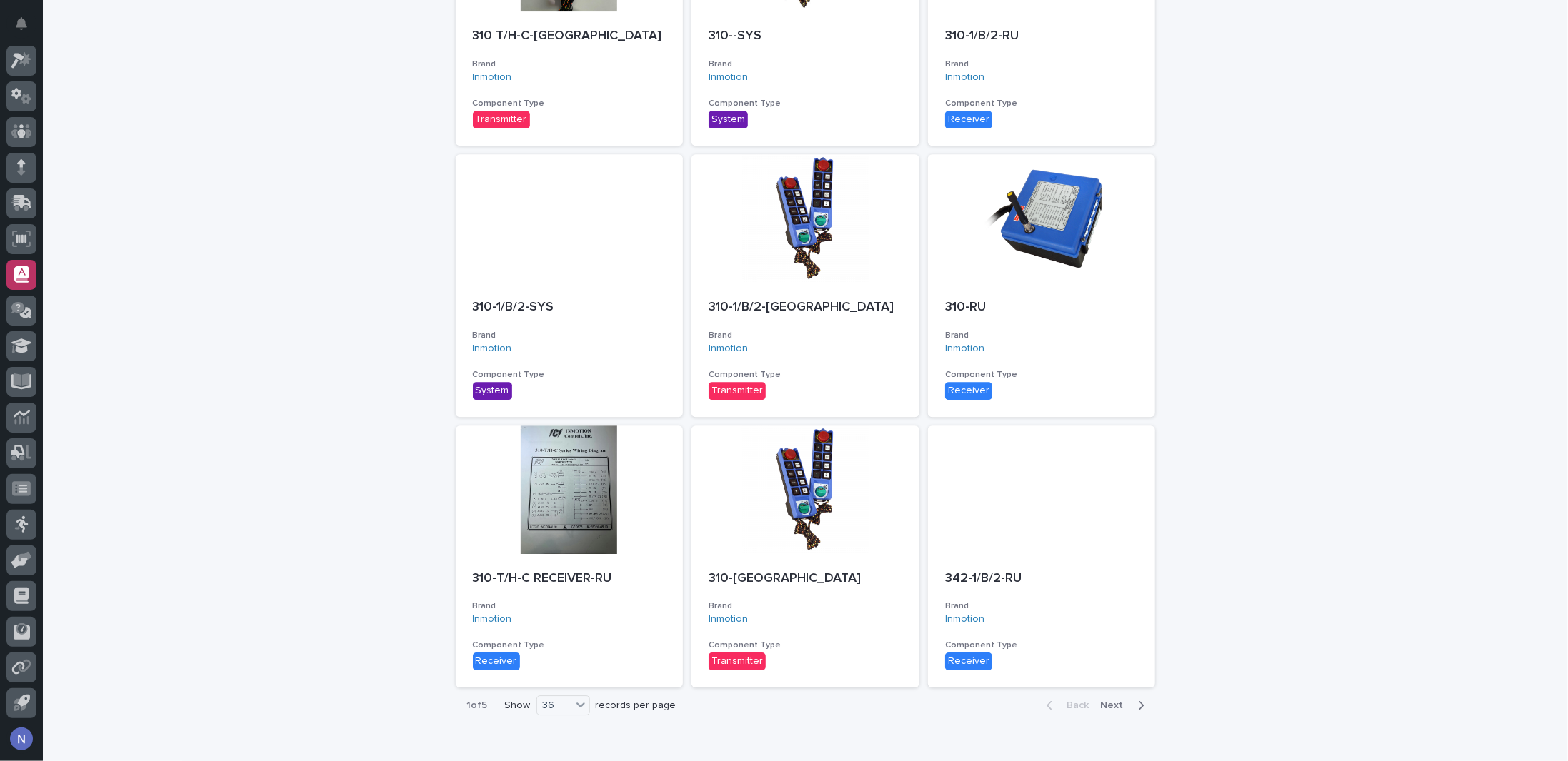
scroll to position [2779, 0]
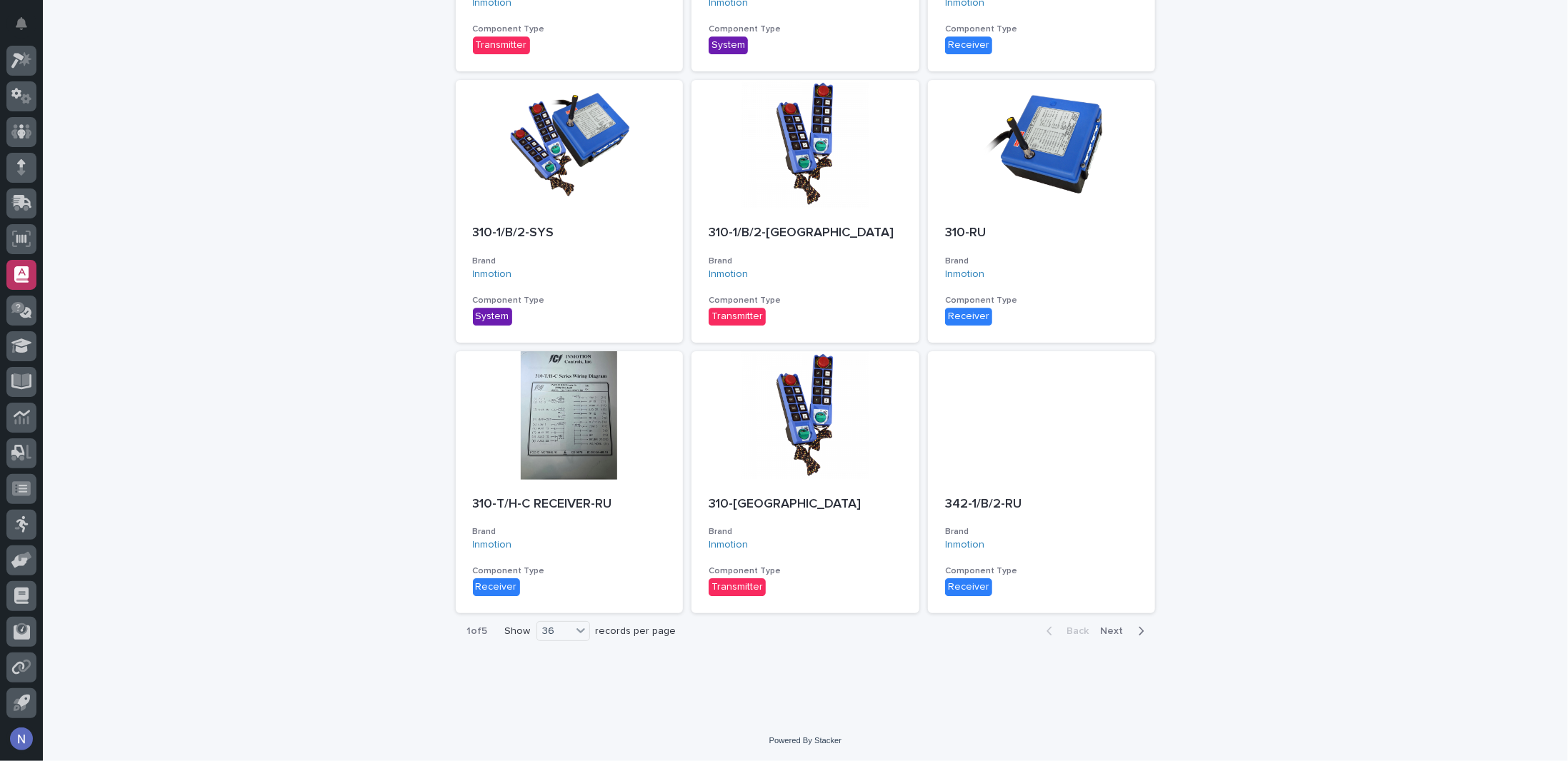
click at [1123, 634] on span "Next" at bounding box center [1117, 631] width 31 height 10
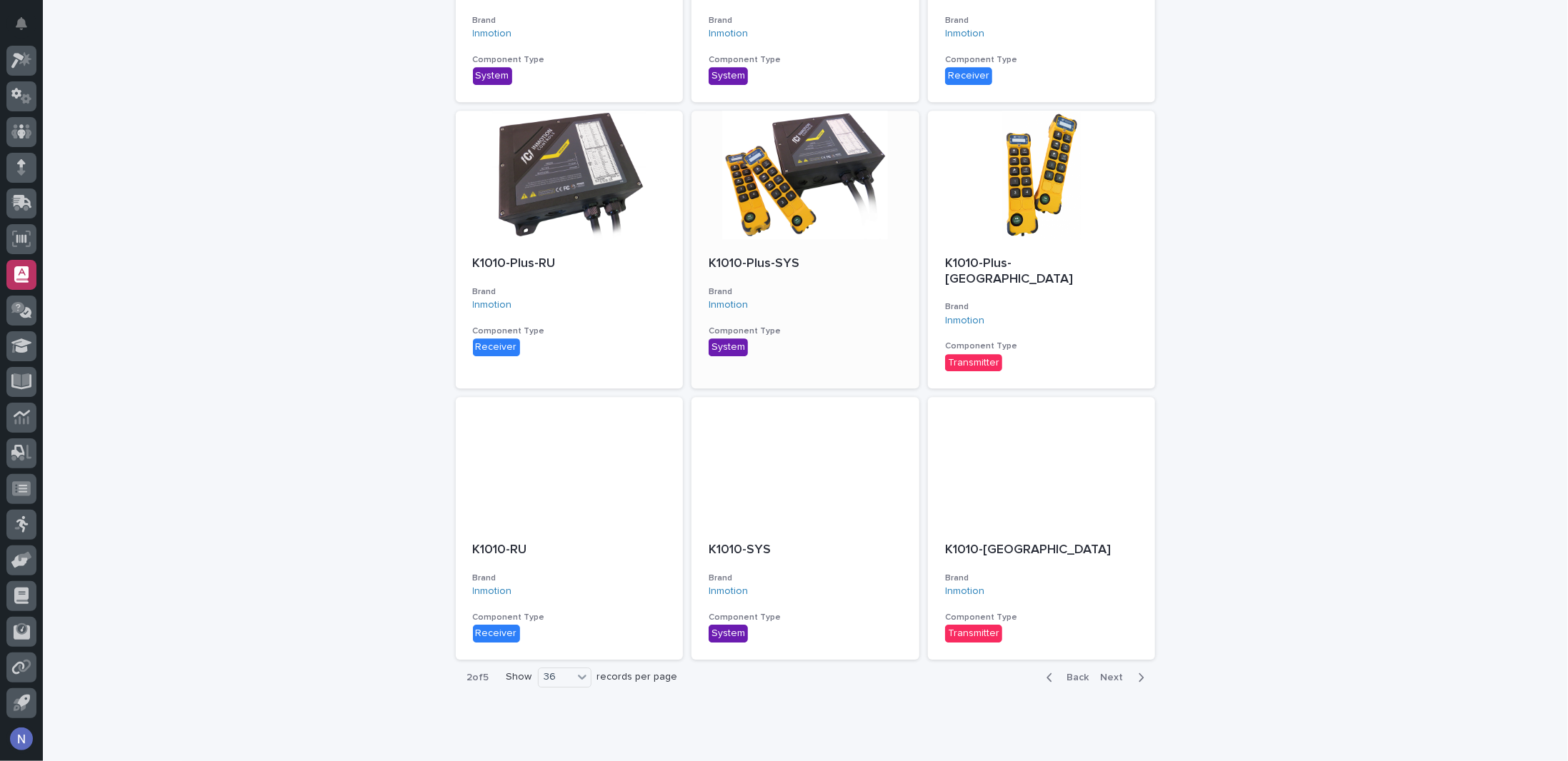
click at [832, 170] on div at bounding box center [806, 175] width 228 height 129
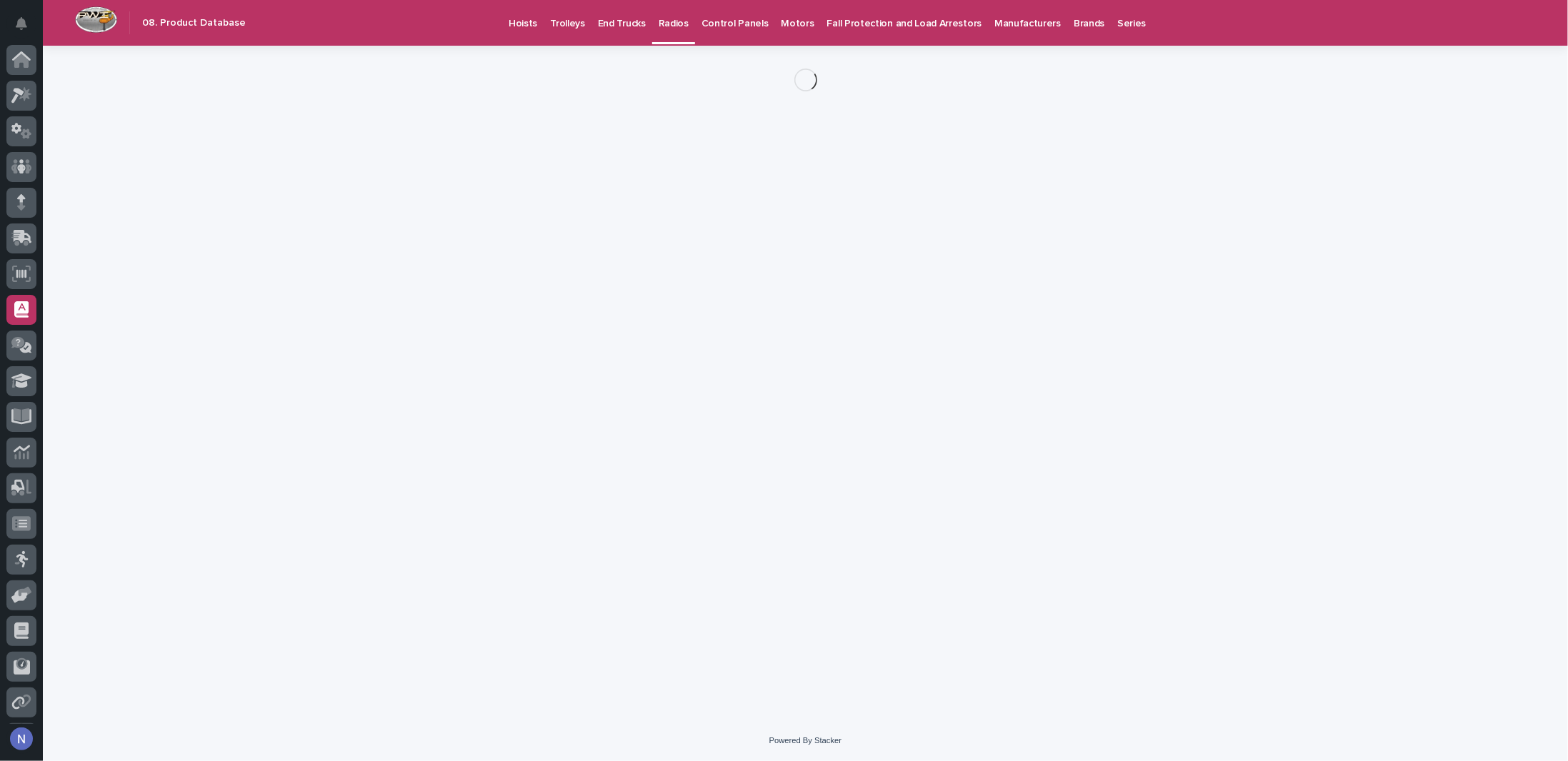
scroll to position [35, 0]
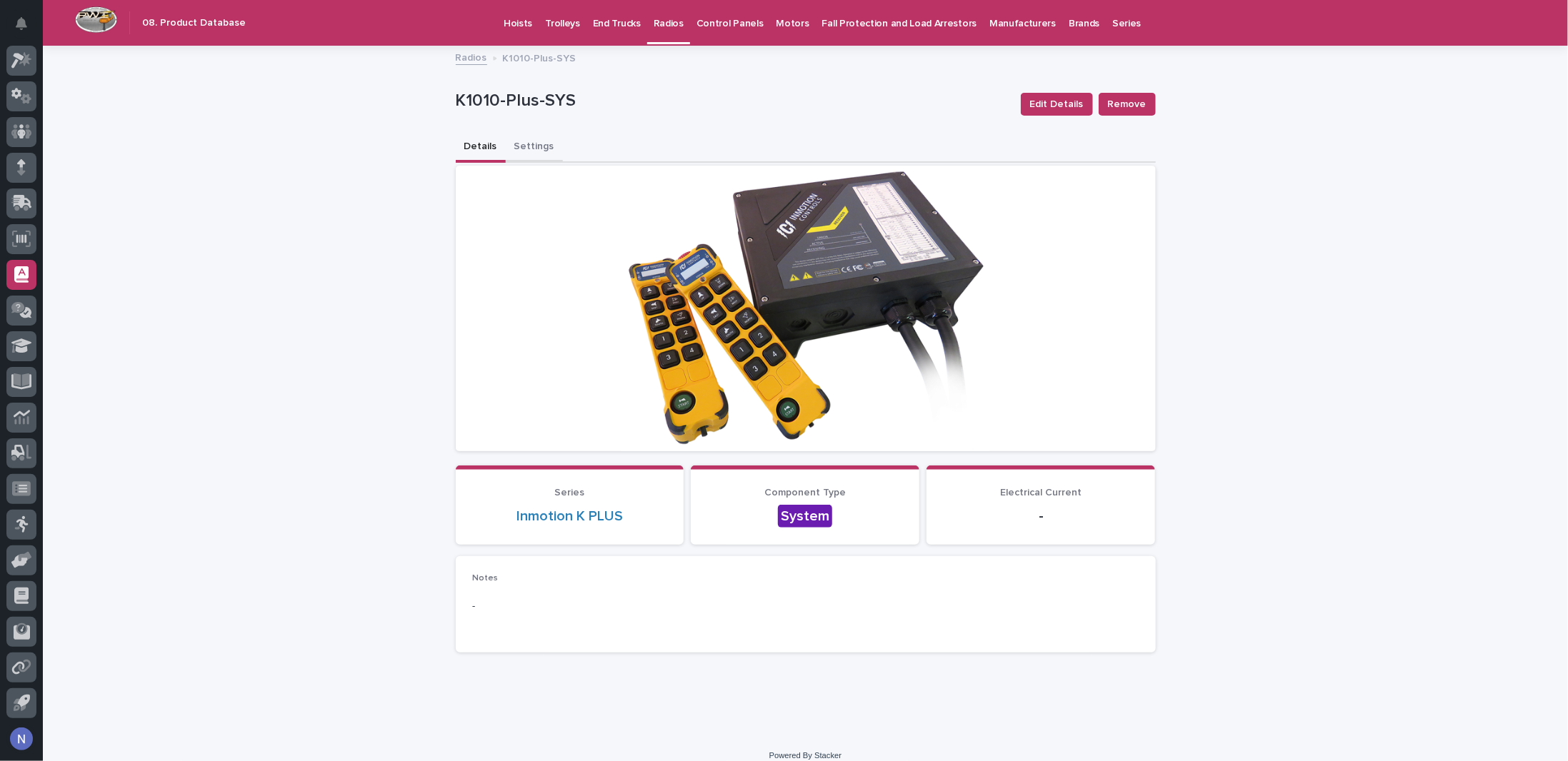
click at [518, 149] on button "Settings" at bounding box center [534, 148] width 57 height 30
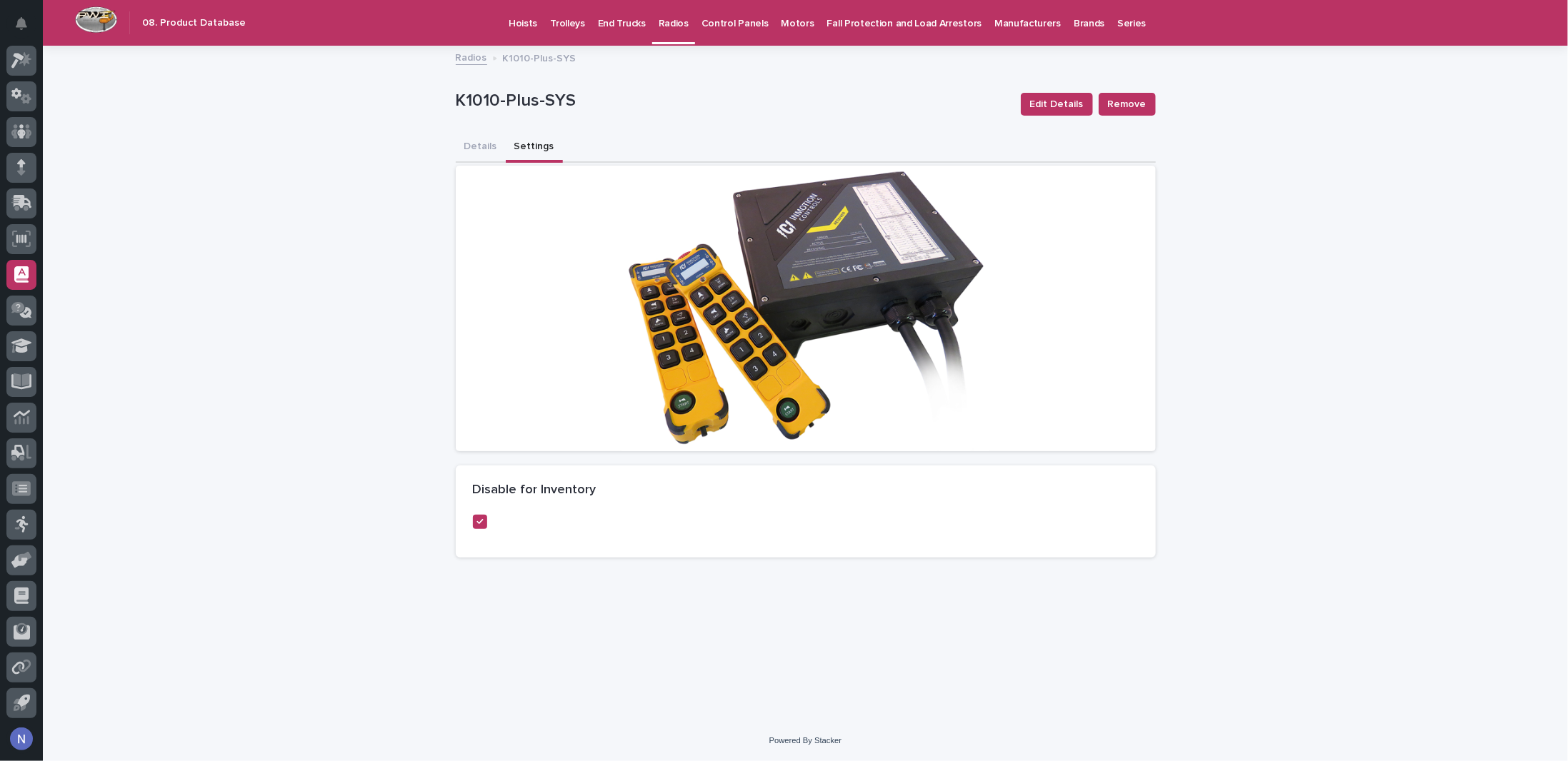
click at [518, 149] on button "Settings" at bounding box center [534, 148] width 57 height 30
click at [485, 143] on button "Details" at bounding box center [481, 148] width 50 height 30
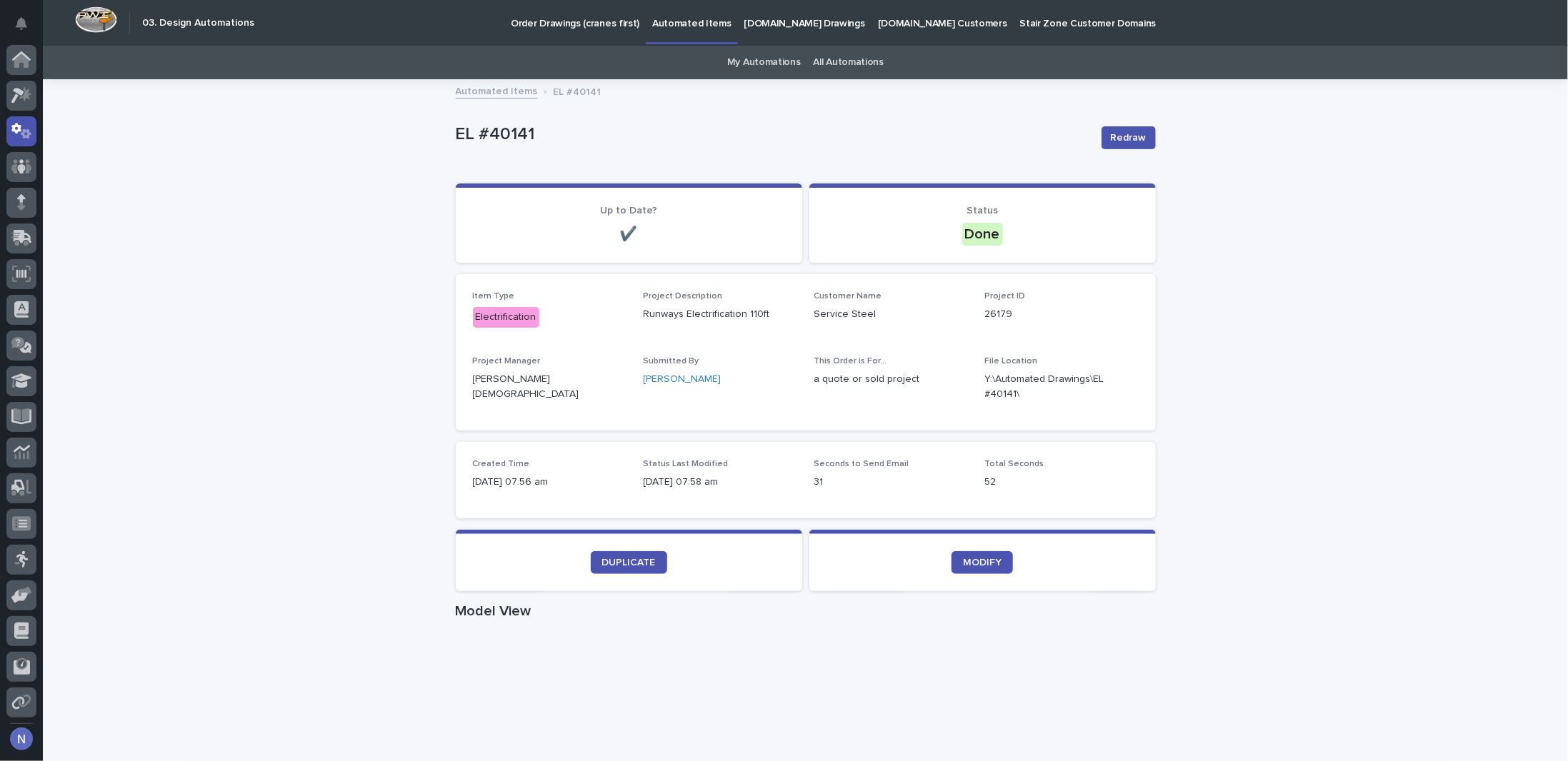
scroll to position [35, 0]
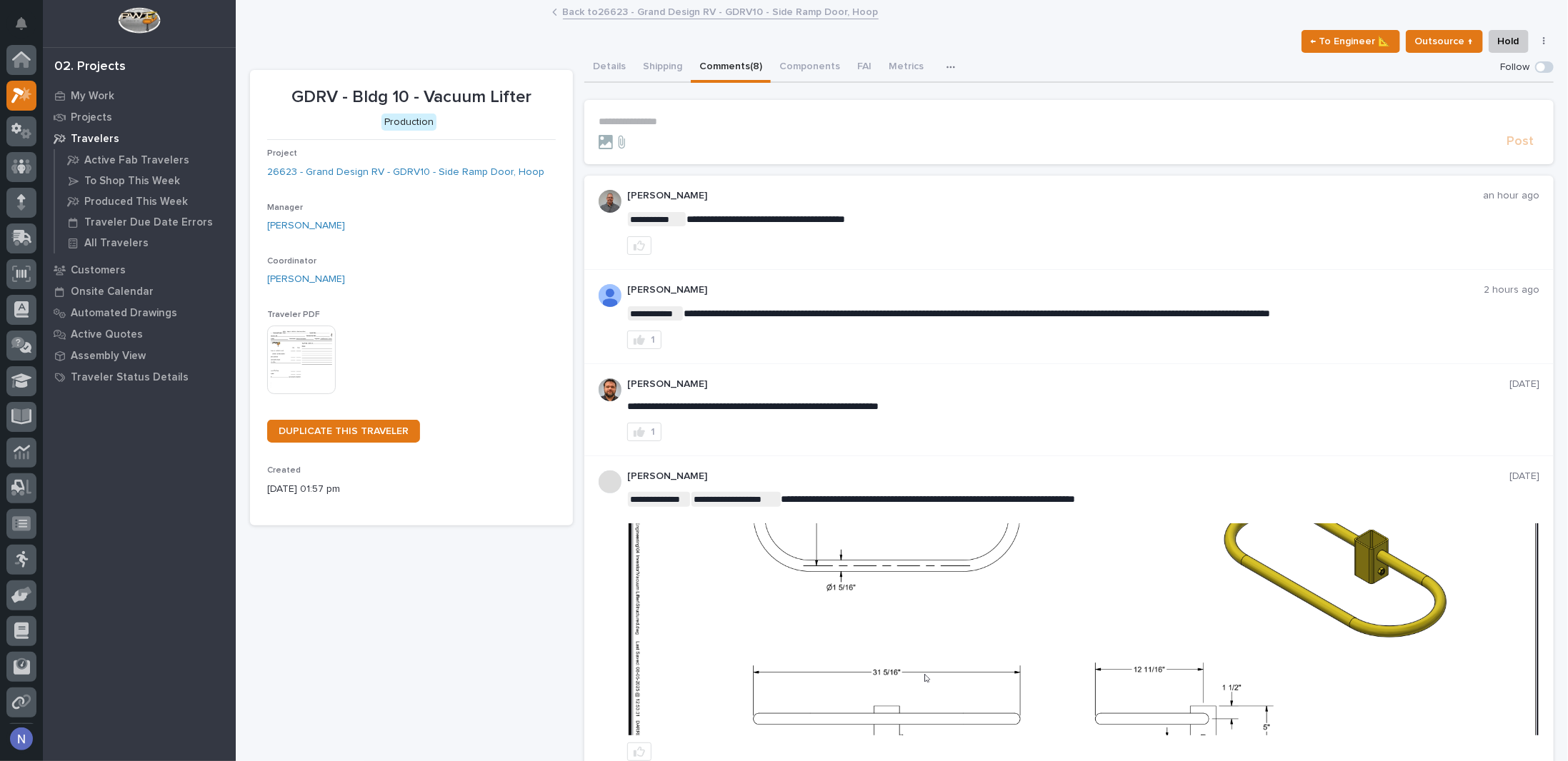
scroll to position [35, 0]
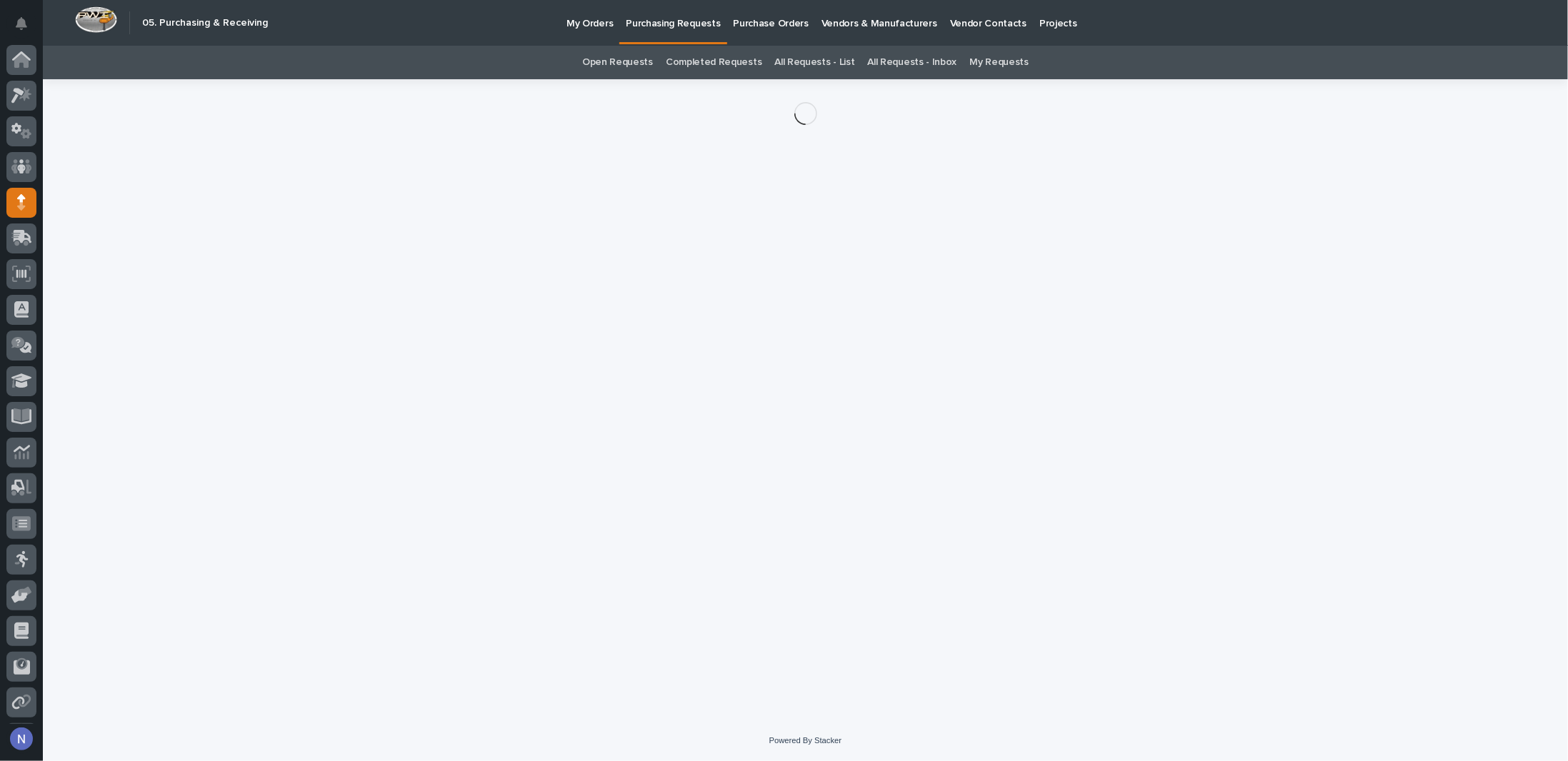
scroll to position [35, 0]
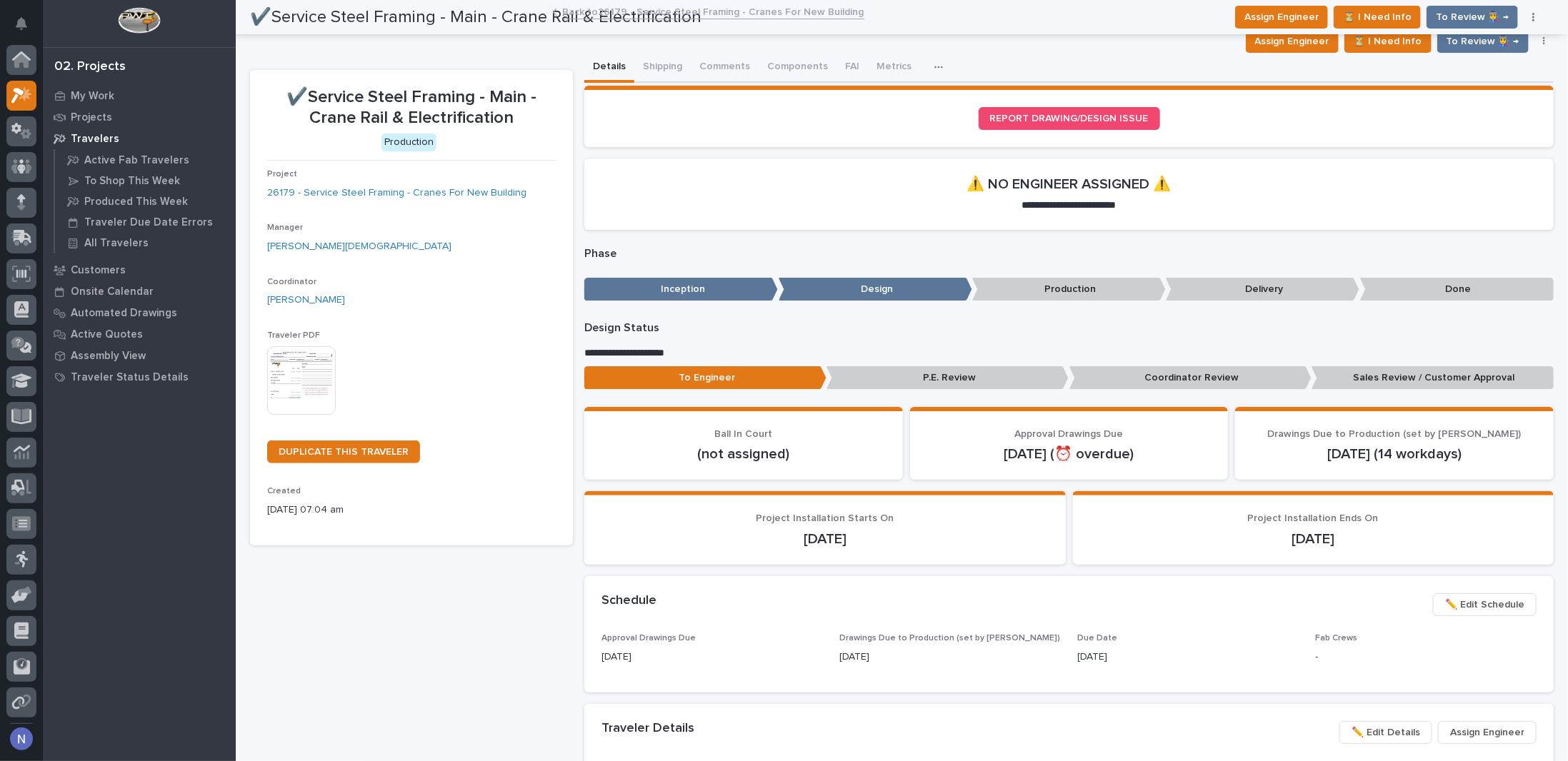
scroll to position [35, 0]
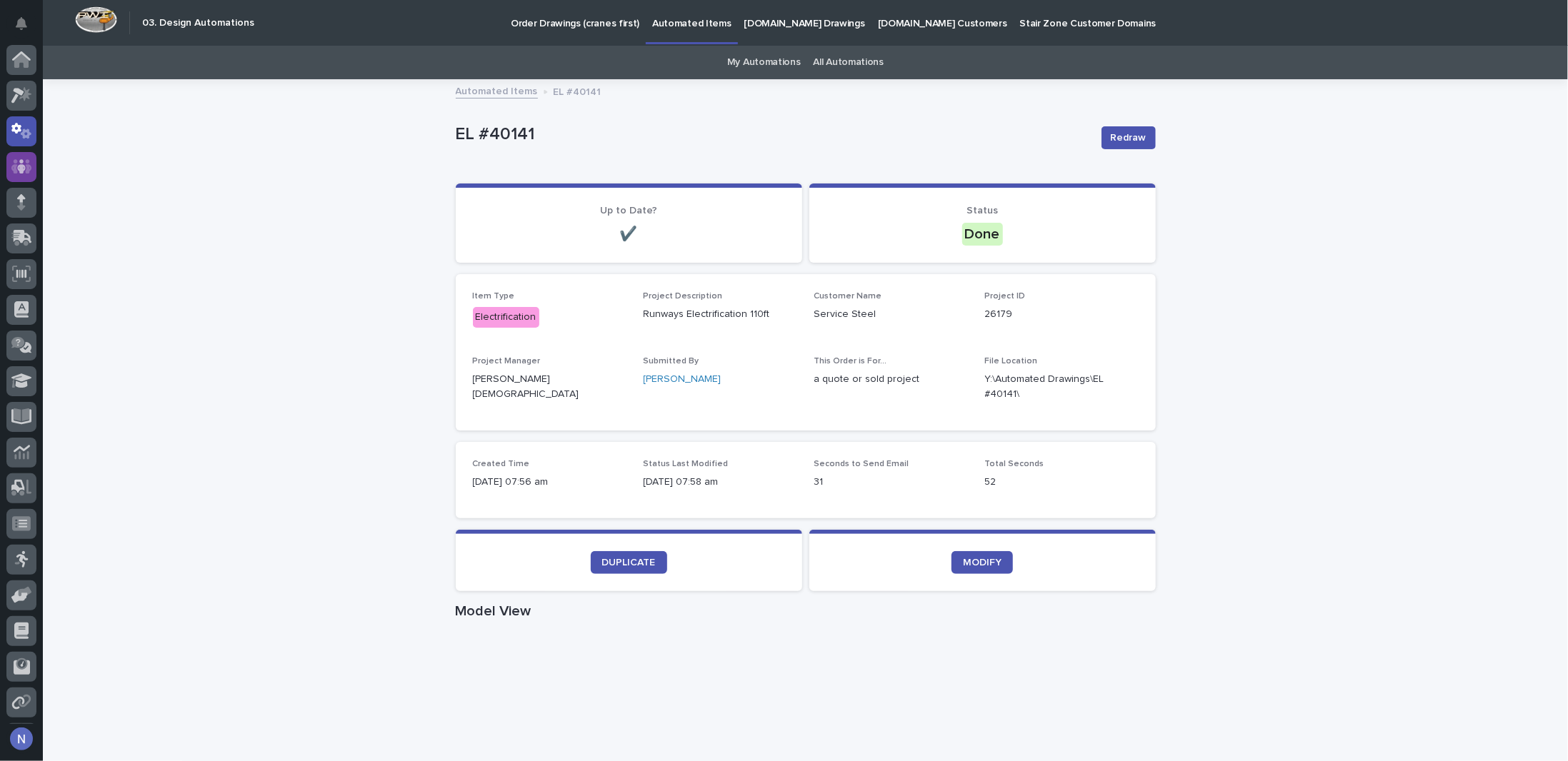
scroll to position [35, 0]
click at [24, 62] on icon at bounding box center [26, 59] width 13 height 14
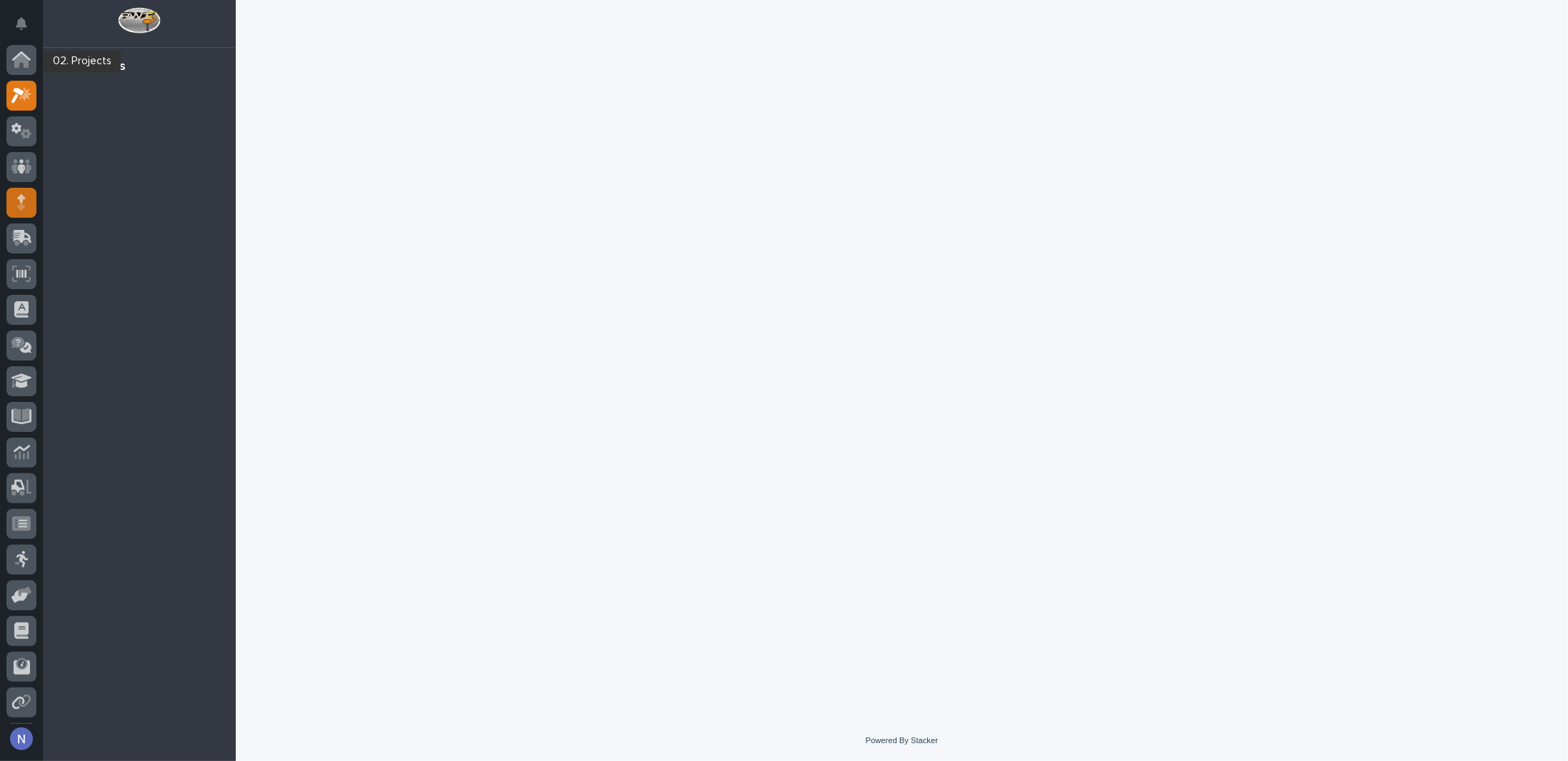
scroll to position [35, 0]
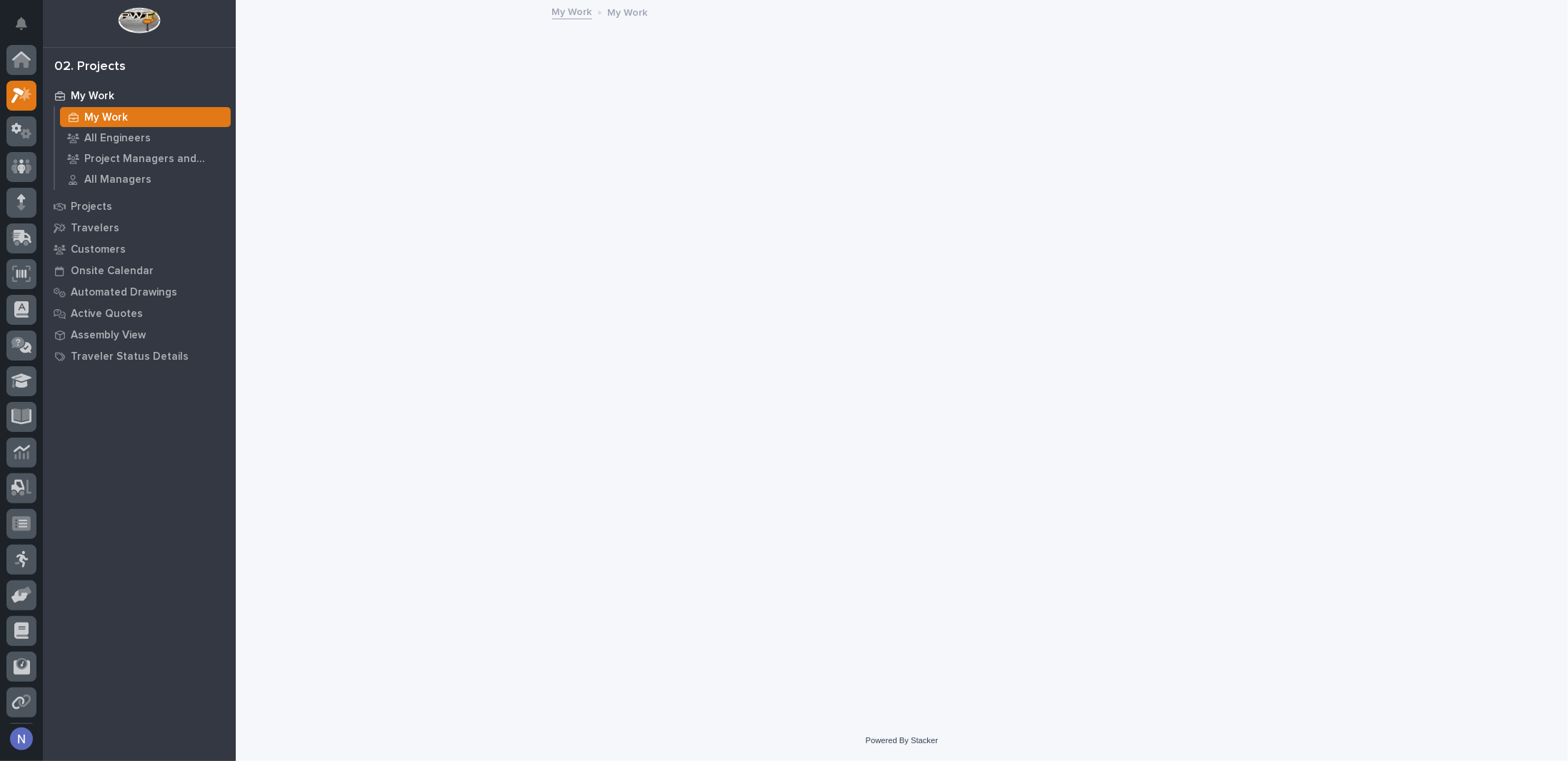
scroll to position [35, 0]
click at [118, 202] on div "Projects" at bounding box center [139, 206] width 186 height 20
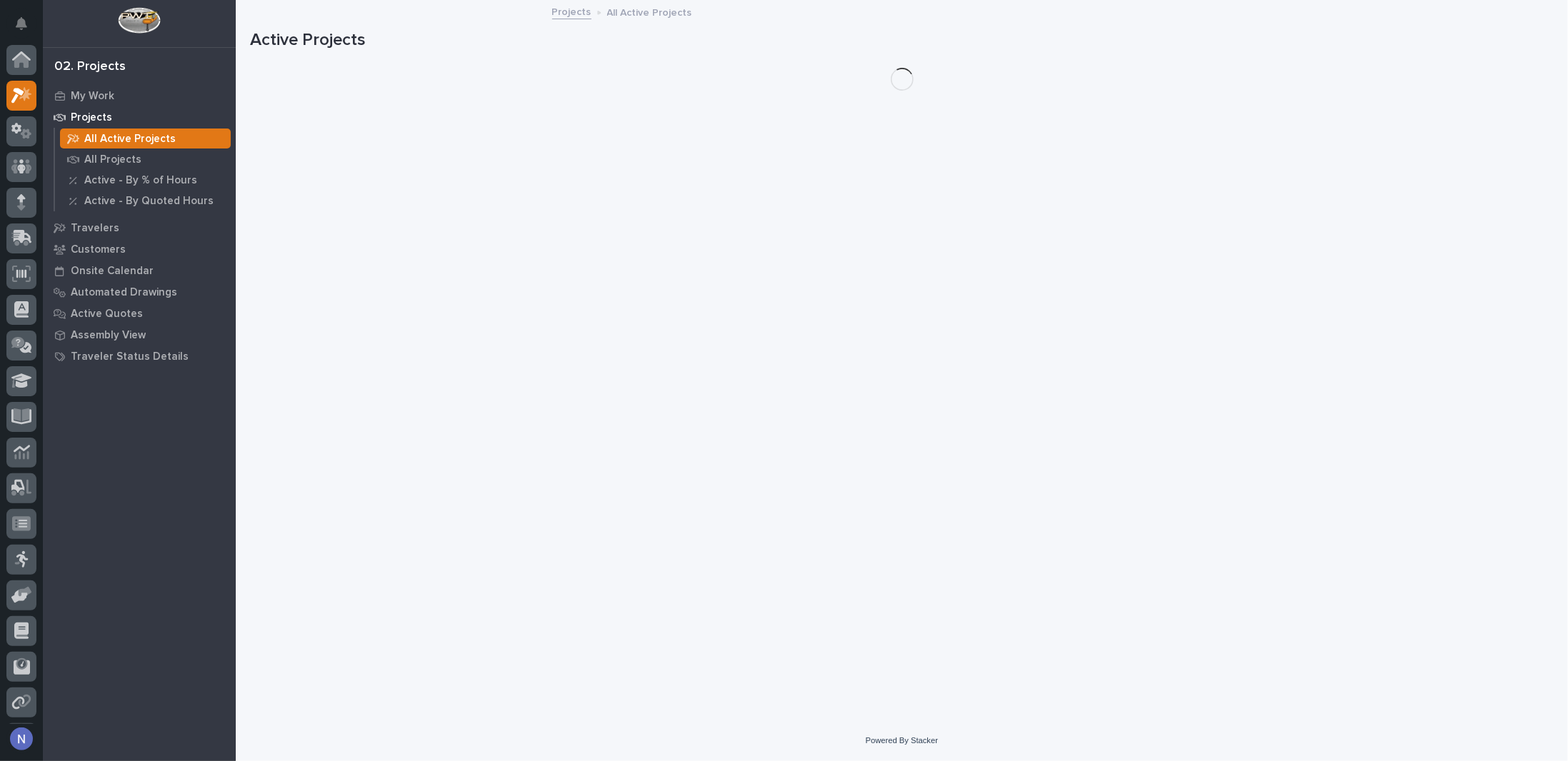
scroll to position [35, 0]
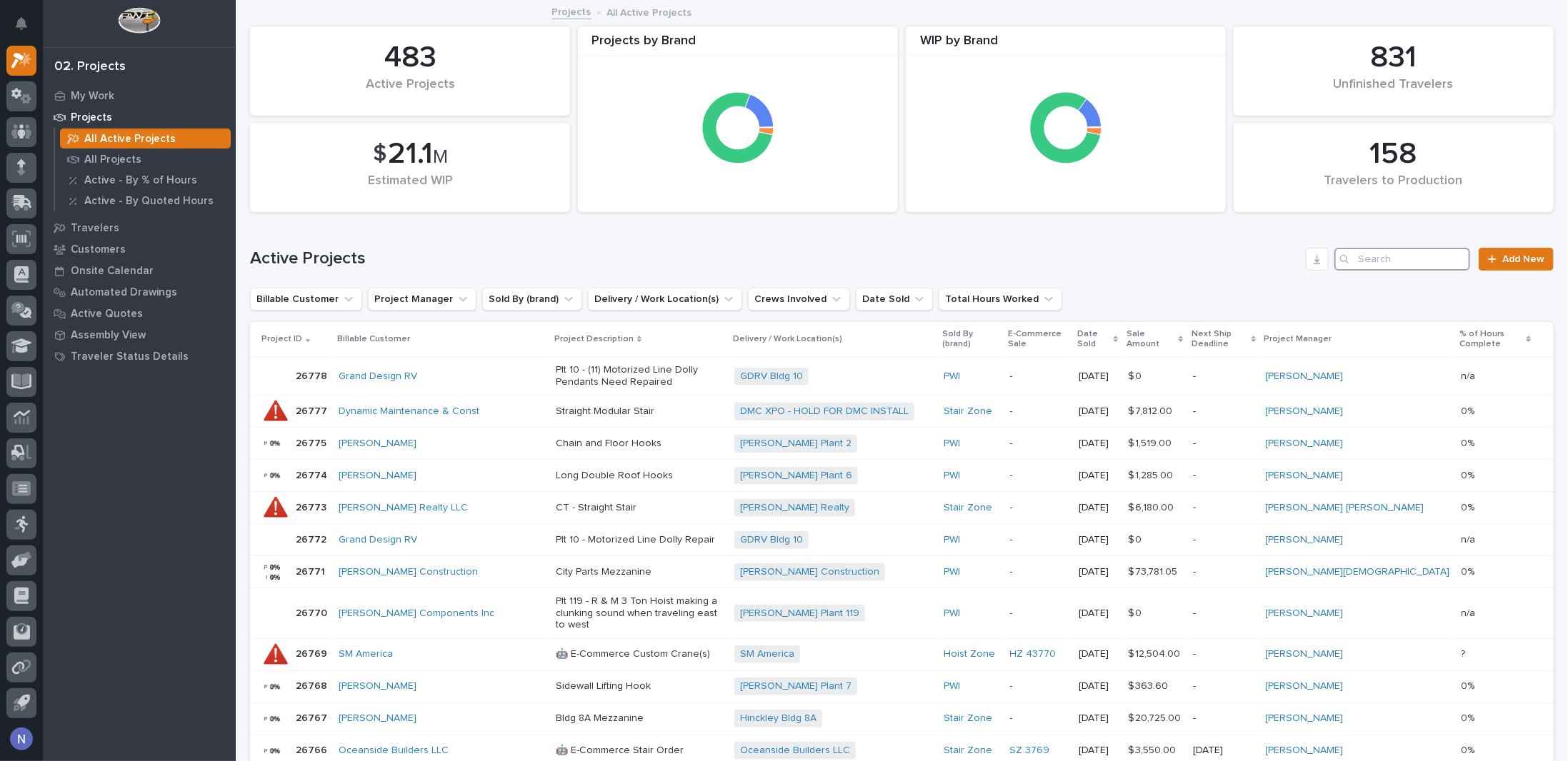
click at [1392, 261] on input "Search" at bounding box center [1402, 259] width 136 height 23
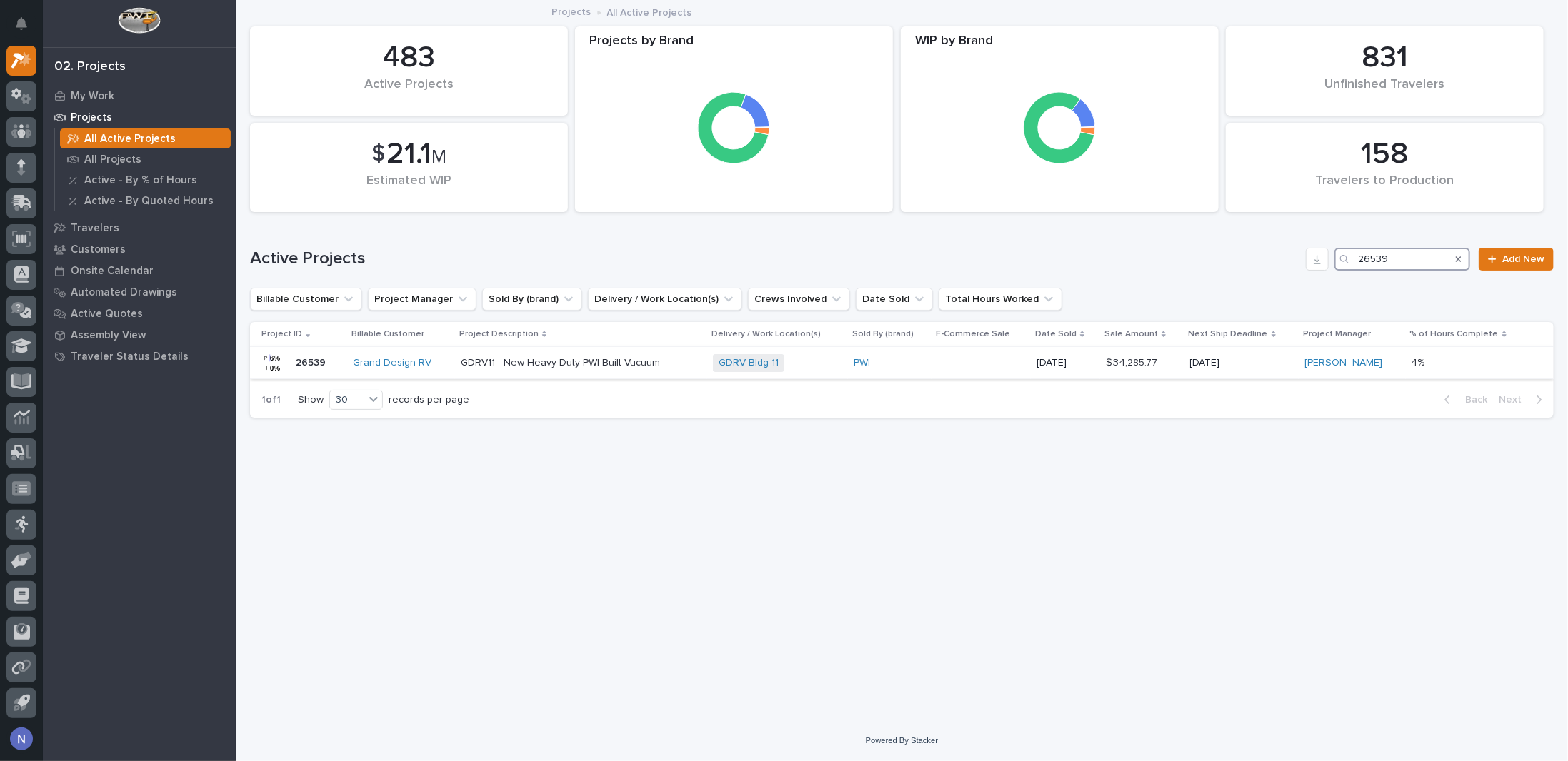
type input "26539"
click at [843, 355] on div "GDRV Bldg 11 + 0" at bounding box center [777, 363] width 129 height 18
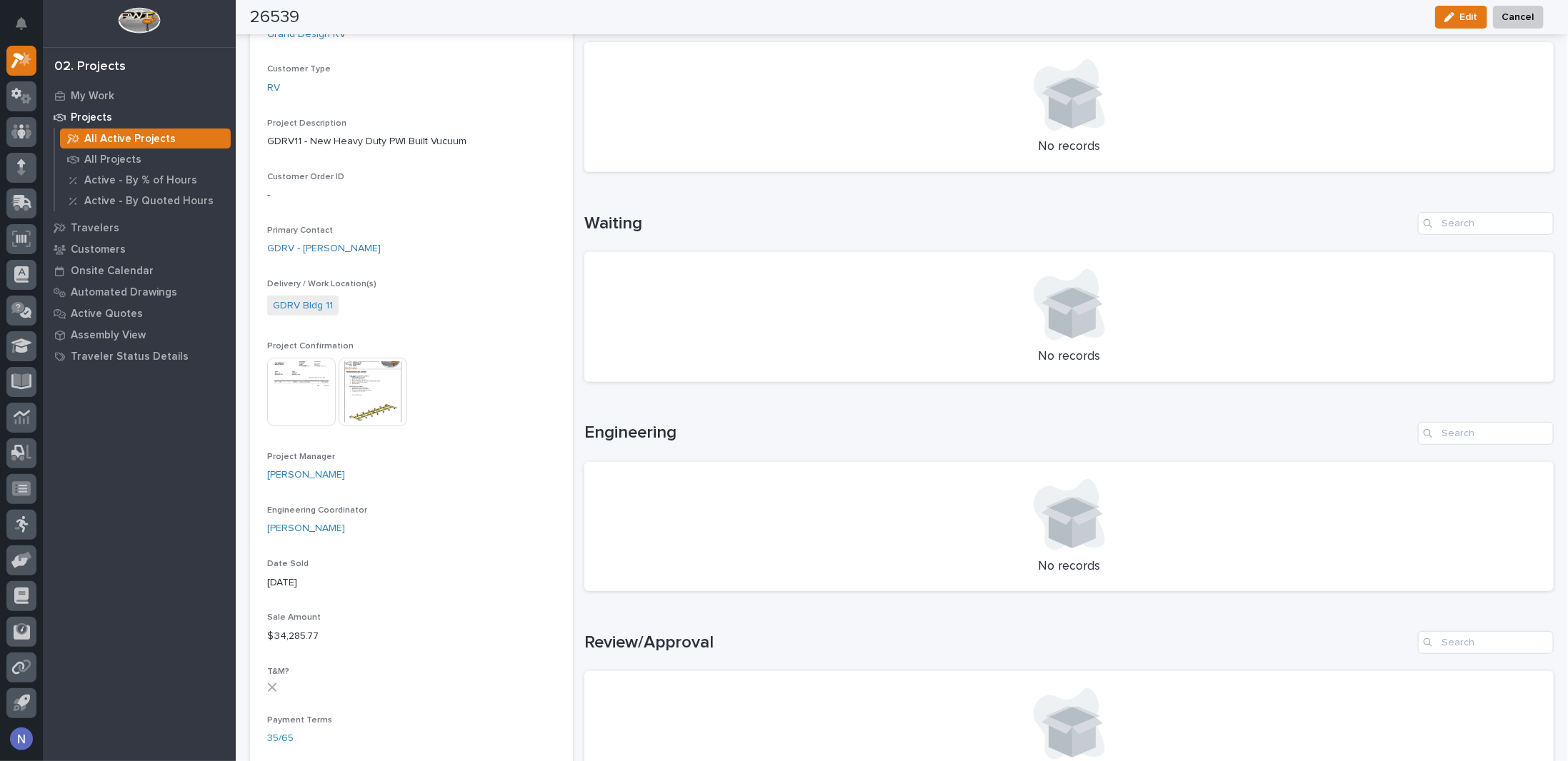
scroll to position [238, 0]
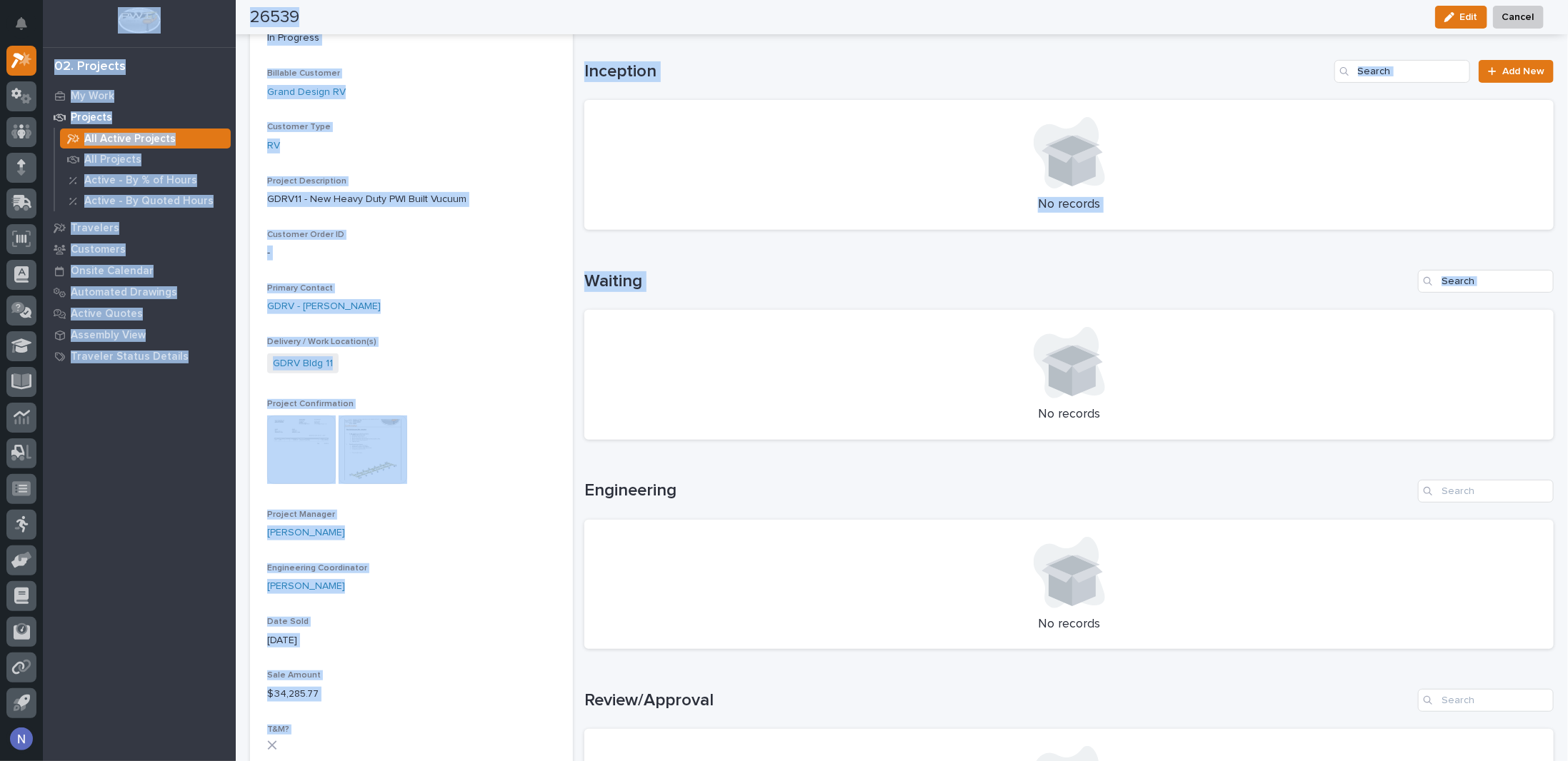
drag, startPoint x: 1267, startPoint y: 198, endPoint x: 1566, endPoint y: -37, distance: 380.3
click at [1566, 0] on html "My Settings Log Out 02. Projects My Work Projects All Active Projects All Proje…" at bounding box center [784, 380] width 1568 height 761
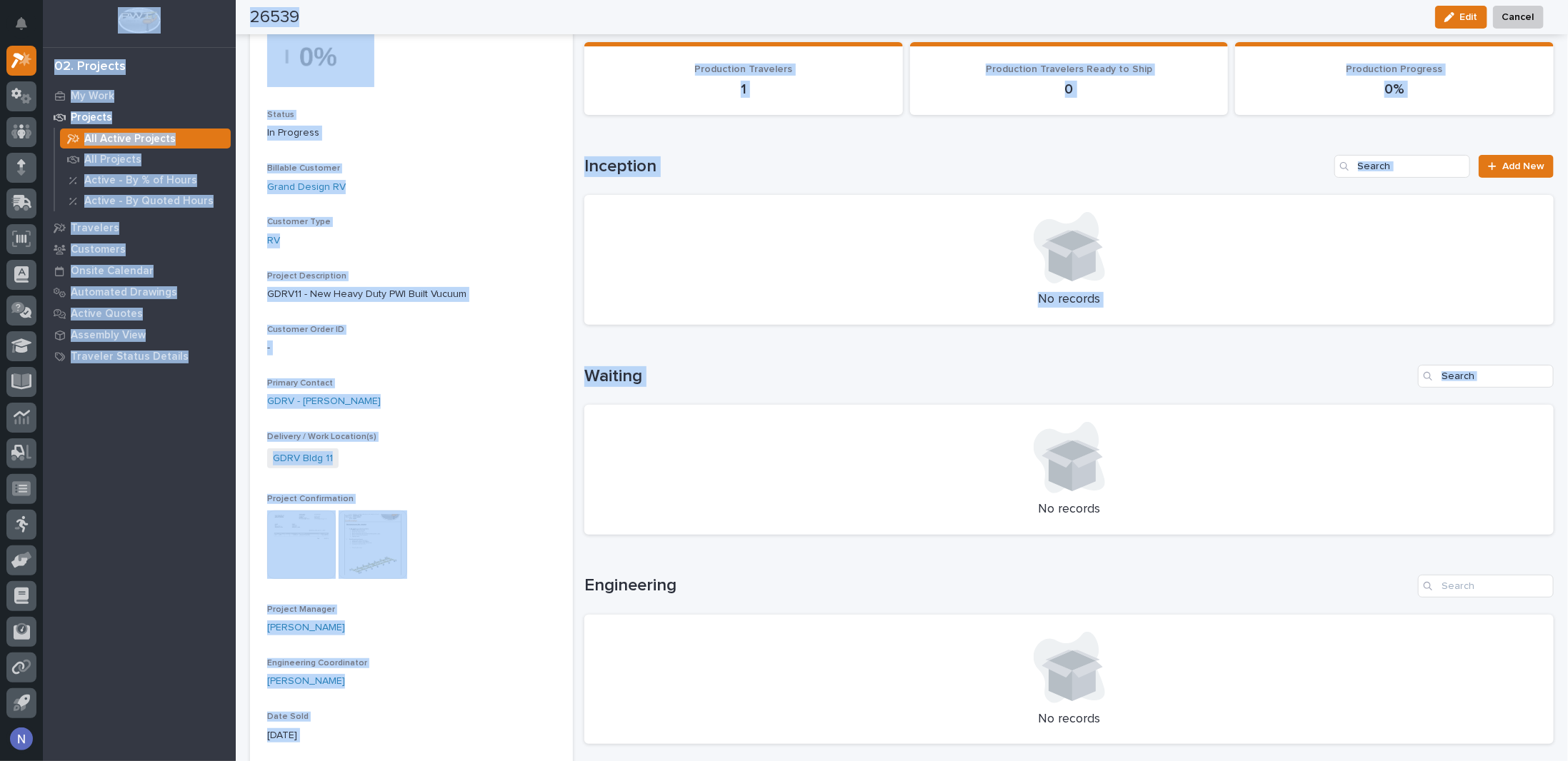
click at [1153, 23] on div "26539 Edit Cancel" at bounding box center [897, 17] width 1294 height 34
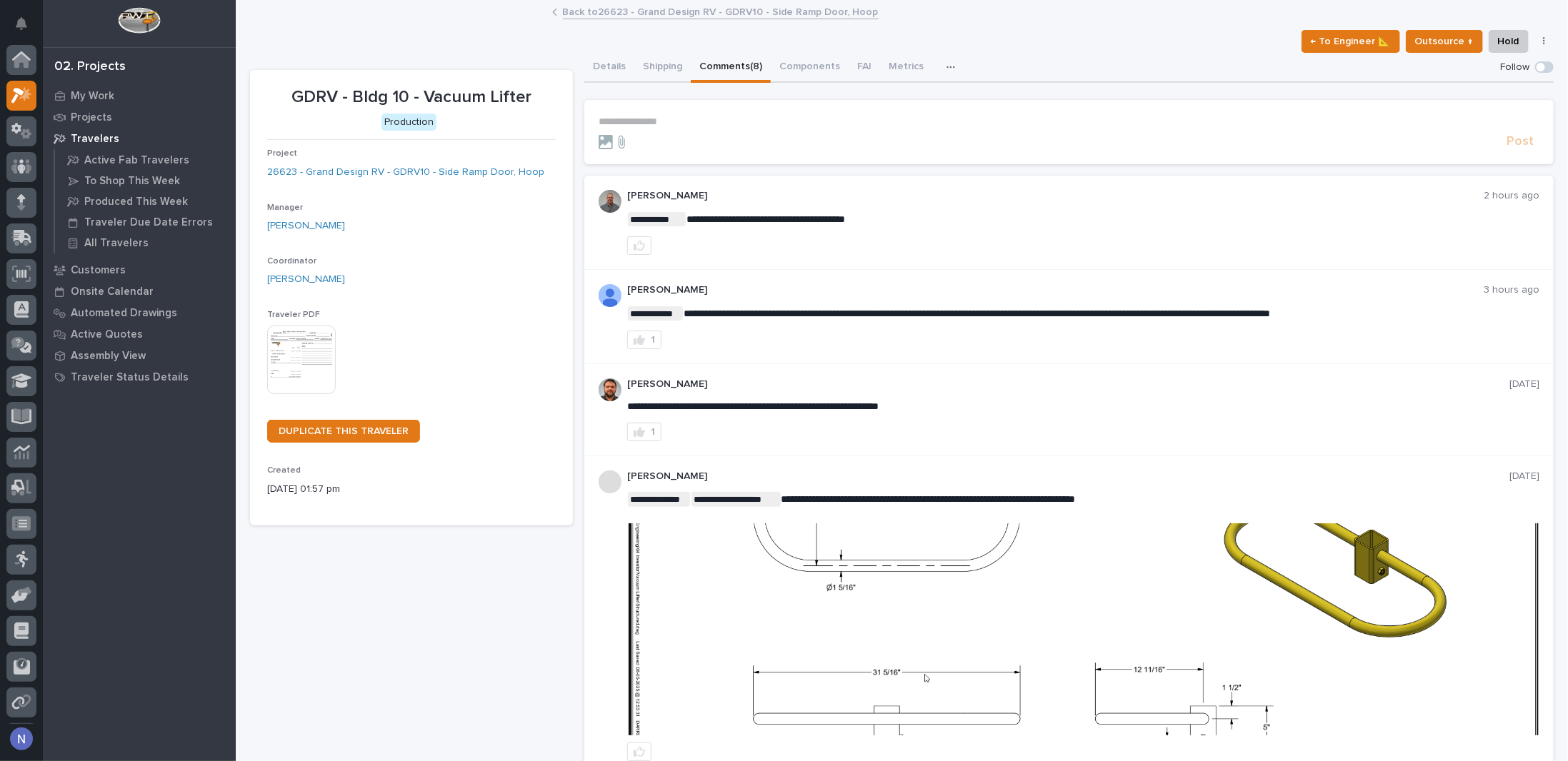
scroll to position [35, 0]
click at [29, 95] on icon at bounding box center [27, 98] width 11 height 10
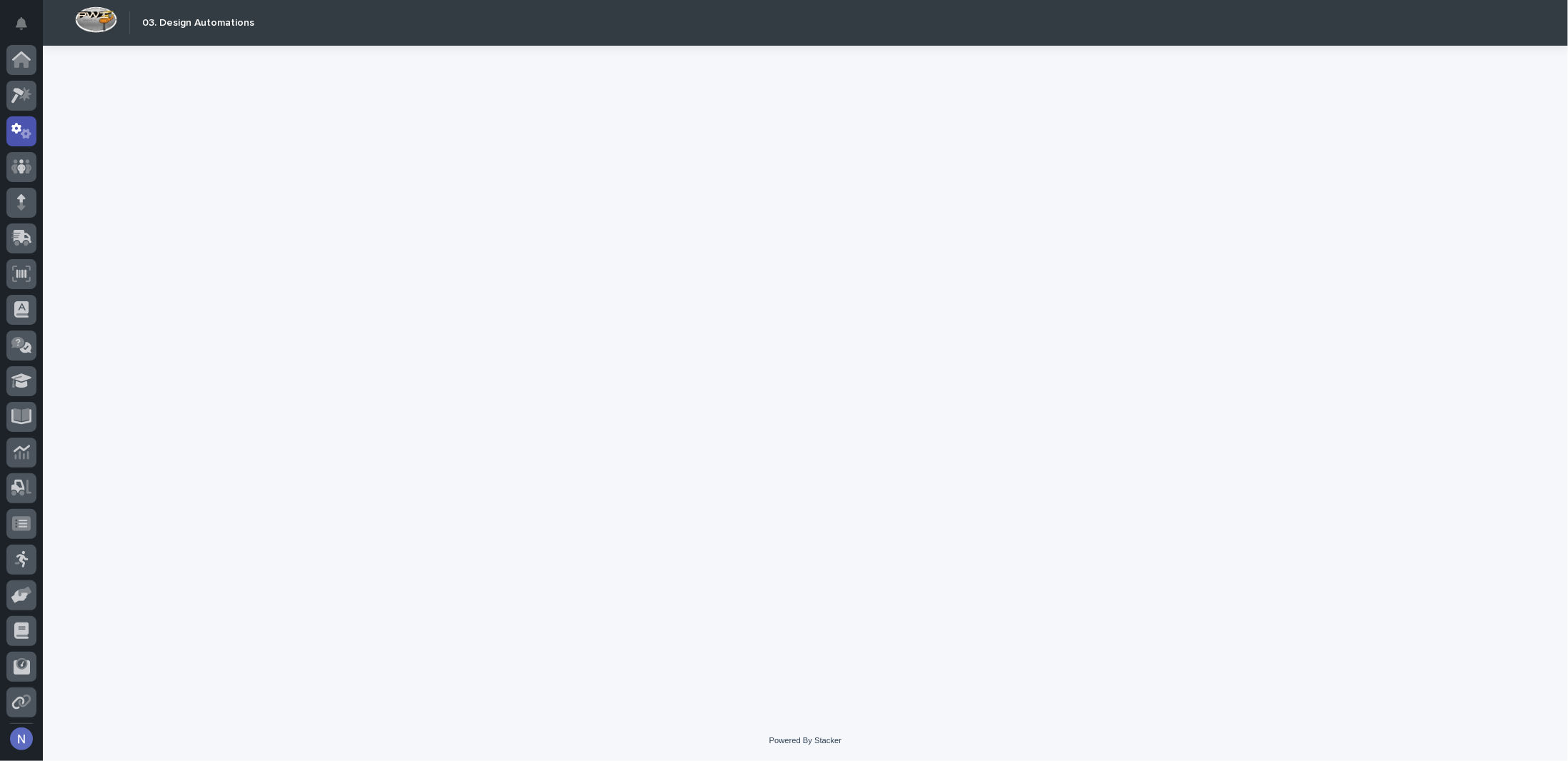
scroll to position [35, 0]
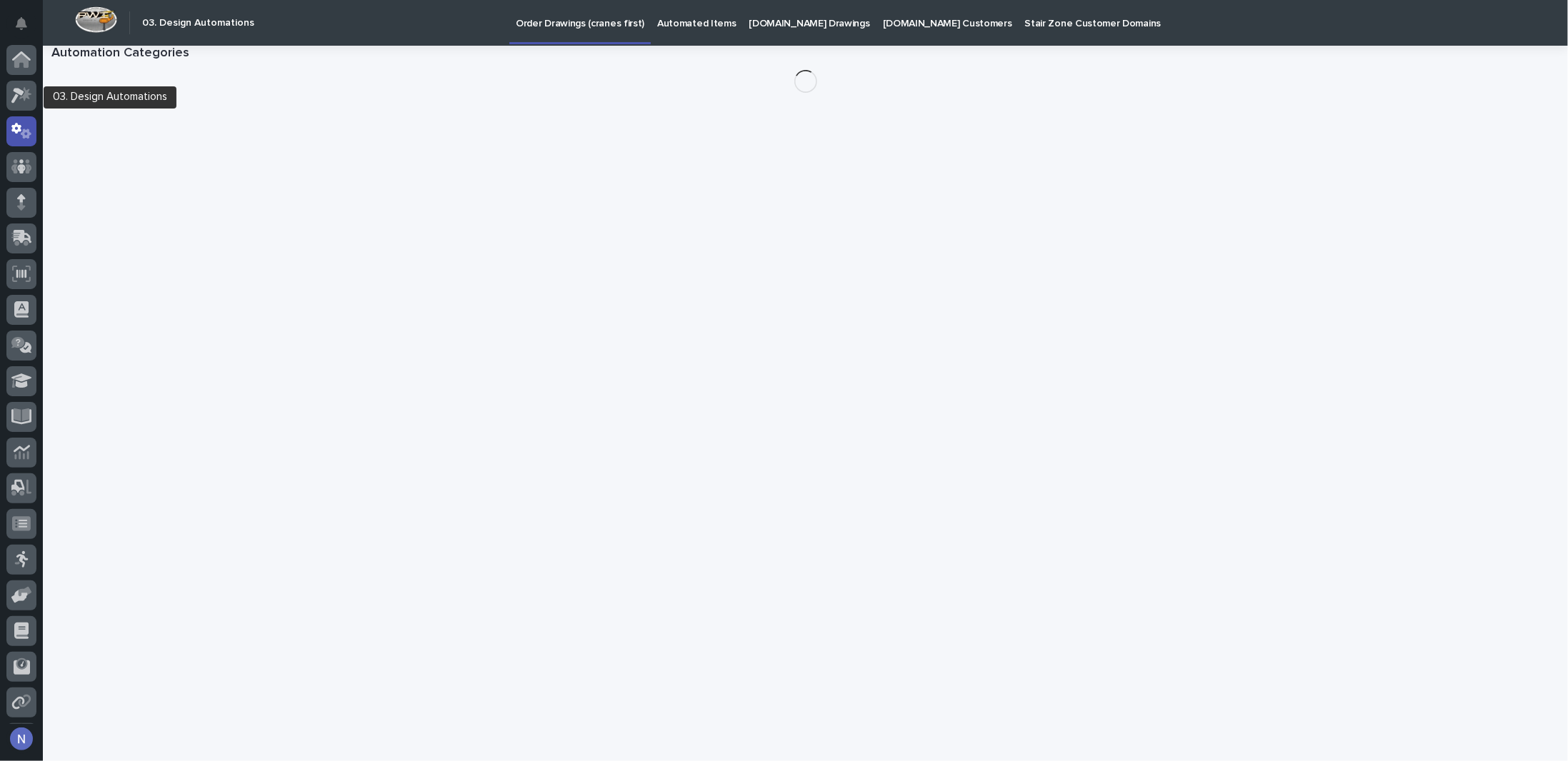
scroll to position [35, 0]
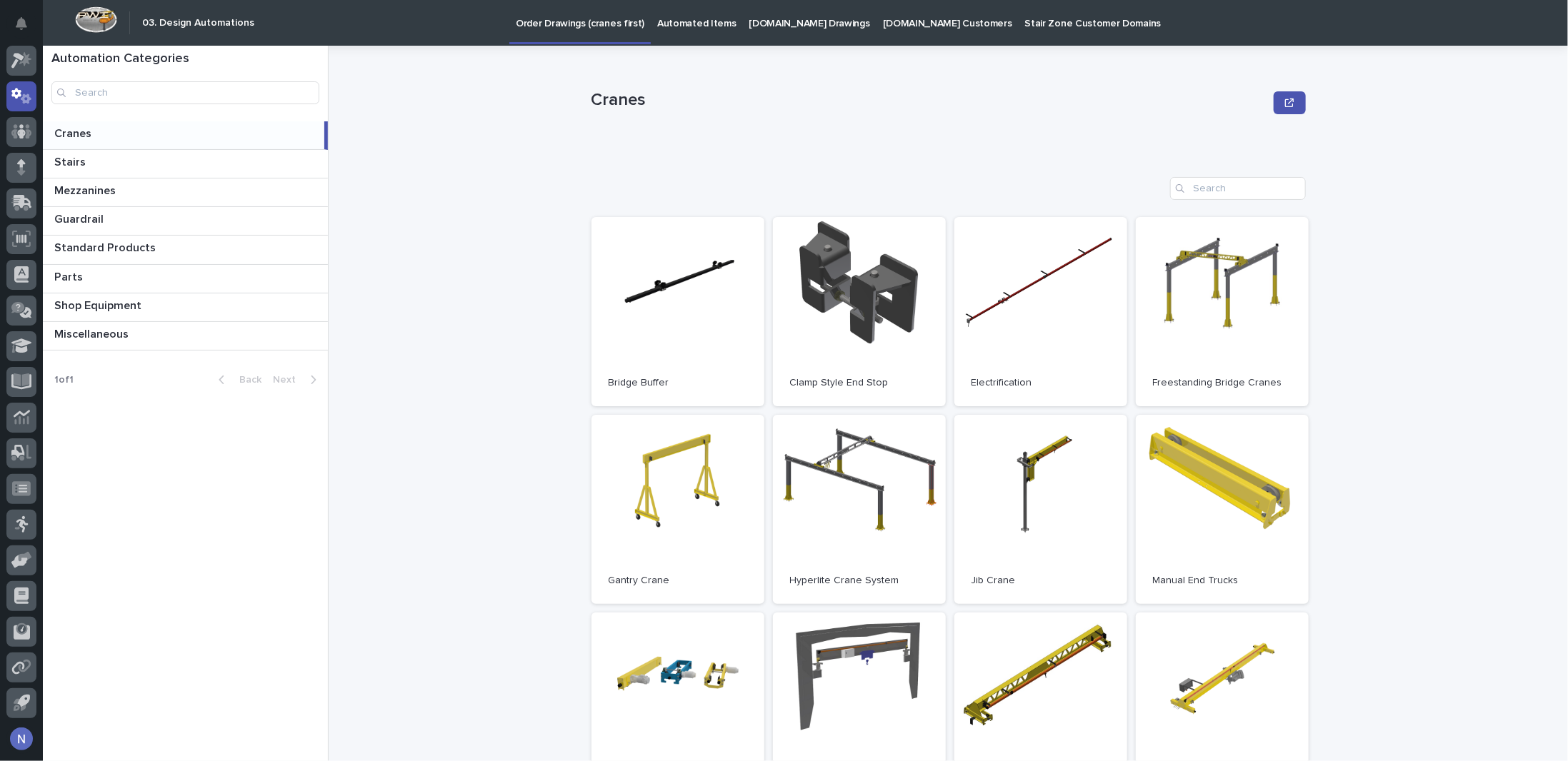
click at [136, 134] on p at bounding box center [186, 134] width 264 height 13
click at [709, 477] on link "Open" at bounding box center [678, 509] width 173 height 189
